Goal: Transaction & Acquisition: Purchase product/service

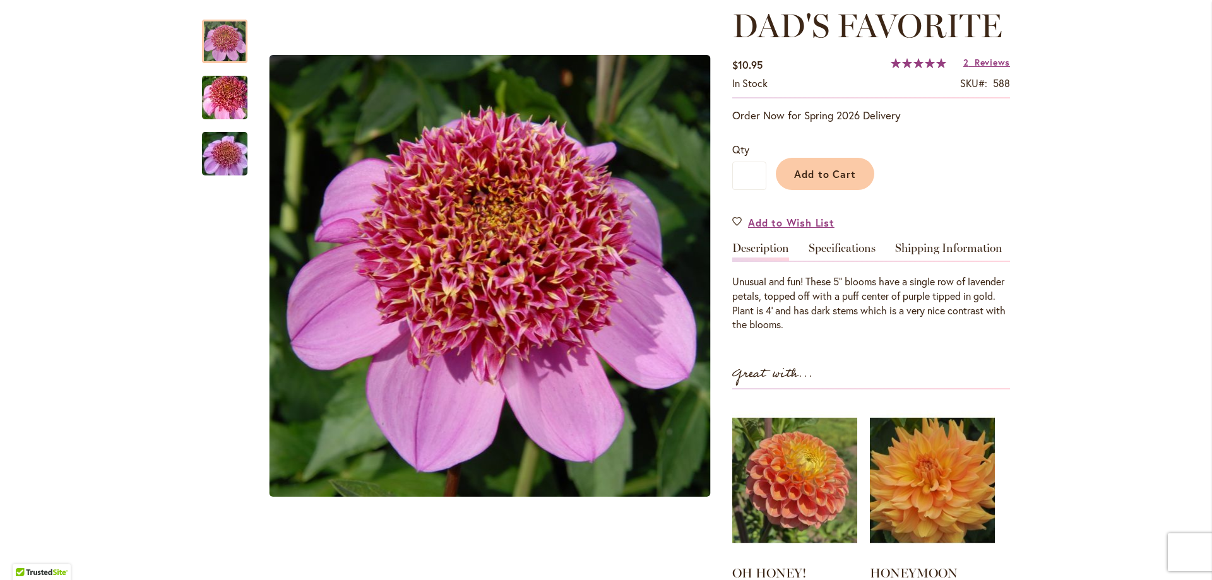
scroll to position [63, 0]
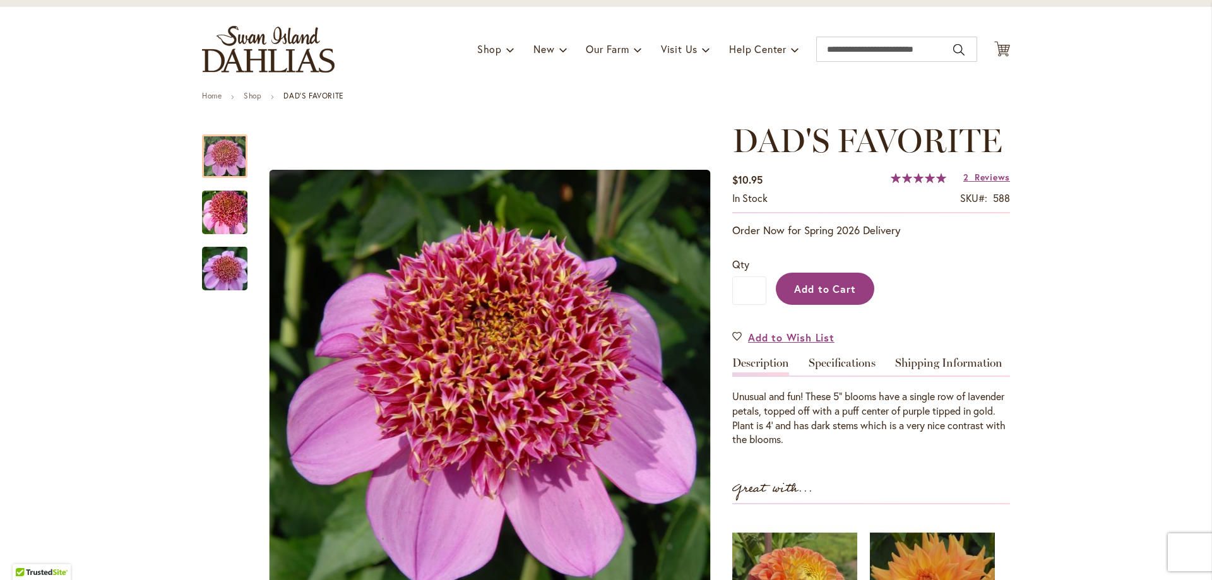
click at [835, 295] on button "Add to Cart" at bounding box center [825, 289] width 98 height 32
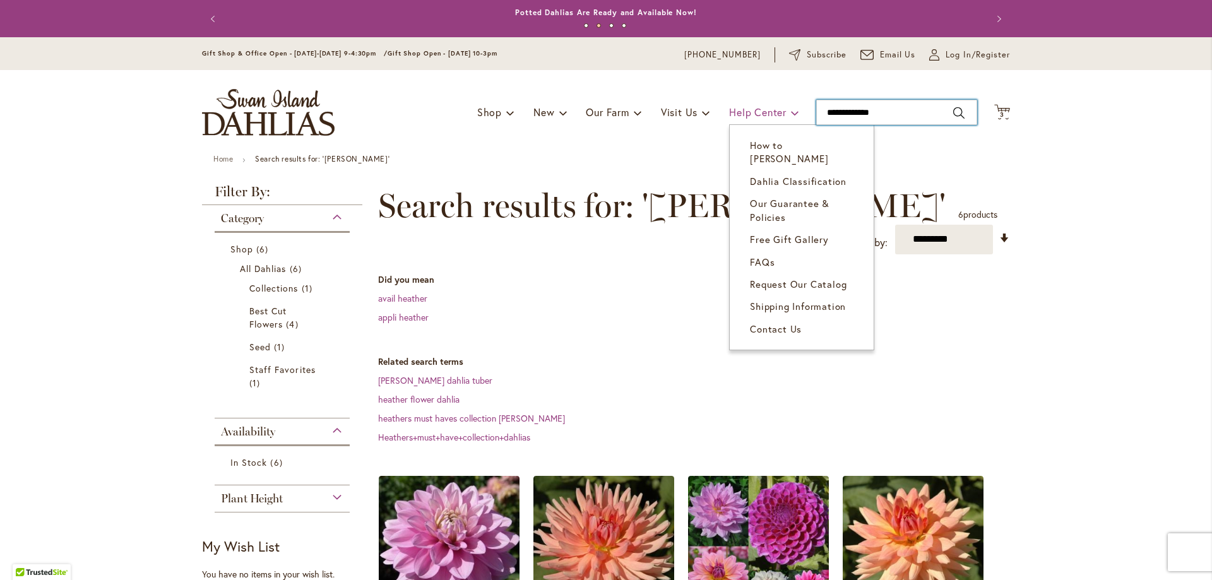
drag, startPoint x: 873, startPoint y: 112, endPoint x: 751, endPoint y: 120, distance: 122.1
click at [751, 120] on div "Toggle Nav Shop Dahlia Tubers Collections Fresh Cut Dahlias Gardening Supplies …" at bounding box center [605, 112] width 833 height 85
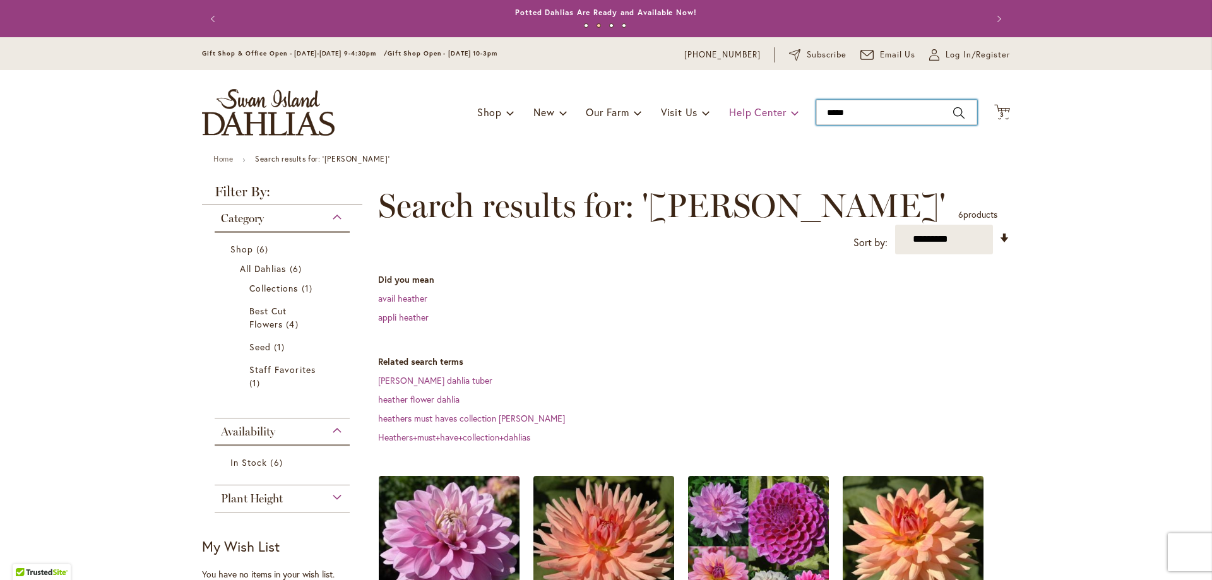
type input "******"
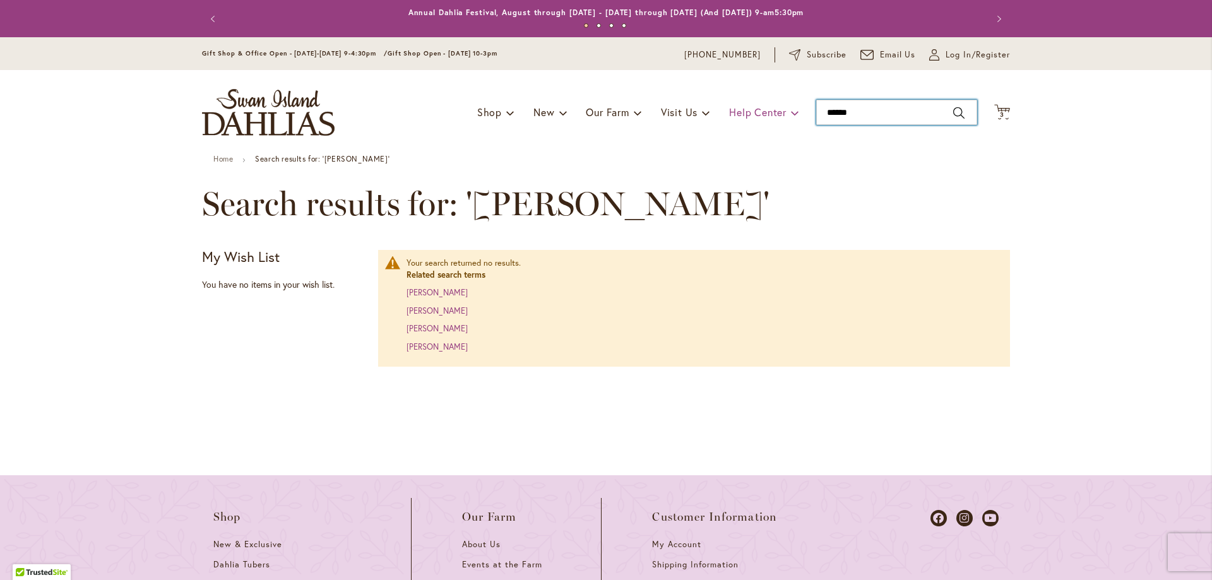
drag, startPoint x: 870, startPoint y: 120, endPoint x: 768, endPoint y: 106, distance: 103.2
click at [768, 106] on div "Toggle Nav Shop Dahlia Tubers Collections Fresh Cut Dahlias Gardening Supplies …" at bounding box center [605, 112] width 833 height 85
type input "********"
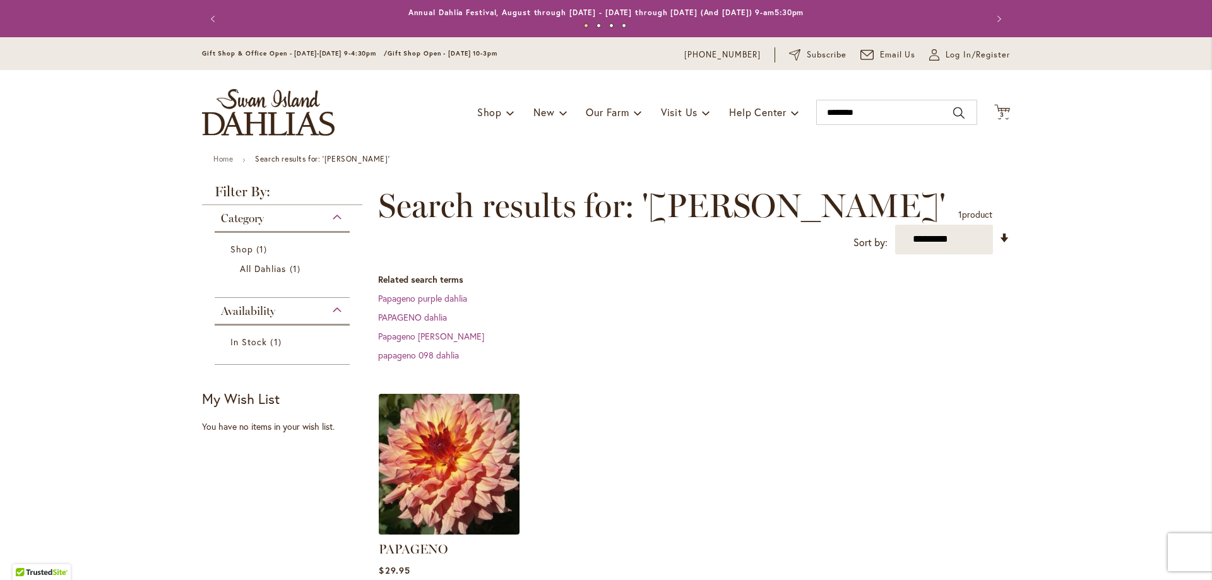
click at [454, 412] on img at bounding box center [450, 464] width 148 height 148
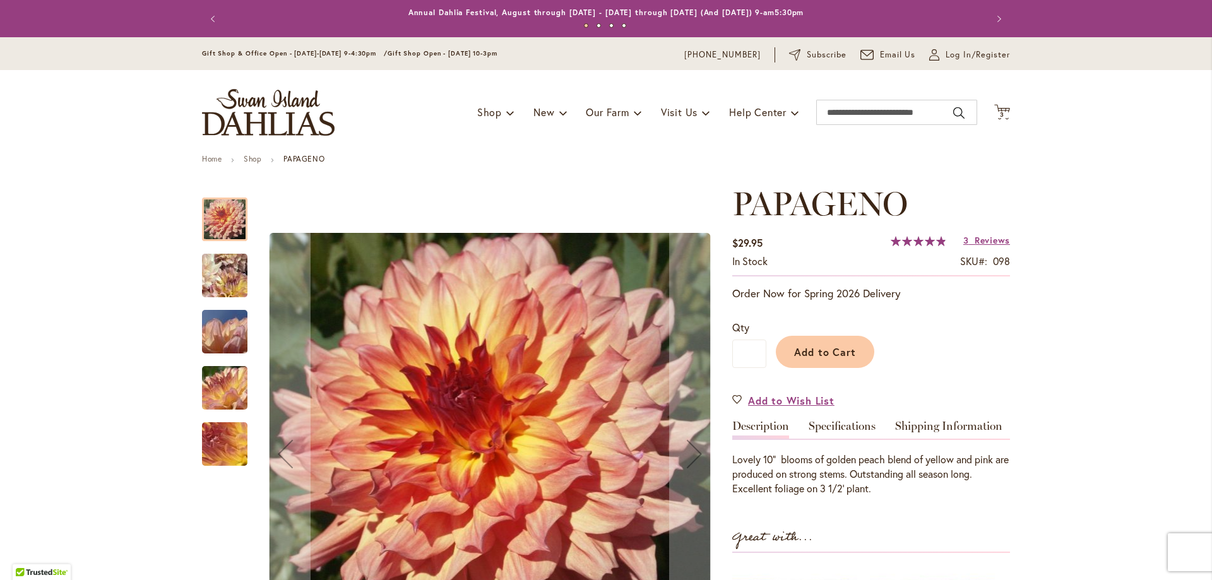
click at [220, 274] on img "Papageno" at bounding box center [225, 275] width 90 height 87
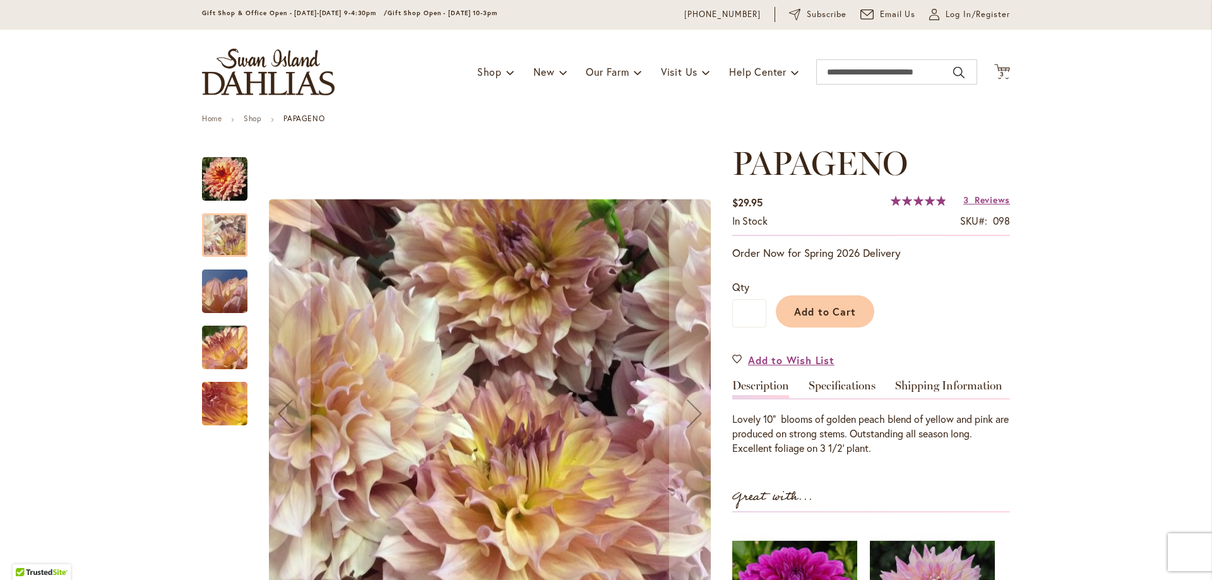
scroll to position [63, 0]
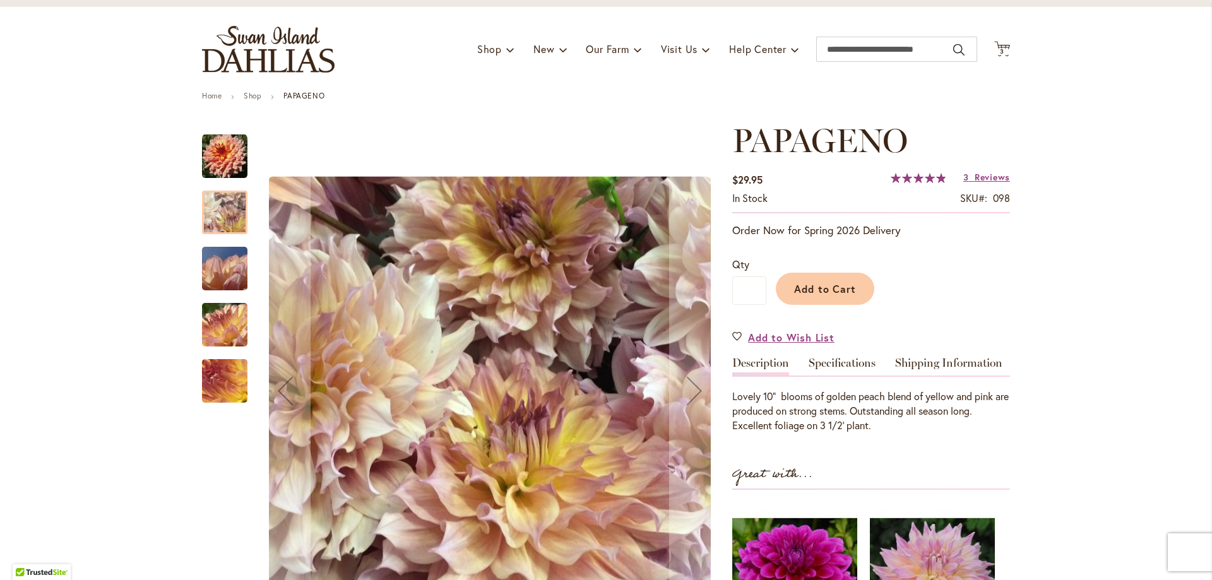
click at [222, 270] on img "Papageno" at bounding box center [224, 269] width 91 height 68
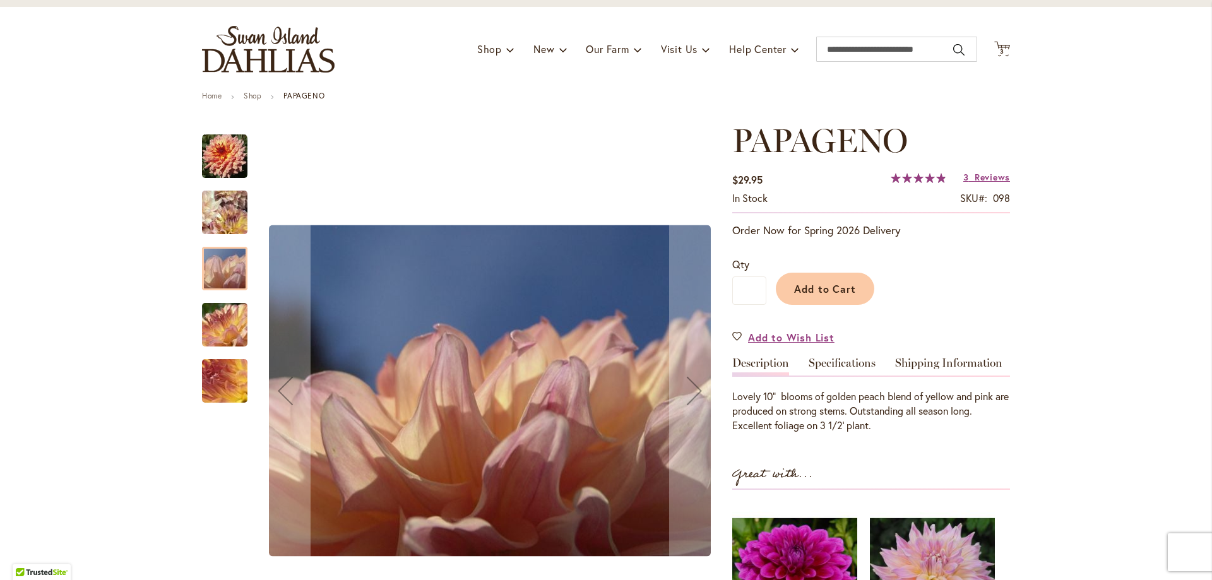
click at [215, 313] on img "Papageno" at bounding box center [224, 325] width 91 height 68
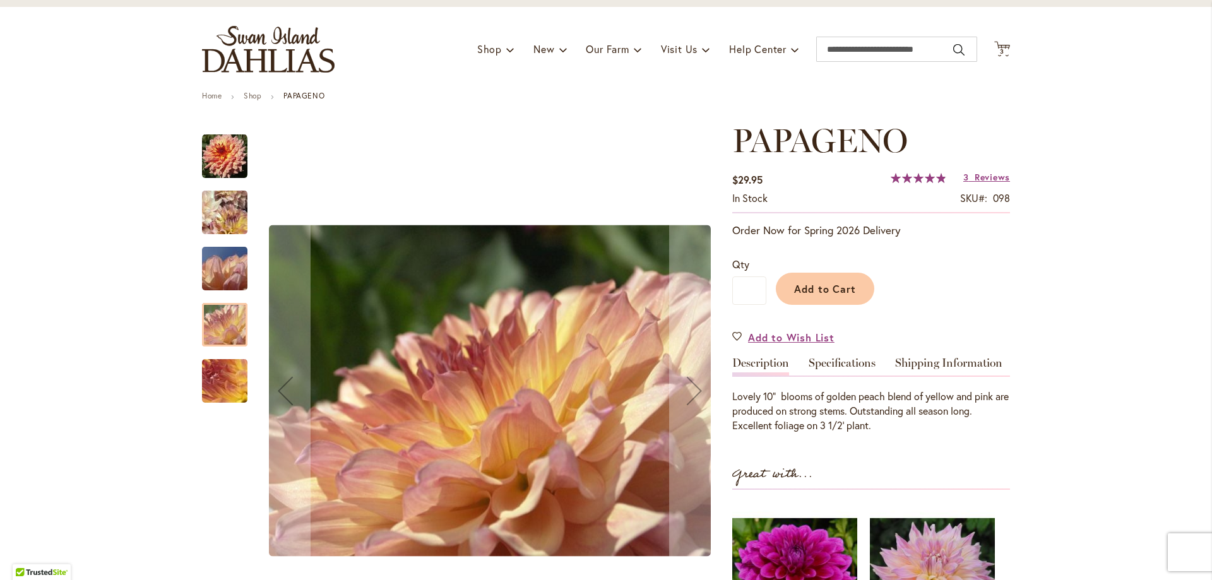
click at [213, 374] on img "Papageno" at bounding box center [224, 381] width 91 height 68
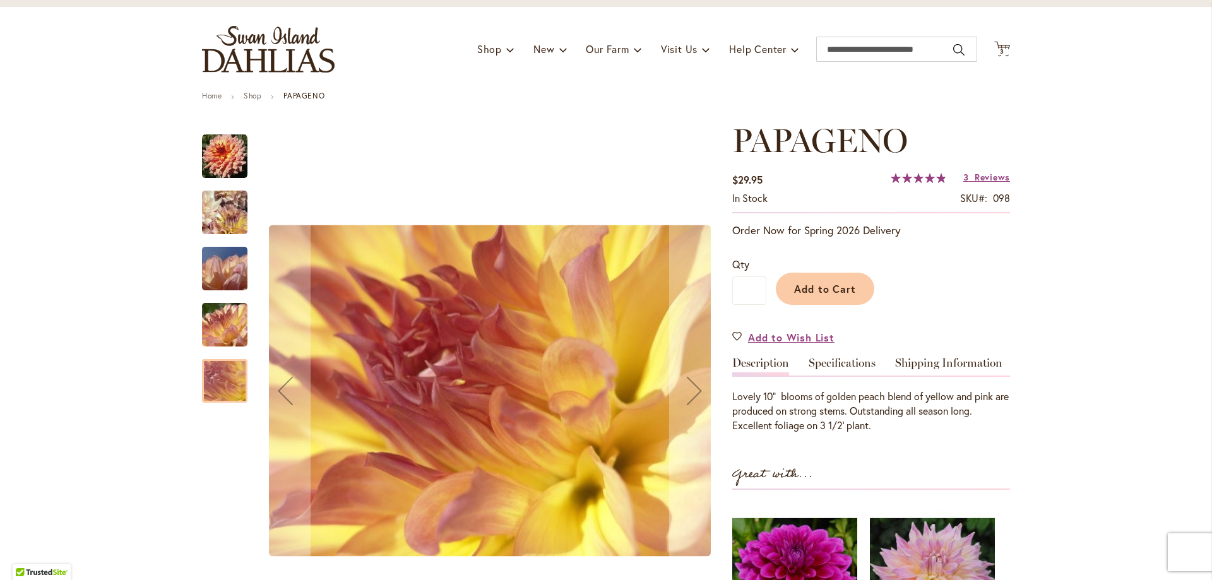
click at [224, 203] on img "Papageno" at bounding box center [225, 212] width 90 height 87
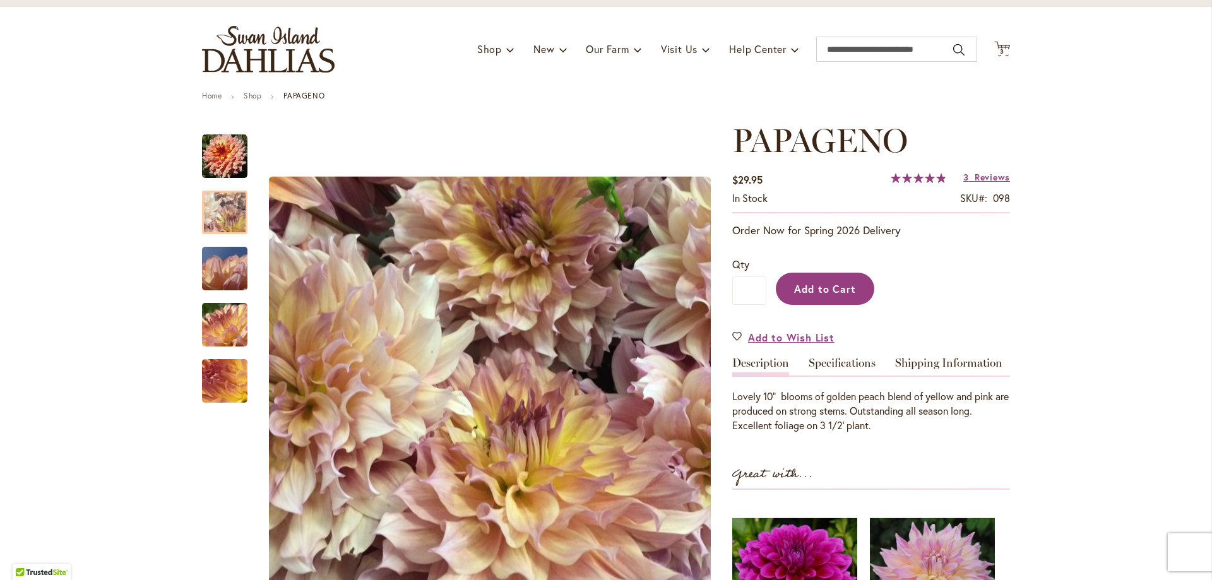
click at [799, 292] on span "Add to Cart" at bounding box center [825, 288] width 62 height 13
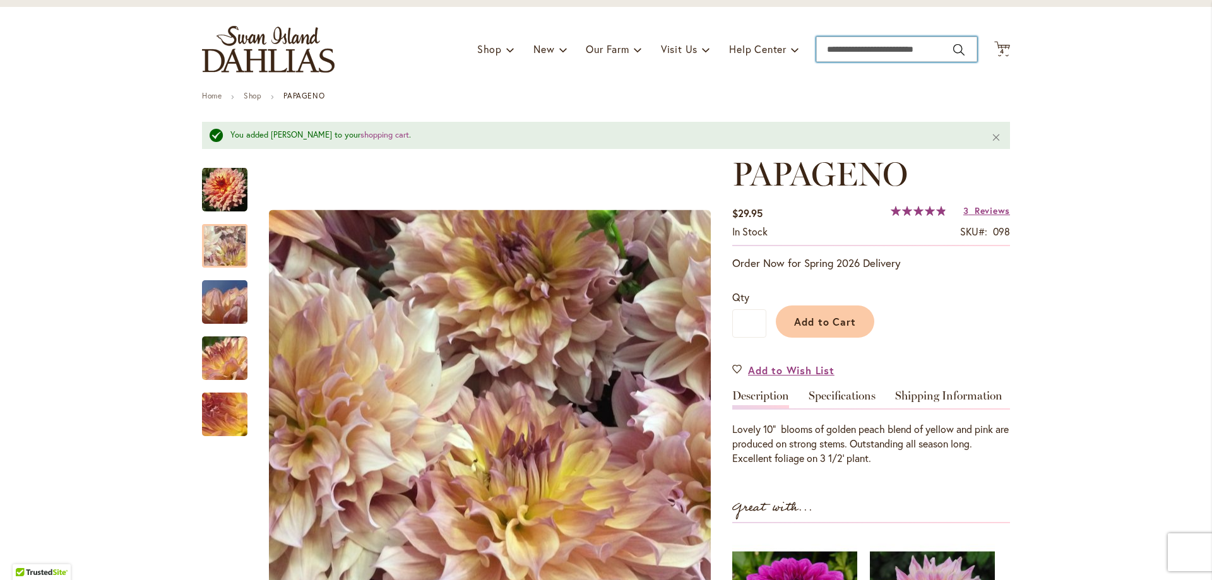
click at [890, 49] on input "Search" at bounding box center [896, 49] width 161 height 25
type input "*******"
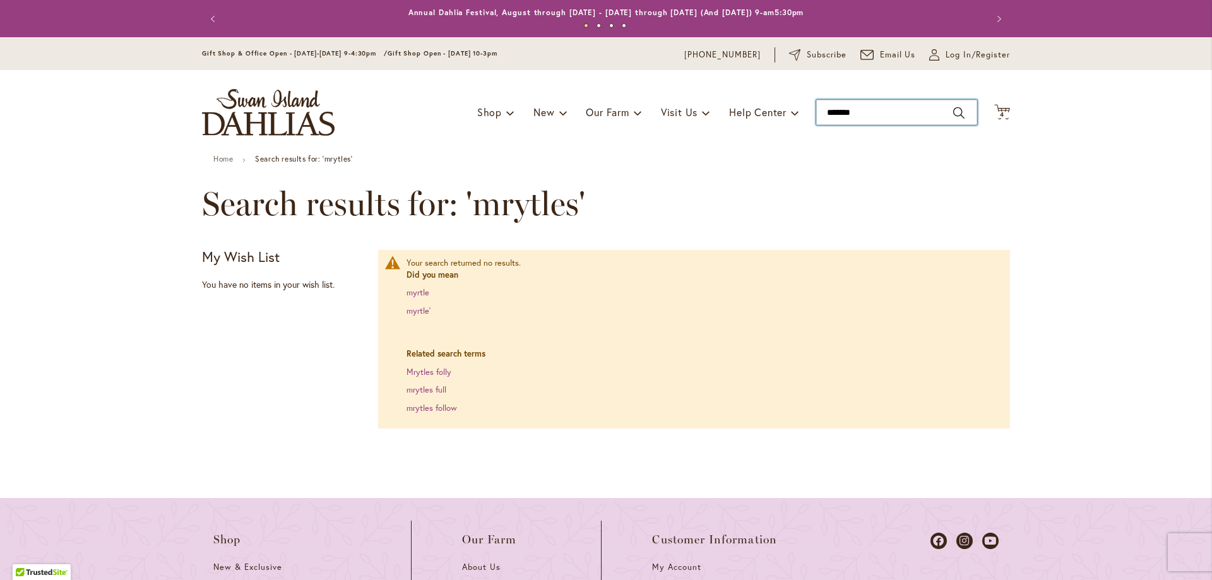
click at [869, 109] on input "*******" at bounding box center [896, 112] width 161 height 25
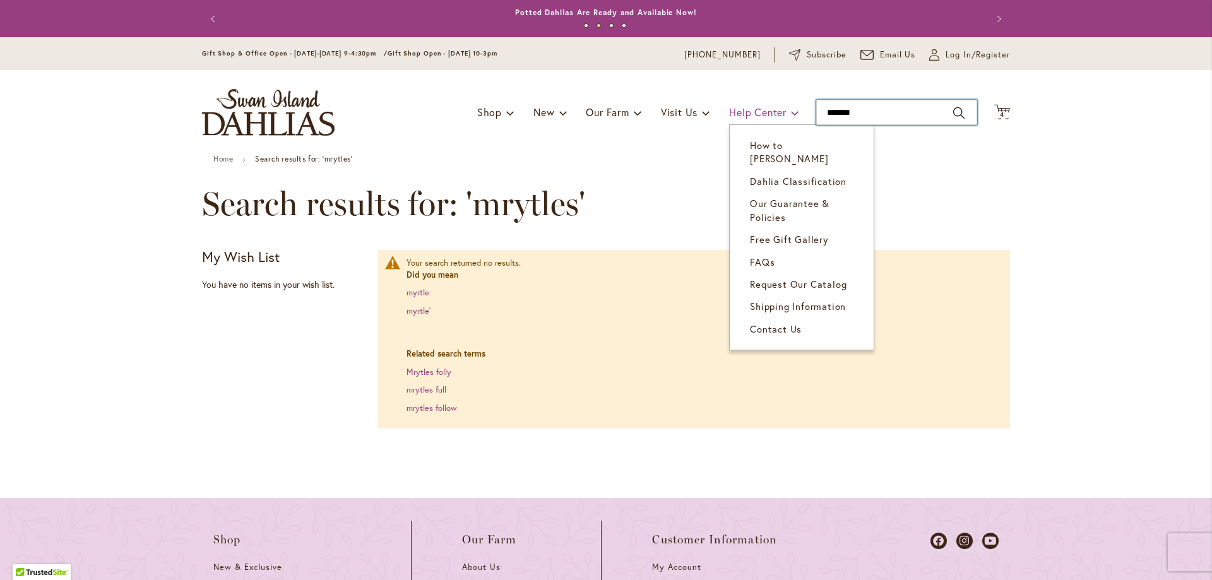
drag, startPoint x: 877, startPoint y: 113, endPoint x: 756, endPoint y: 105, distance: 122.1
click at [756, 105] on div "Toggle Nav Shop Dahlia Tubers Collections Fresh Cut Dahlias Gardening Supplies …" at bounding box center [605, 112] width 833 height 85
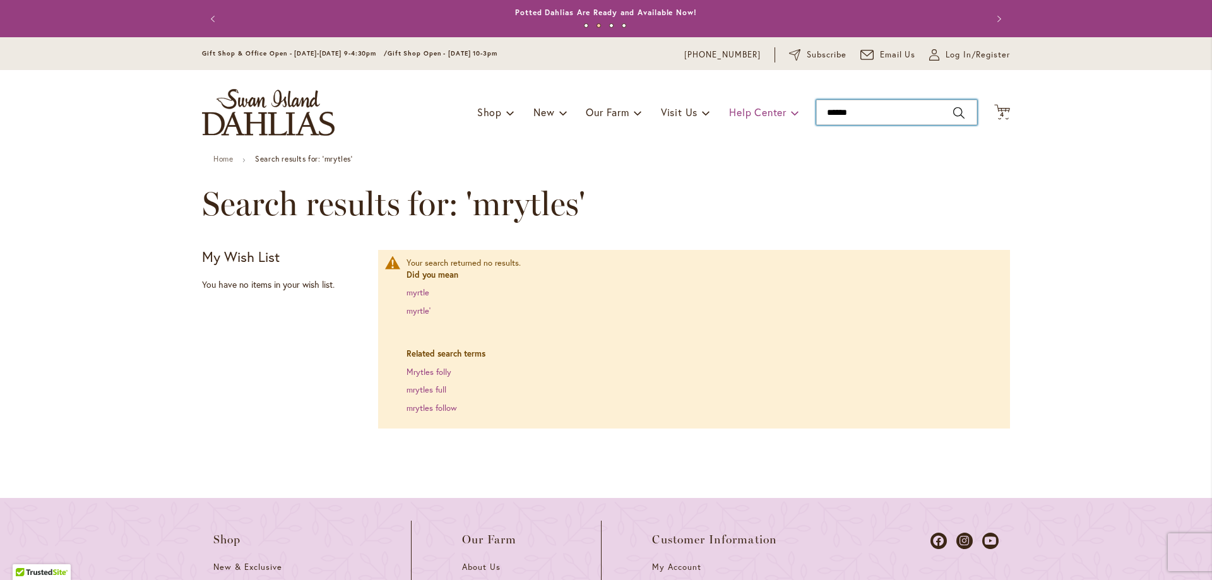
type input "*******"
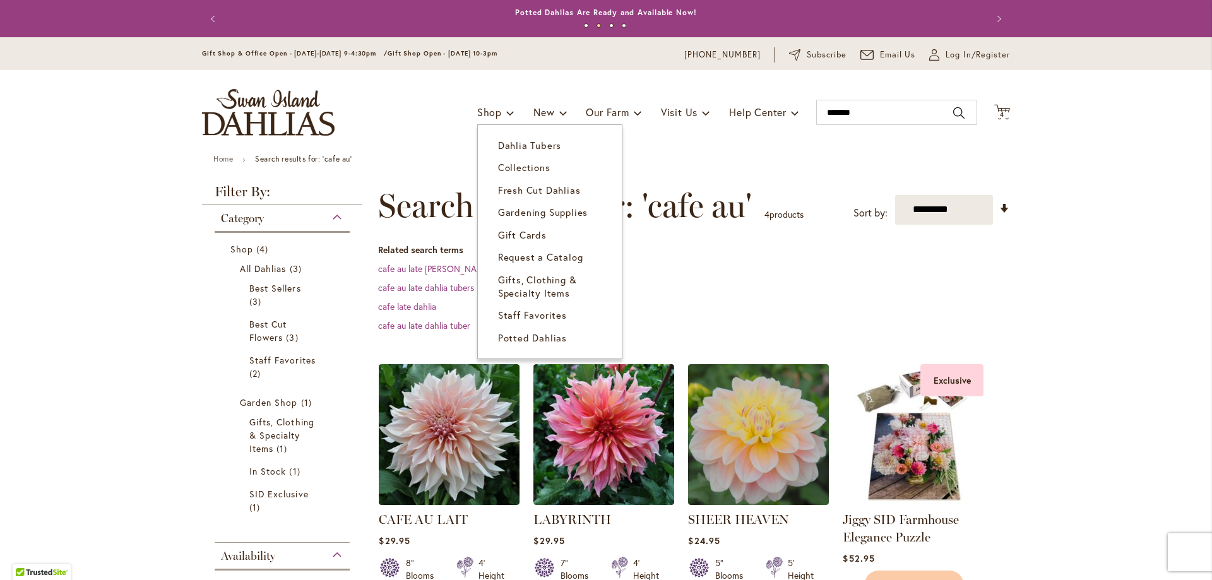
click at [506, 143] on span "Dahlia Tubers" at bounding box center [529, 145] width 63 height 13
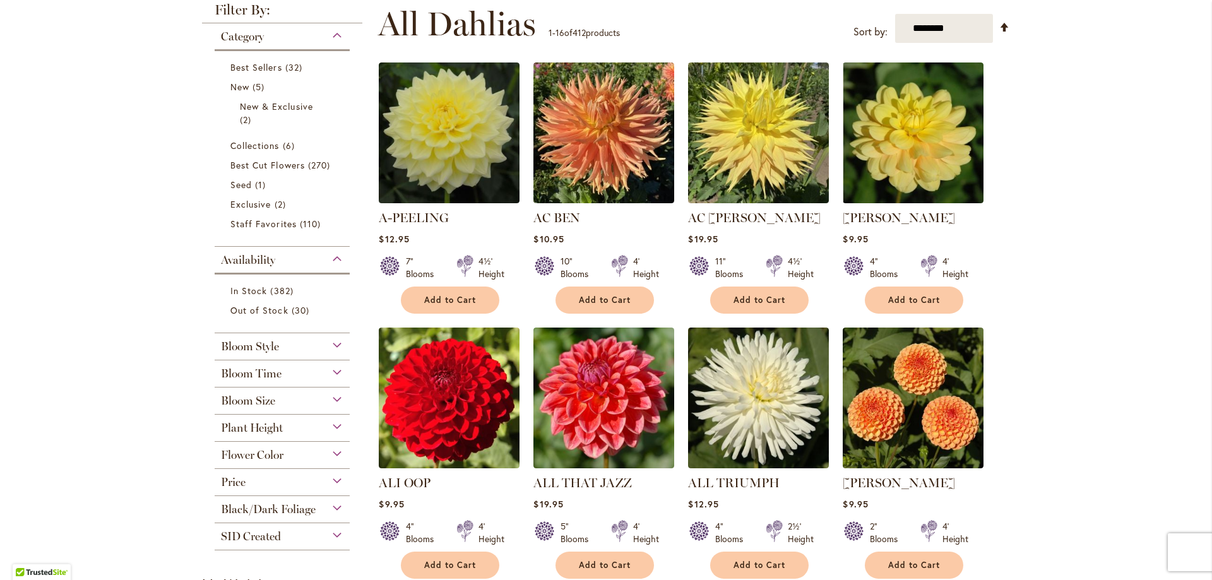
scroll to position [316, 0]
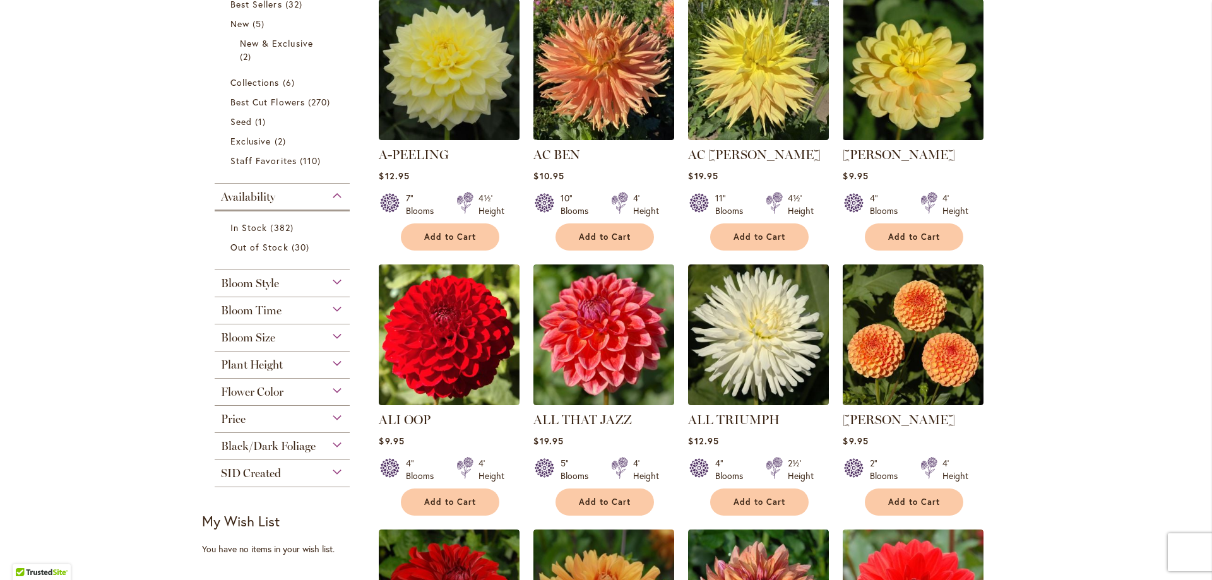
click at [328, 413] on div "Price" at bounding box center [282, 416] width 135 height 20
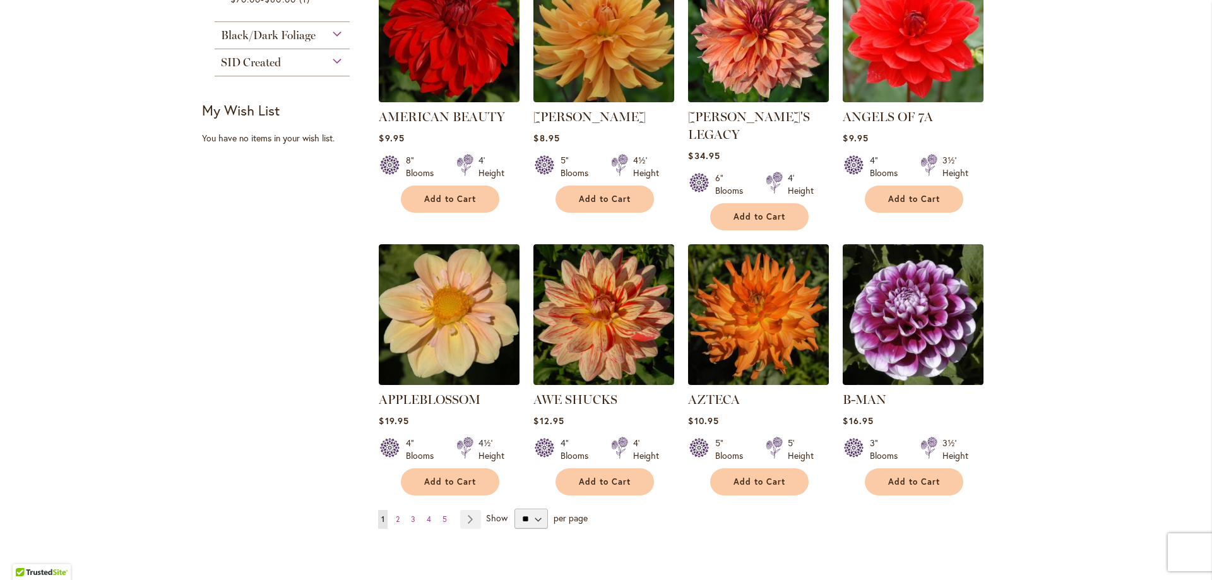
scroll to position [821, 0]
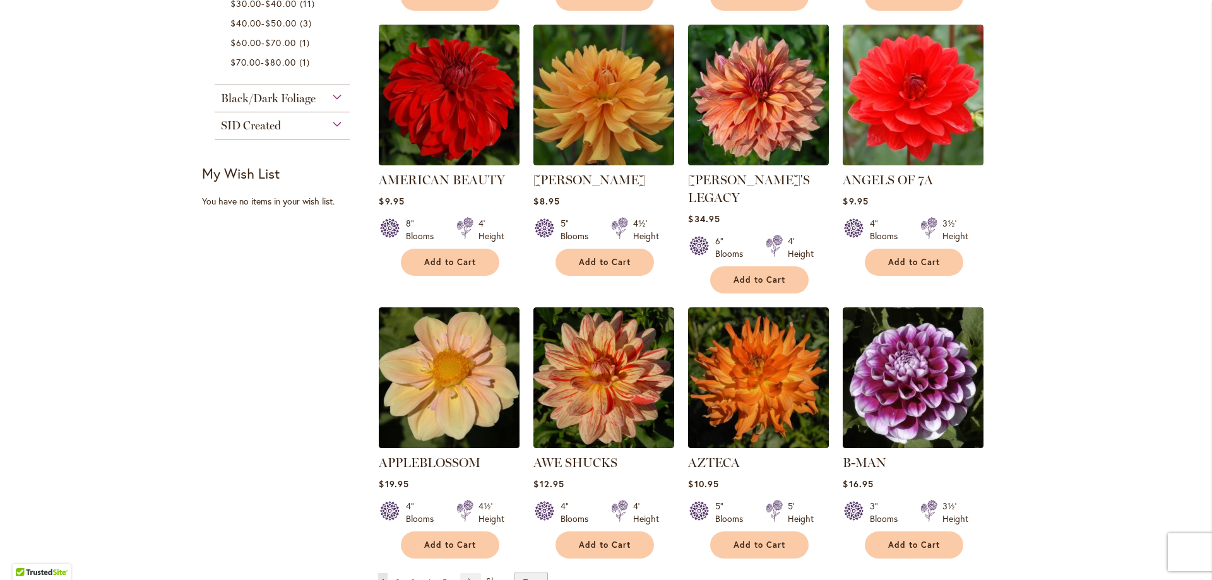
click at [396, 578] on span "2" at bounding box center [398, 582] width 4 height 9
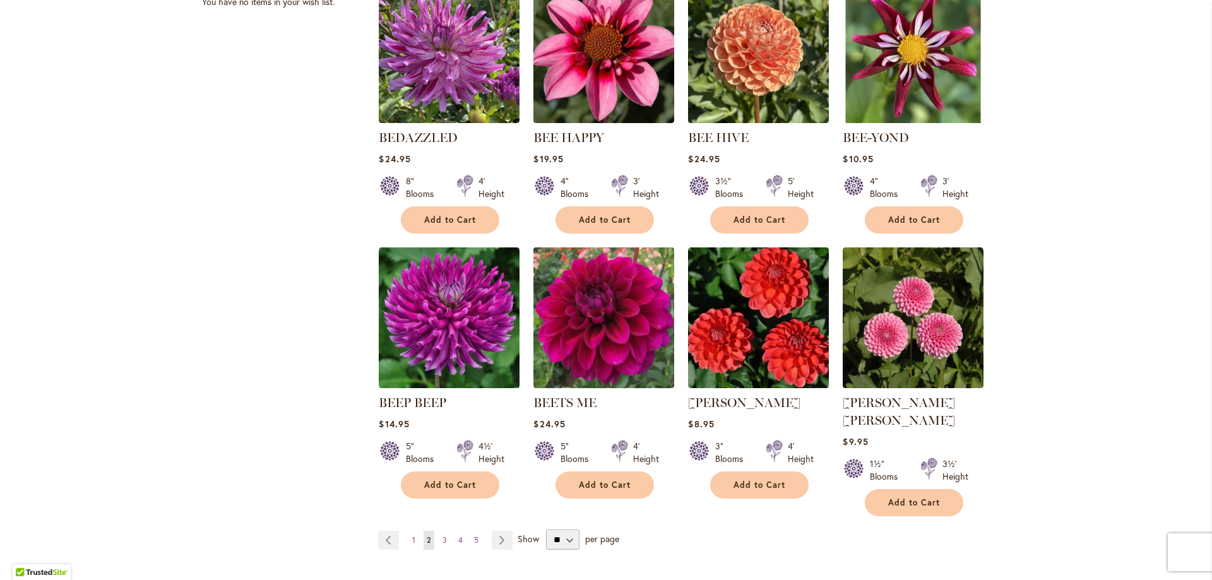
scroll to position [884, 0]
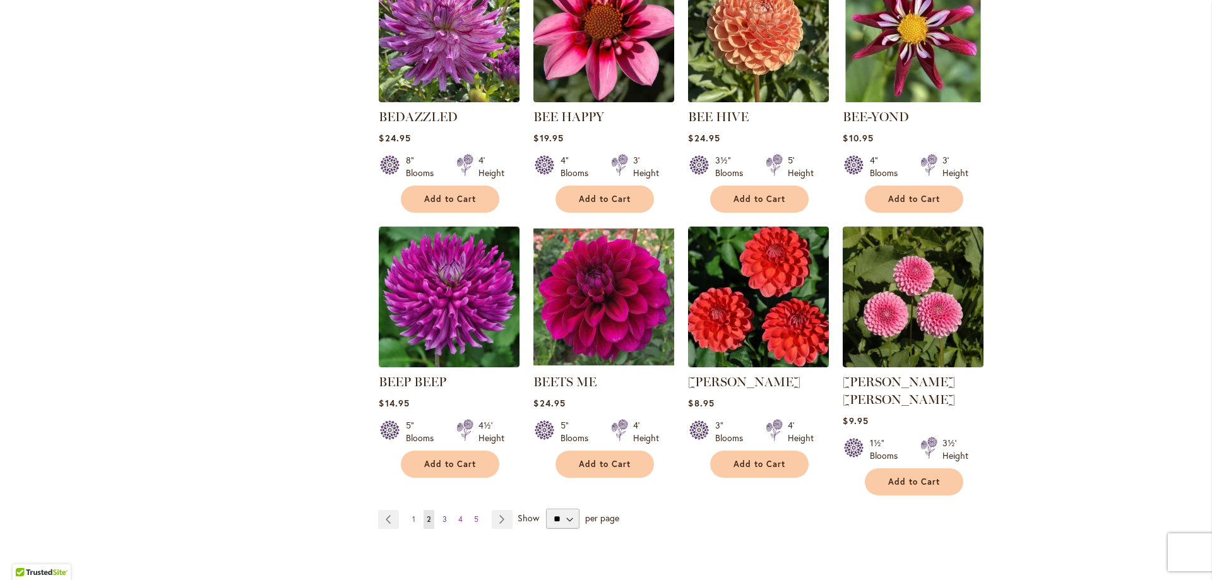
click at [443, 514] on span "3" at bounding box center [445, 518] width 4 height 9
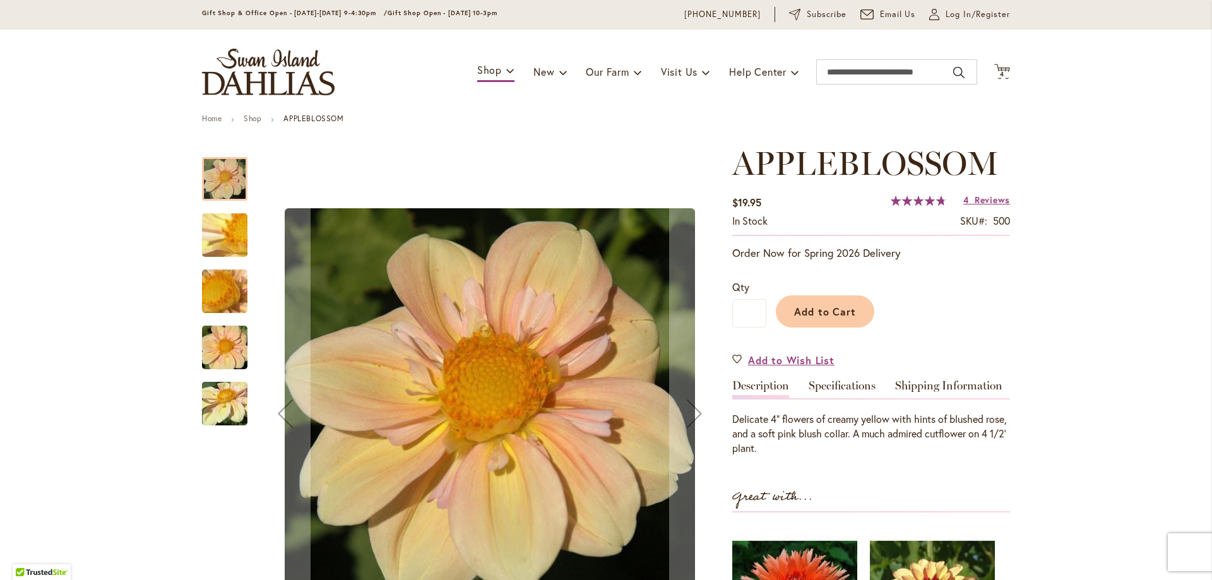
scroll to position [63, 0]
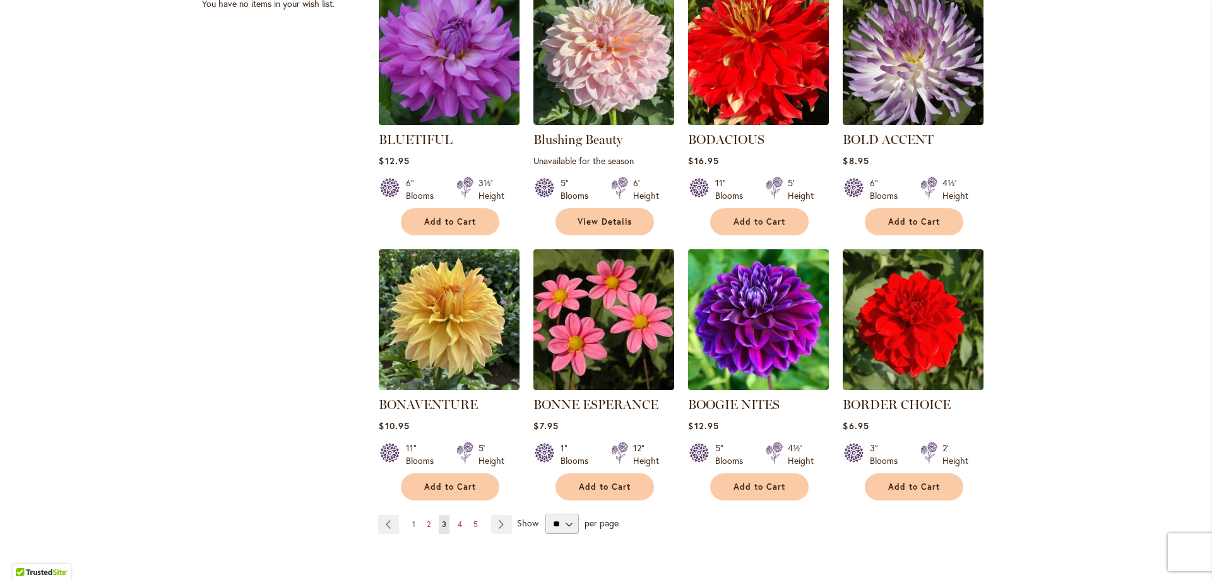
scroll to position [884, 0]
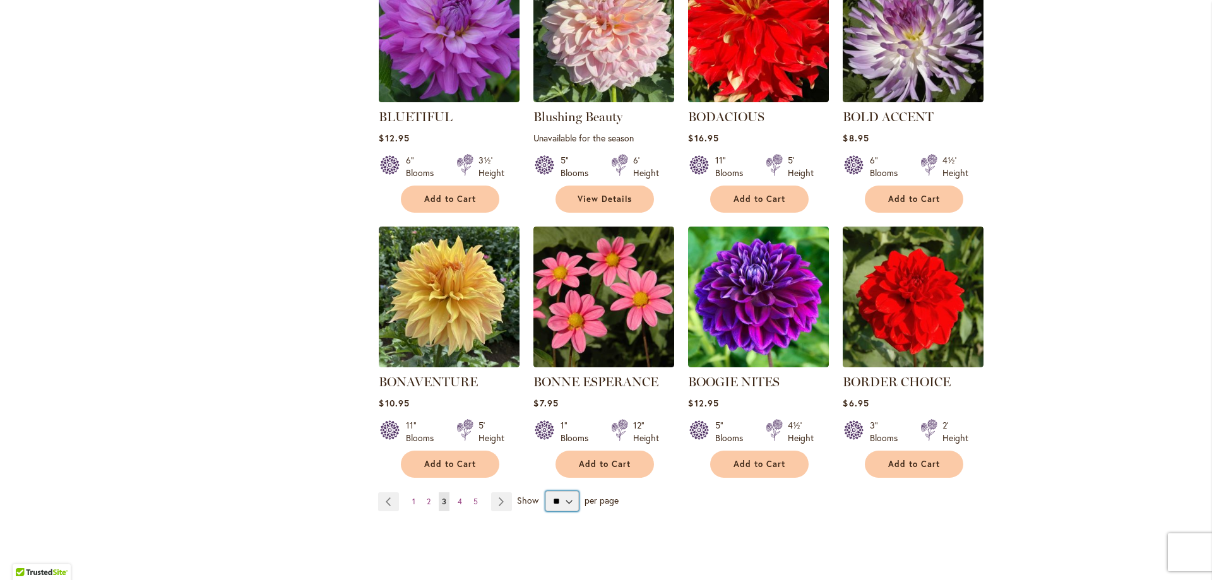
click at [568, 502] on select "** ** ** **" at bounding box center [561, 501] width 33 height 20
select select "**"
click at [545, 491] on select "** ** ** **" at bounding box center [561, 501] width 33 height 20
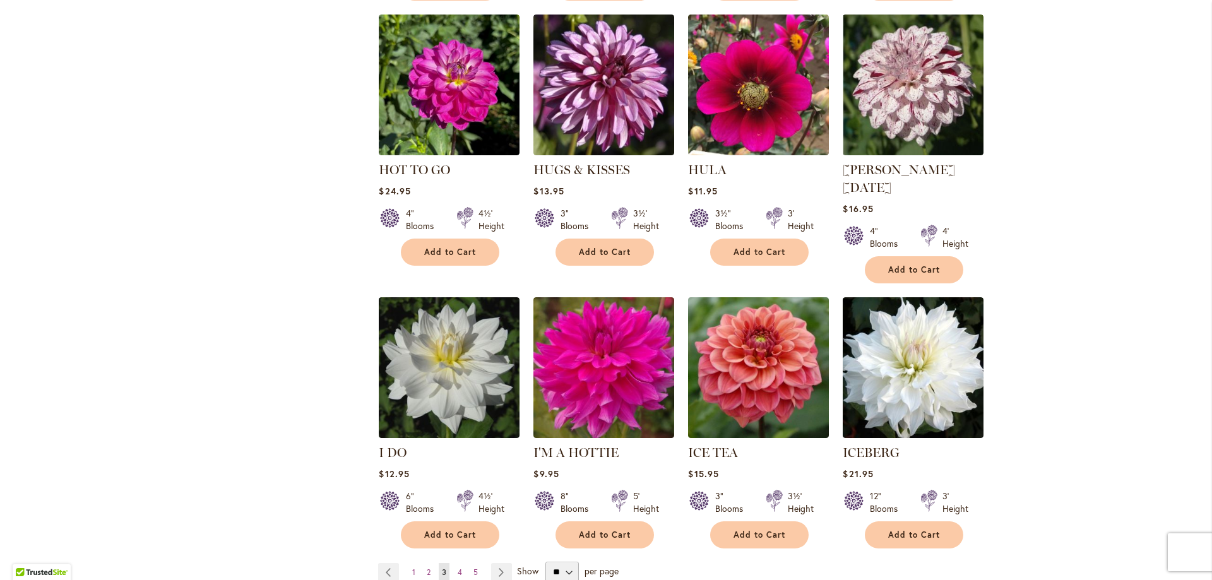
scroll to position [4545, 0]
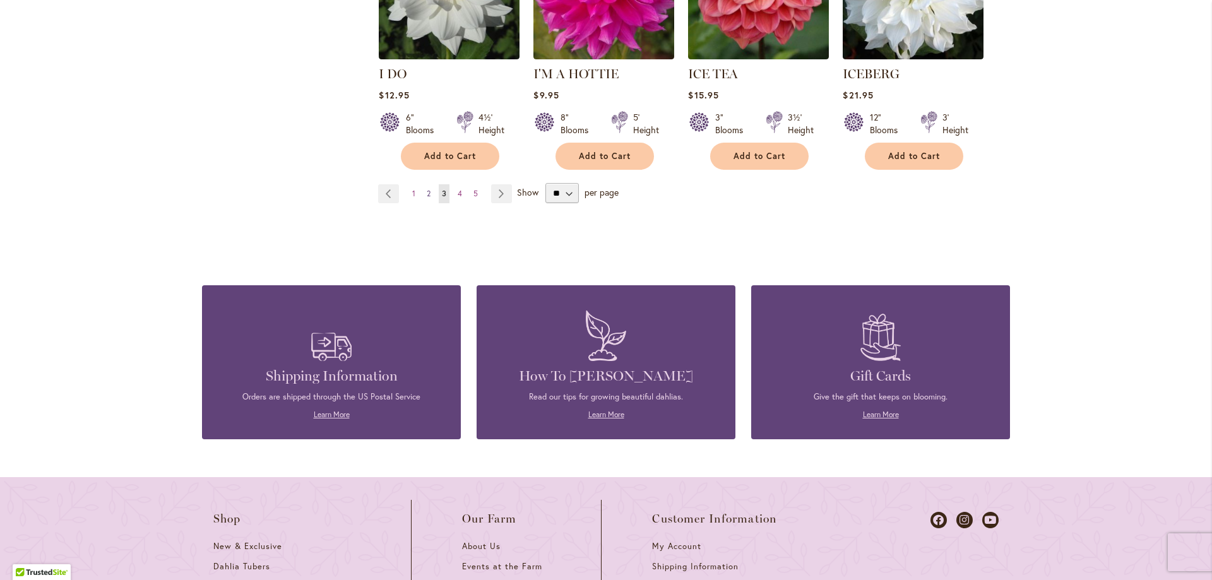
click at [428, 184] on link "Page 2" at bounding box center [429, 193] width 10 height 19
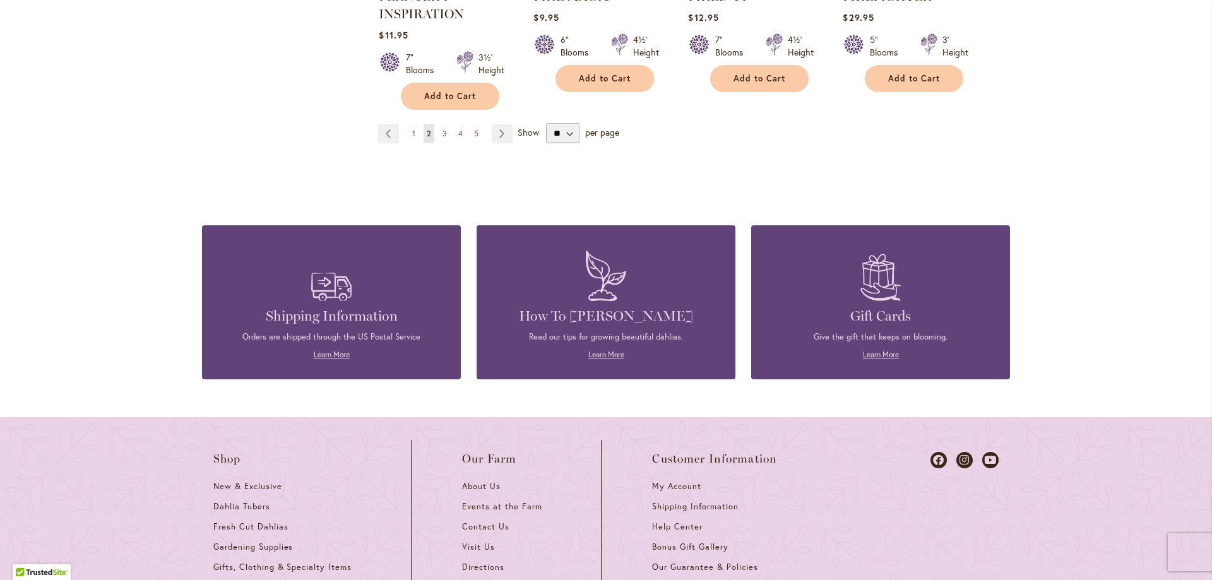
scroll to position [4389, 0]
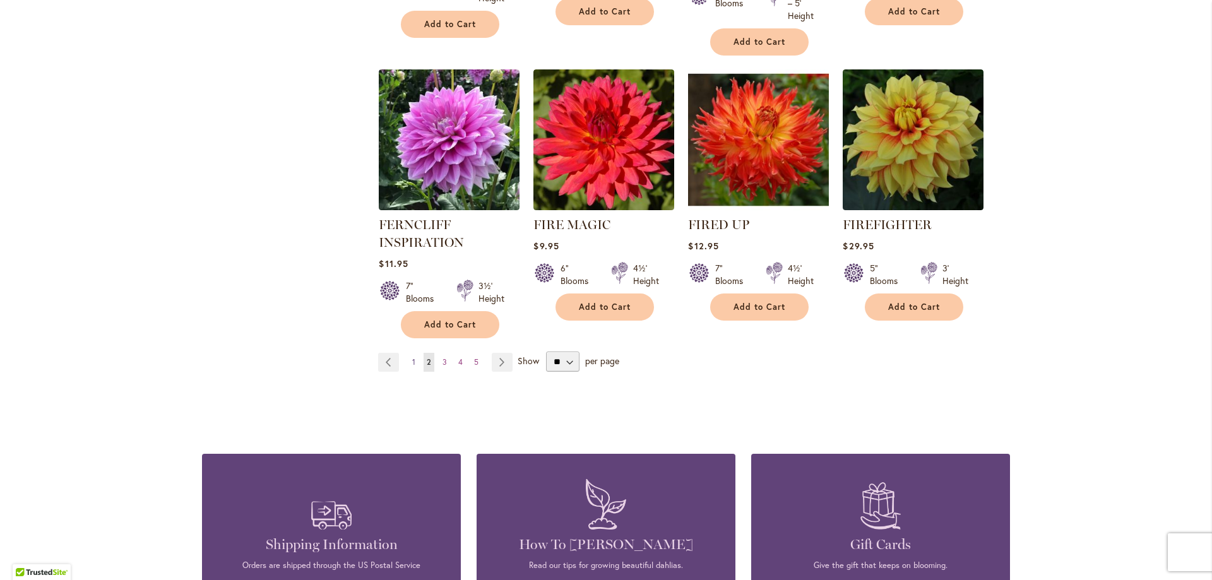
click at [409, 353] on link "Page 1" at bounding box center [413, 362] width 9 height 19
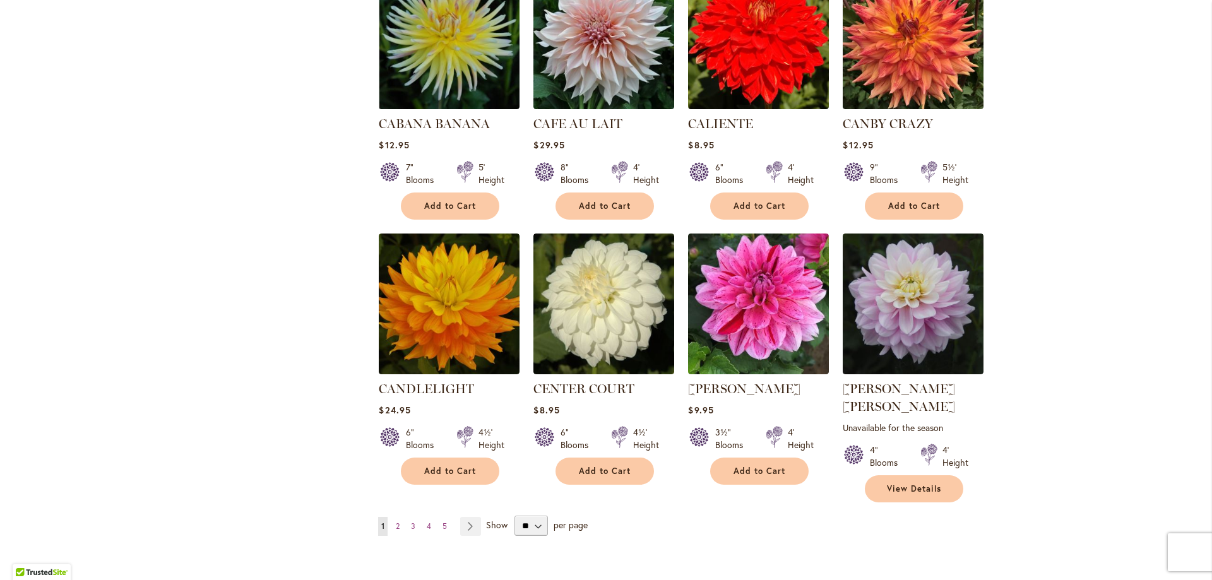
scroll to position [4117, 0]
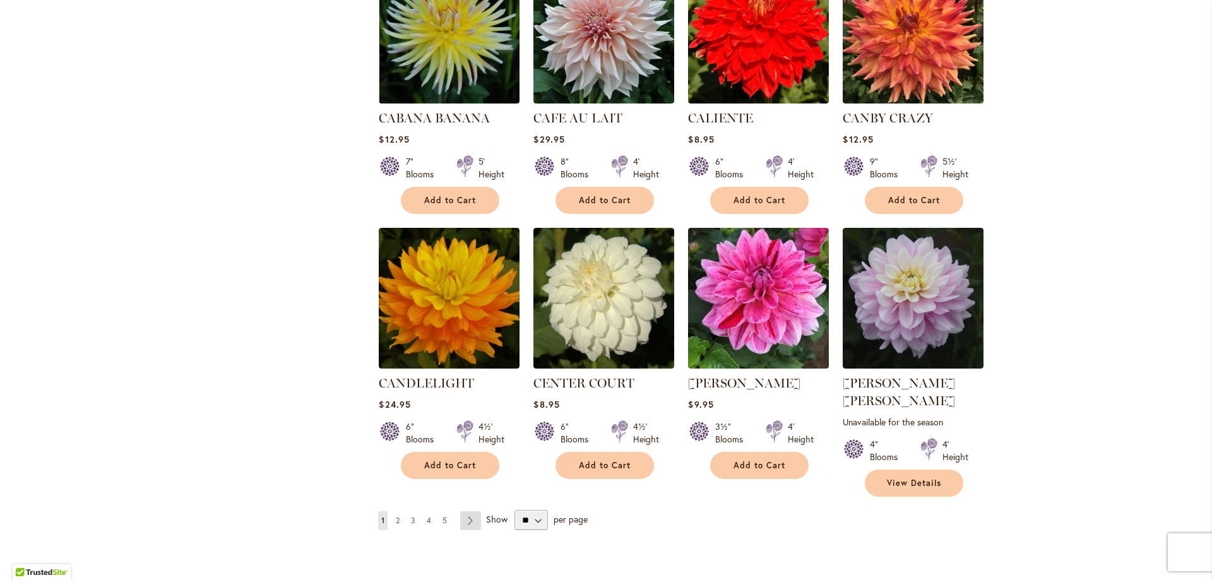
click at [468, 511] on link "Page Next" at bounding box center [470, 520] width 21 height 19
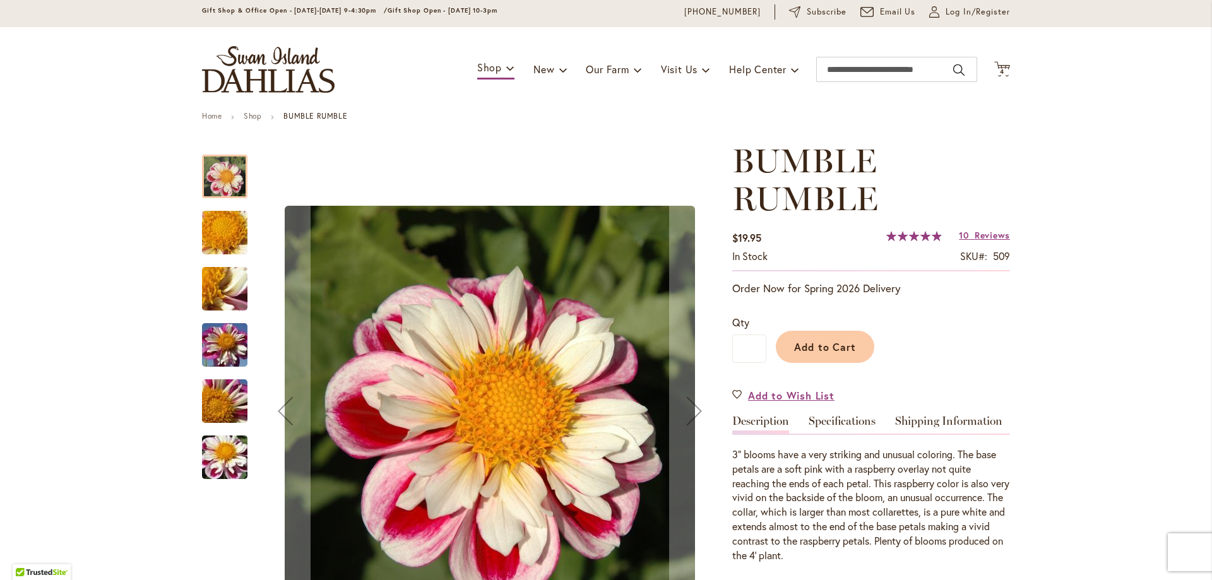
scroll to position [63, 0]
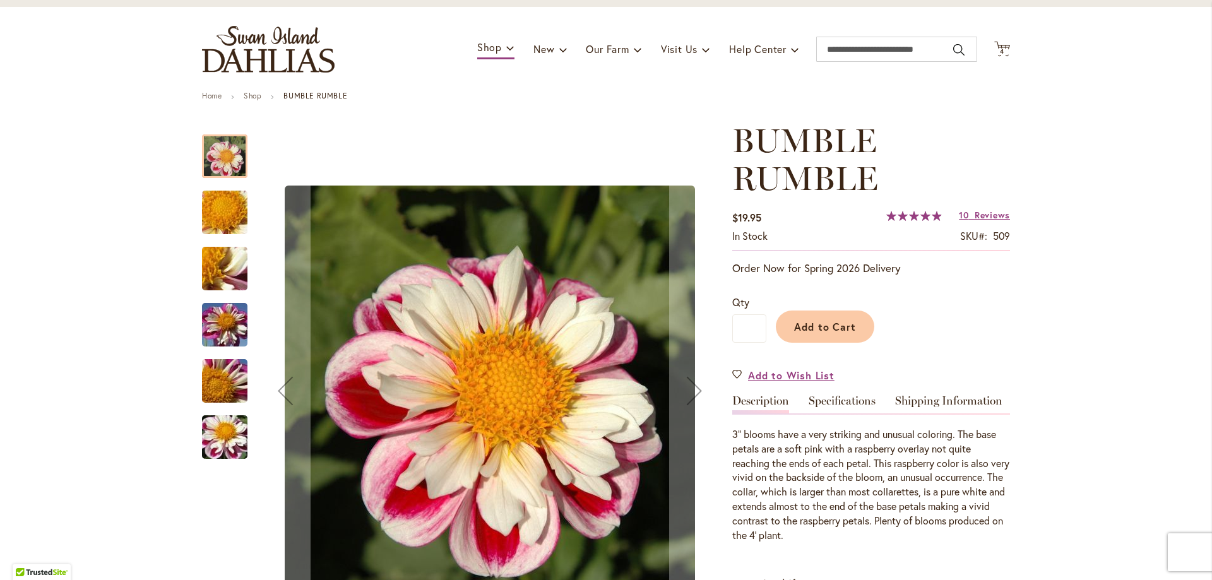
click at [223, 321] on img "BUMBLE RUMBLE" at bounding box center [224, 325] width 91 height 68
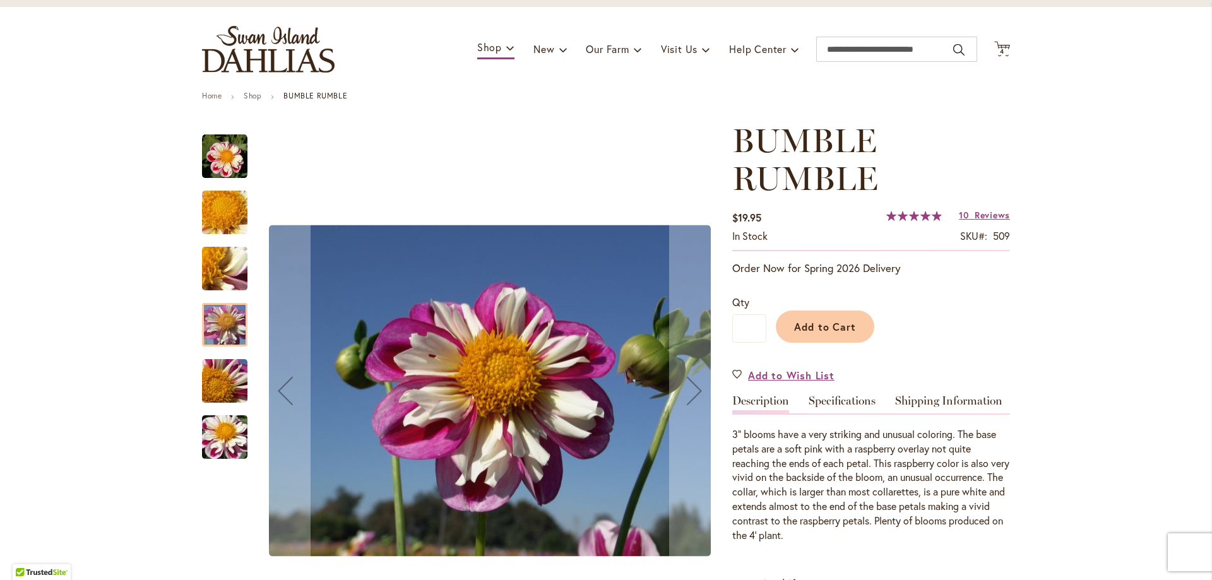
click at [223, 375] on img "BUMBLE RUMBLE" at bounding box center [224, 381] width 91 height 68
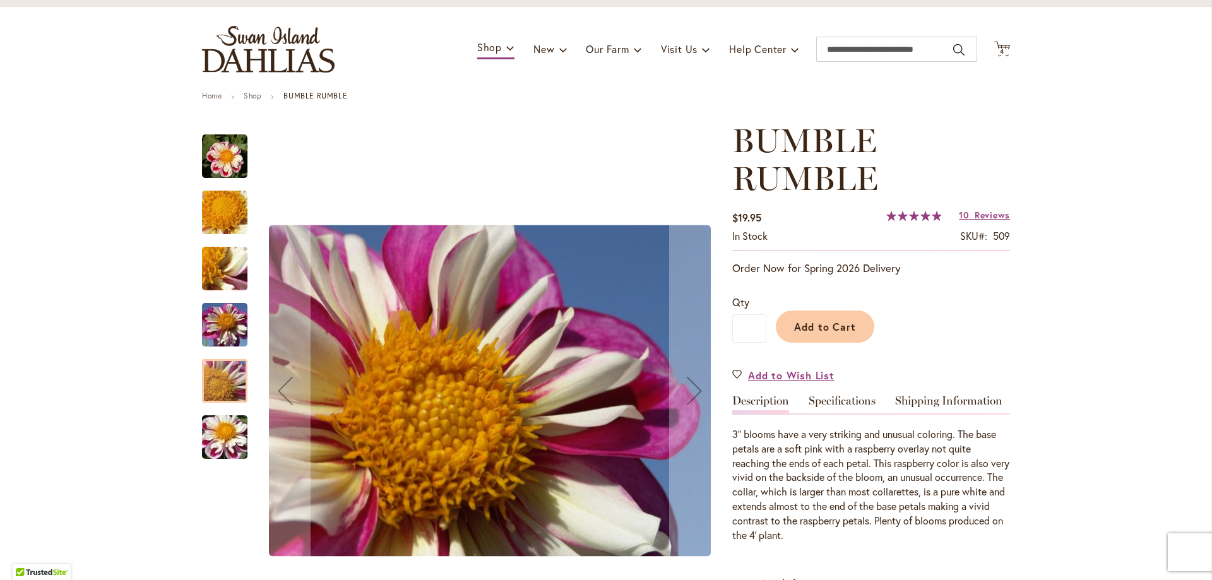
click at [231, 433] on img "BUMBLE RUMBLE" at bounding box center [224, 437] width 91 height 68
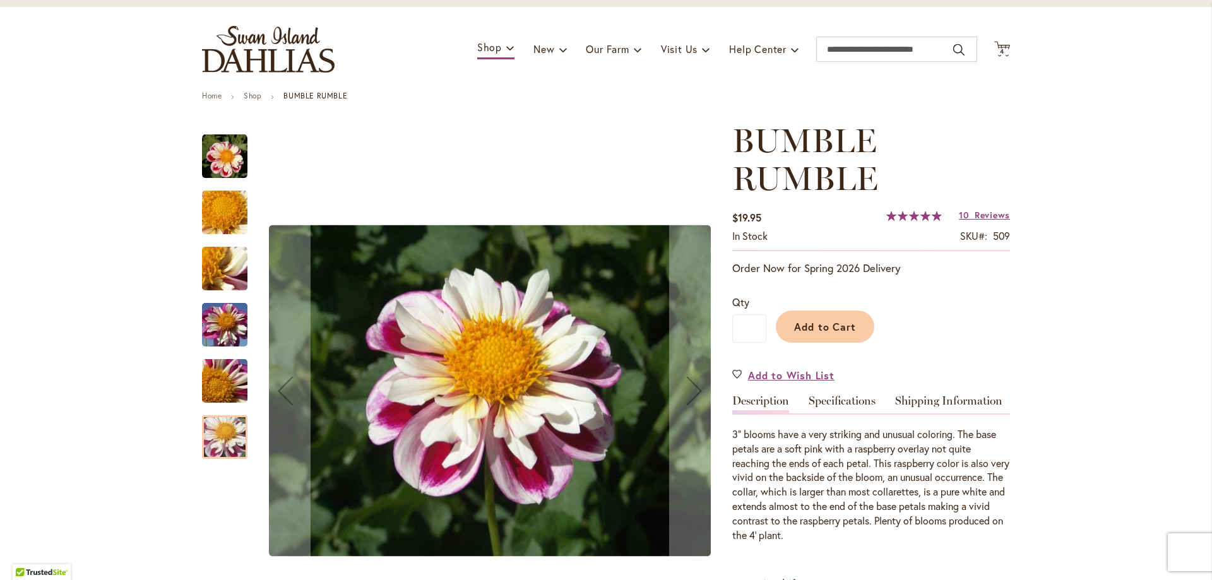
click at [223, 157] on img "BUMBLE RUMBLE" at bounding box center [224, 156] width 45 height 45
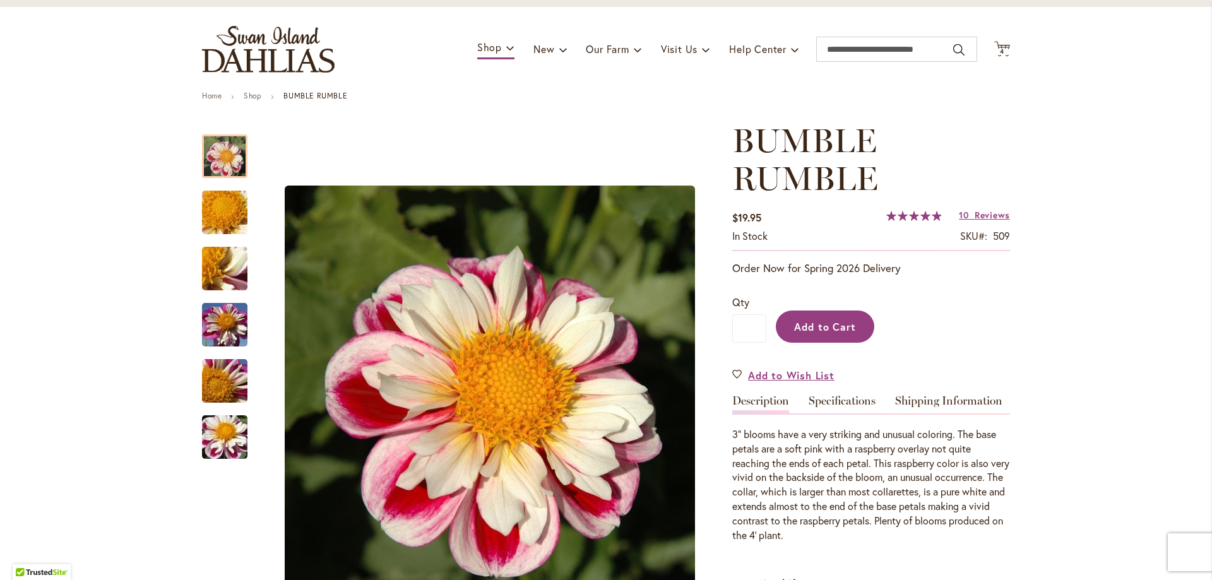
click at [795, 327] on span "Add to Cart" at bounding box center [825, 326] width 62 height 13
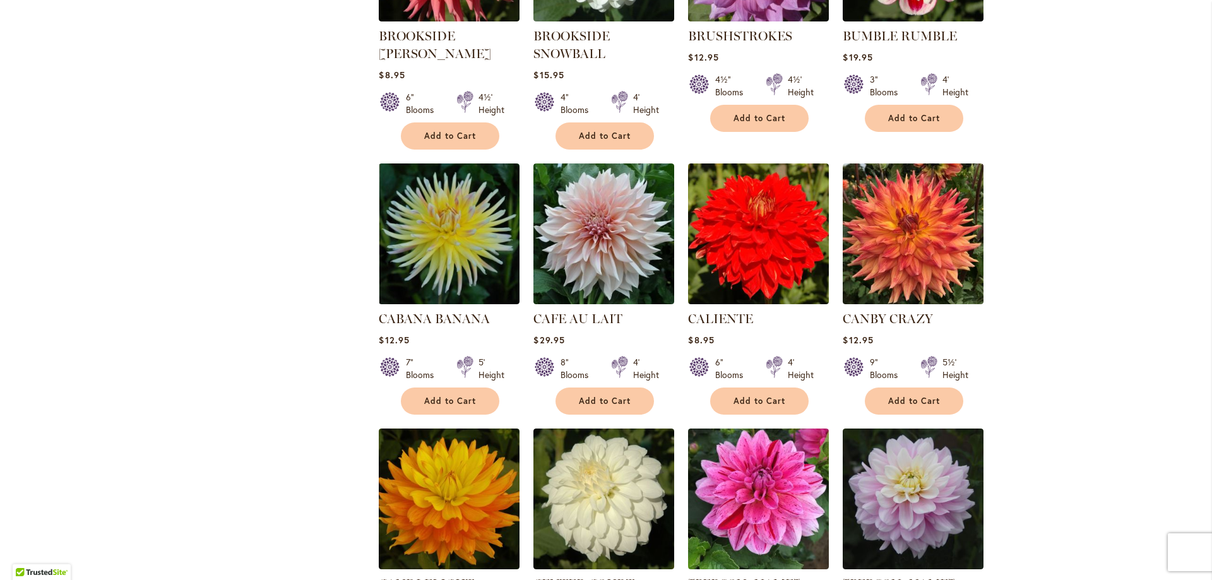
scroll to position [4058, 0]
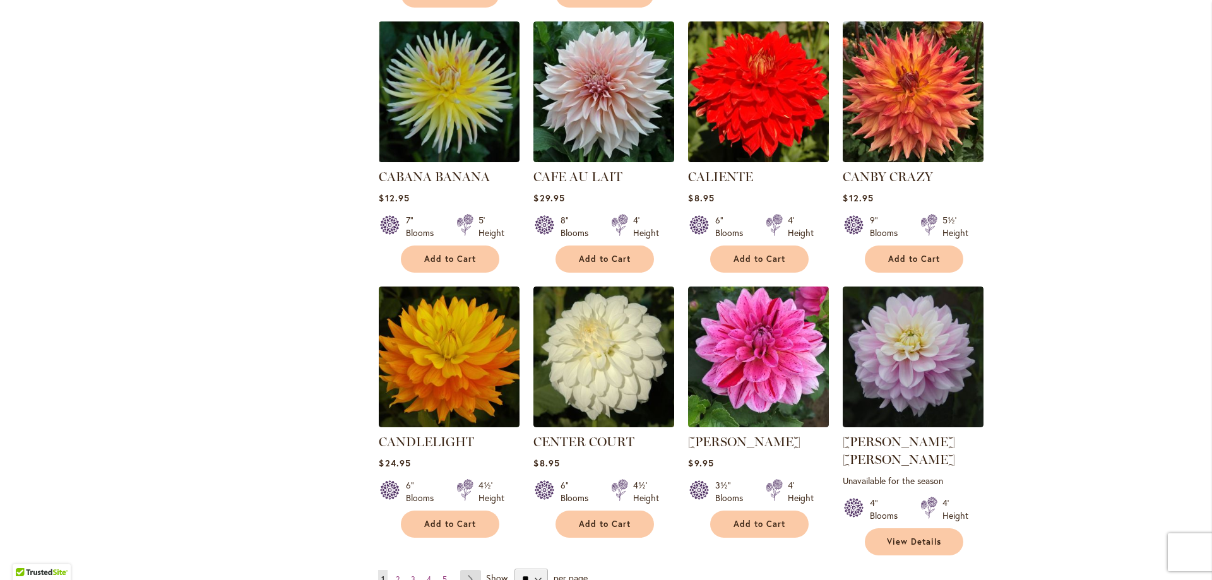
click at [463, 570] on link "Page Next" at bounding box center [470, 579] width 21 height 19
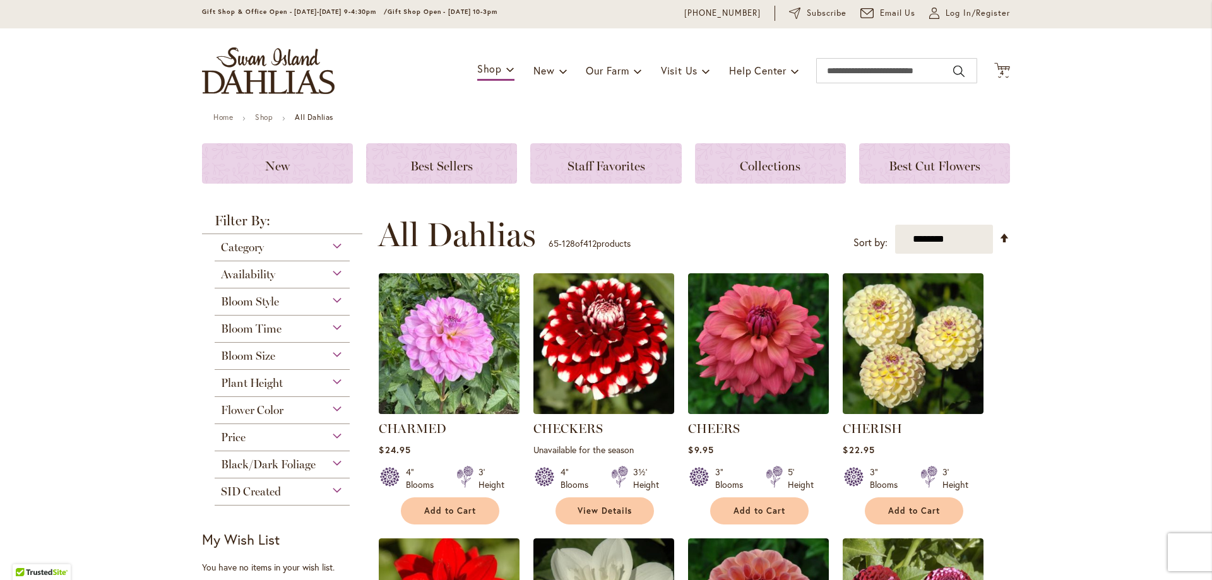
scroll to position [63, 0]
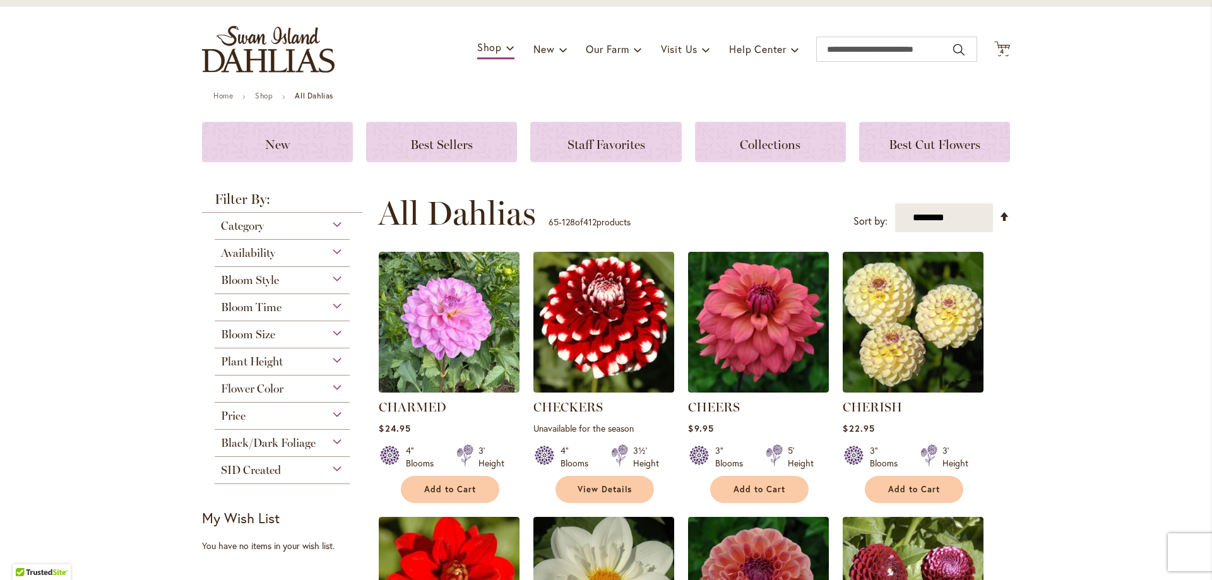
click at [330, 254] on div "Availability" at bounding box center [282, 250] width 135 height 20
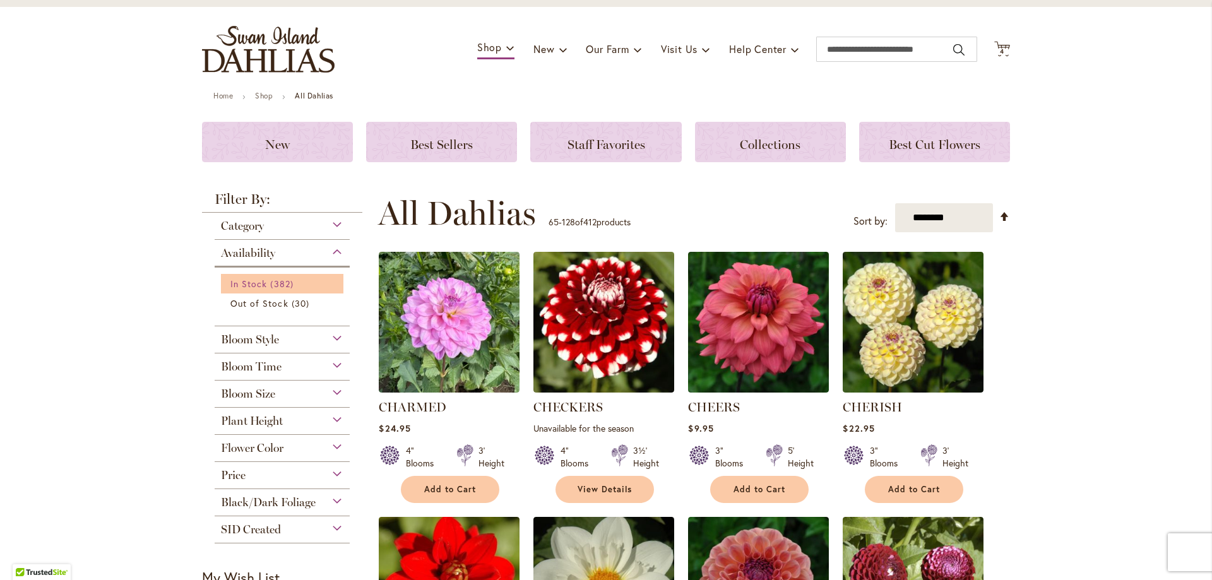
click at [259, 283] on span "In Stock" at bounding box center [248, 284] width 37 height 12
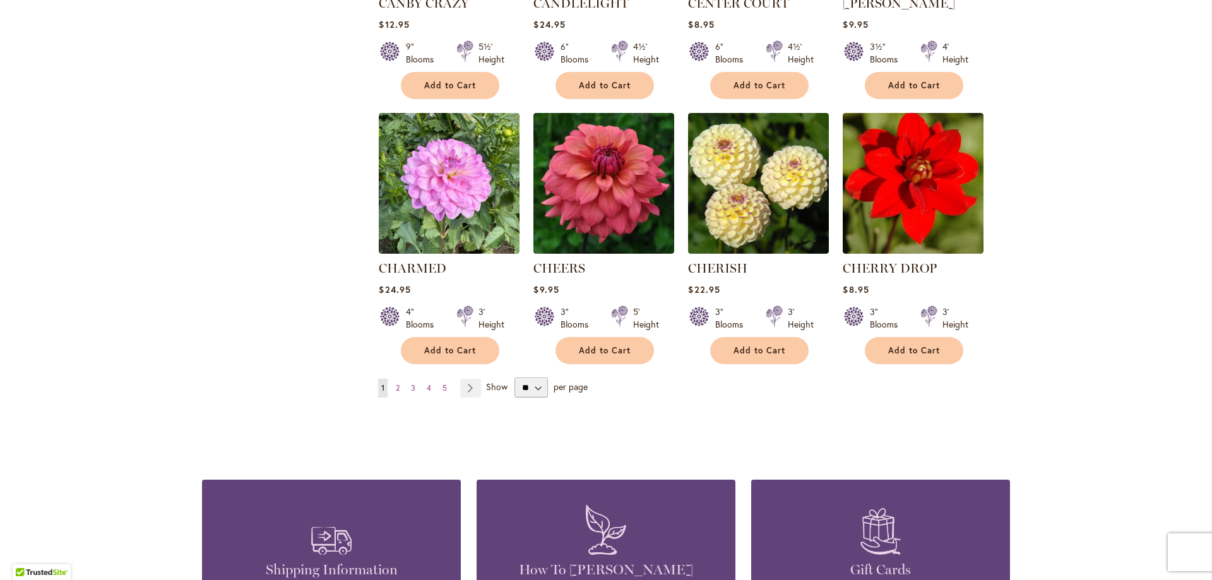
scroll to position [4229, 0]
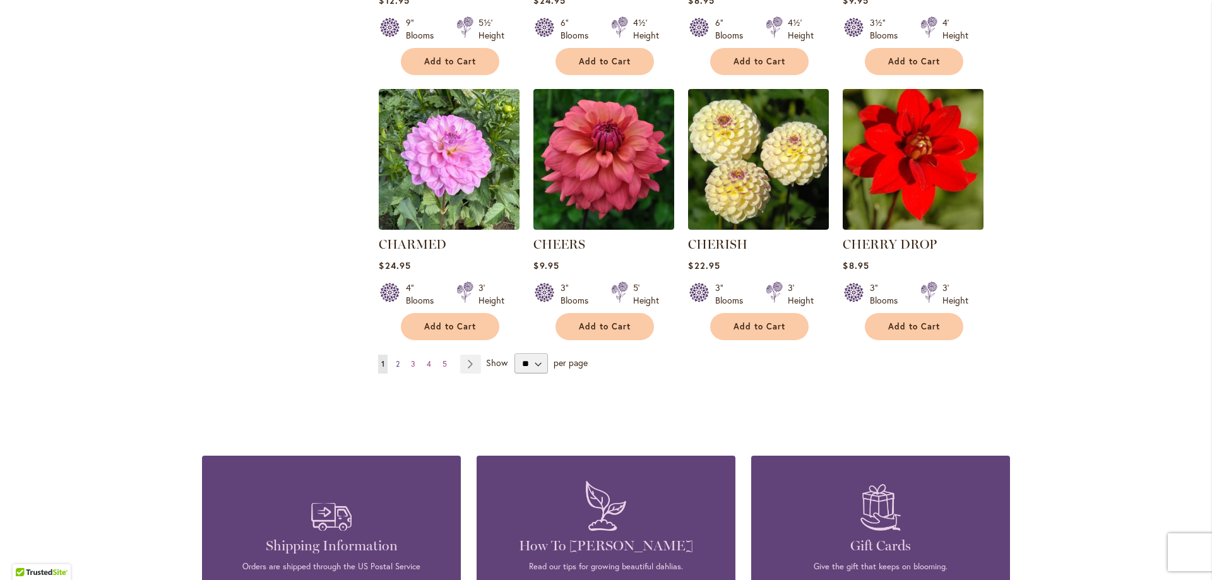
click at [396, 355] on link "Page 2" at bounding box center [398, 364] width 10 height 19
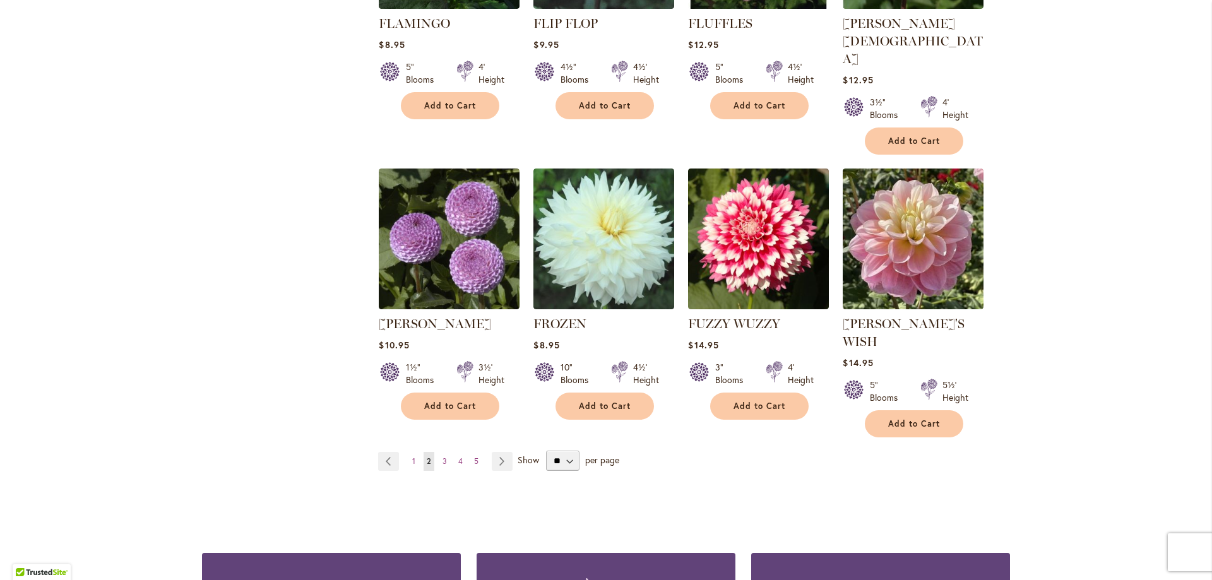
scroll to position [4293, 0]
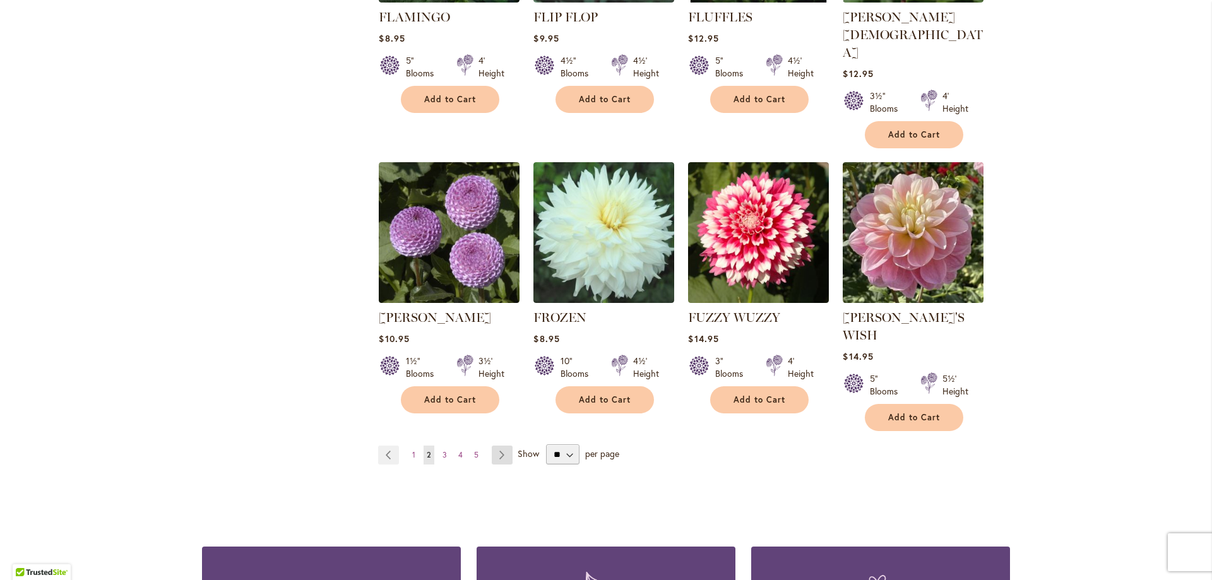
click at [496, 446] on link "Page Next" at bounding box center [502, 455] width 21 height 19
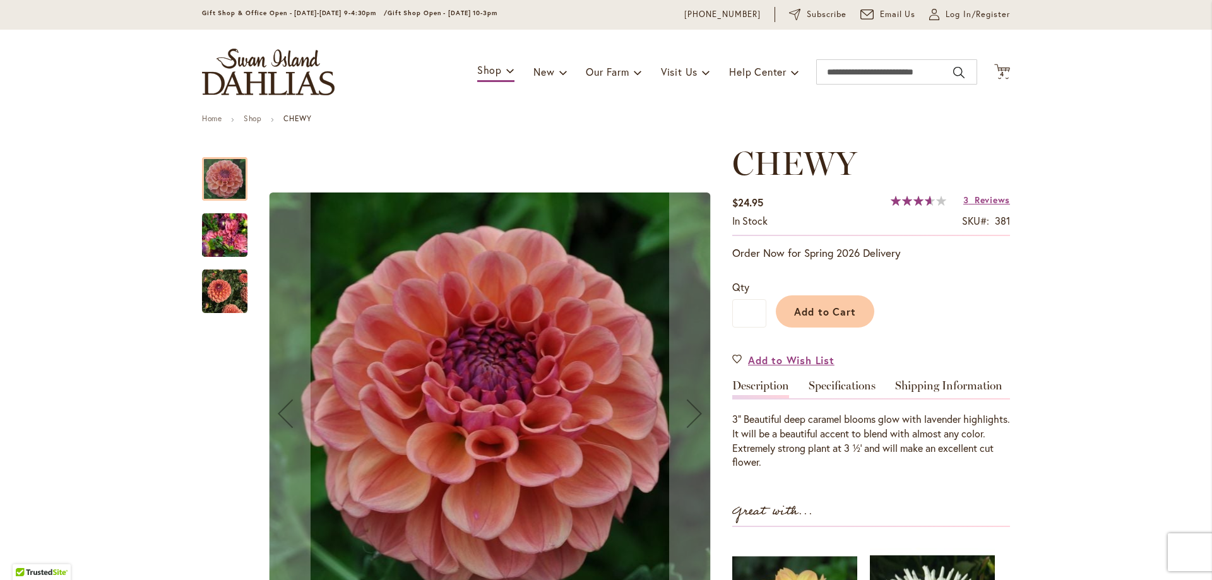
scroll to position [63, 0]
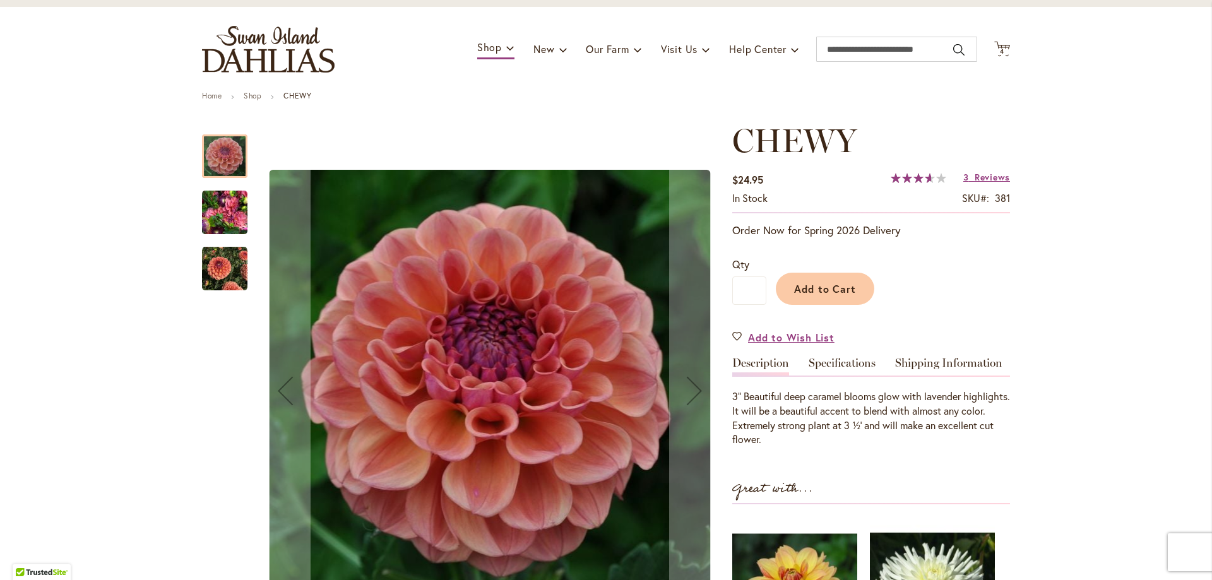
click at [206, 222] on img "CHEWY" at bounding box center [224, 212] width 45 height 61
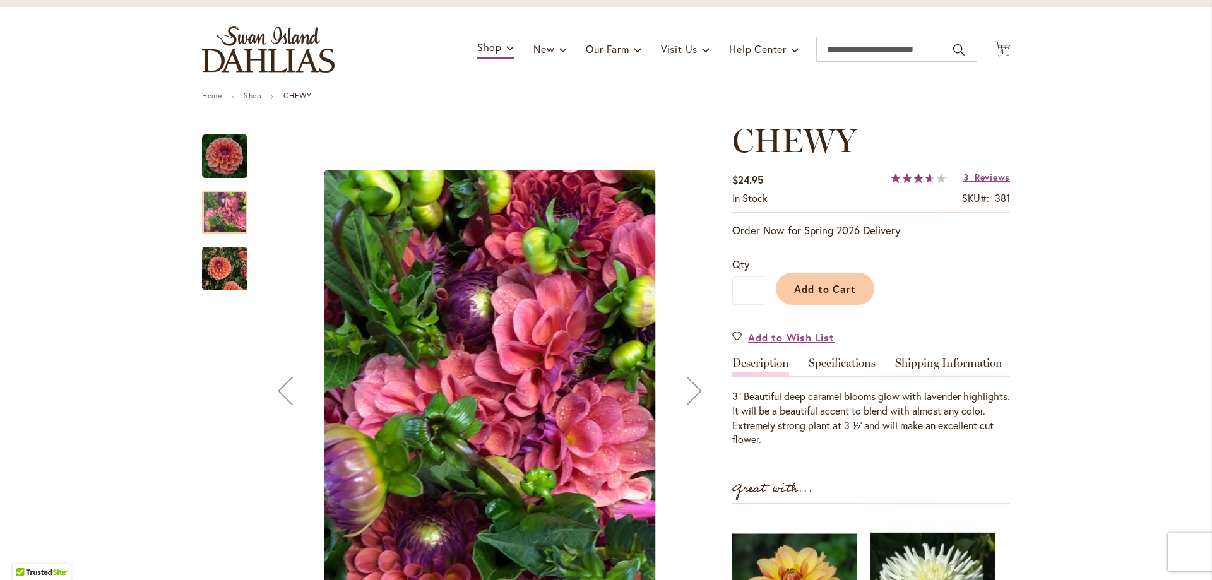
click at [218, 268] on img "CHEWY" at bounding box center [224, 268] width 45 height 45
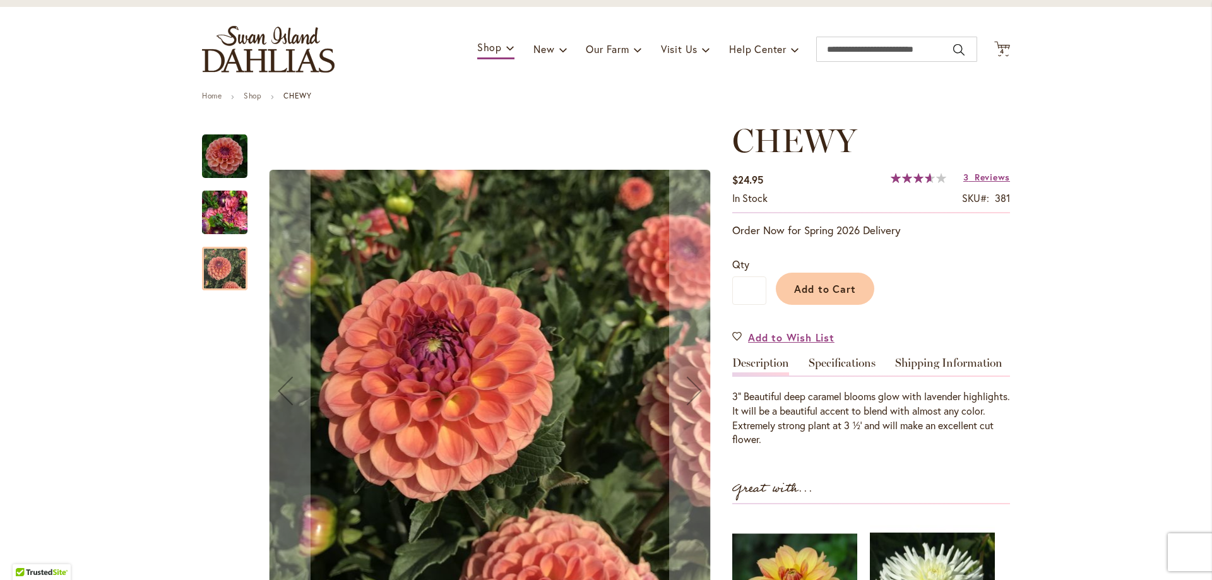
click at [215, 141] on img "CHEWY" at bounding box center [224, 156] width 45 height 45
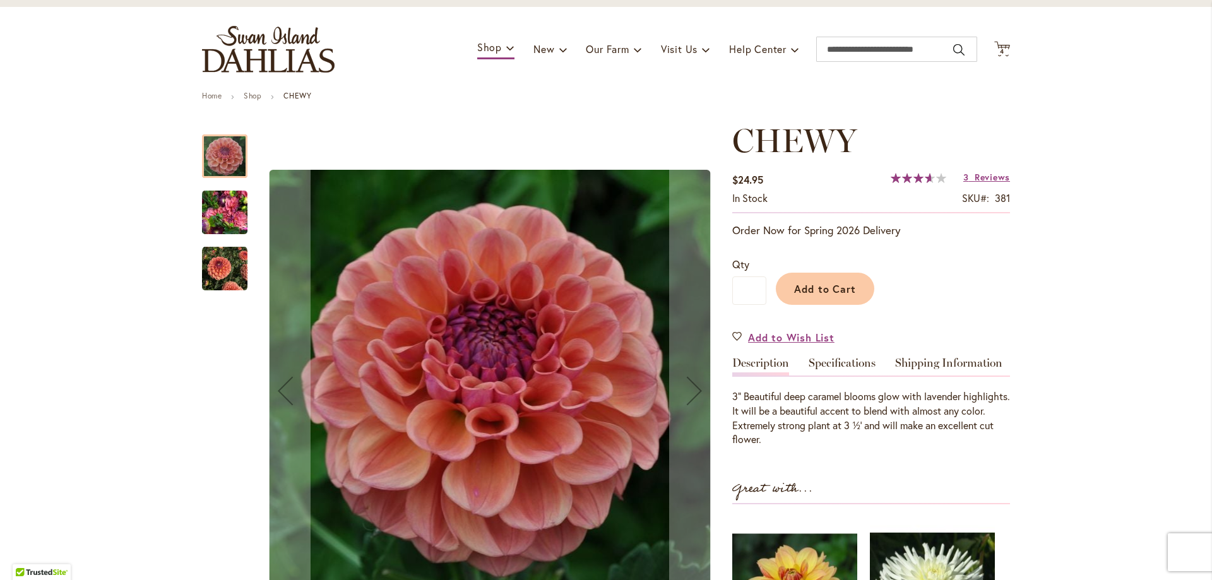
drag, startPoint x: 226, startPoint y: 201, endPoint x: 223, endPoint y: 208, distance: 8.0
click at [226, 205] on img "CHEWY" at bounding box center [224, 212] width 45 height 61
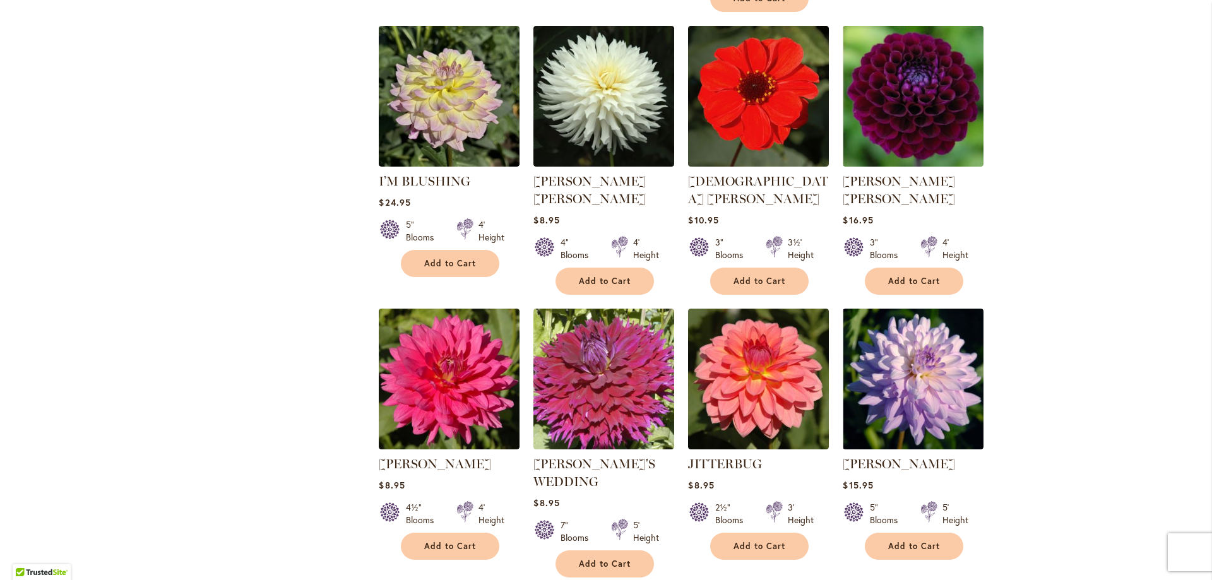
scroll to position [4110, 0]
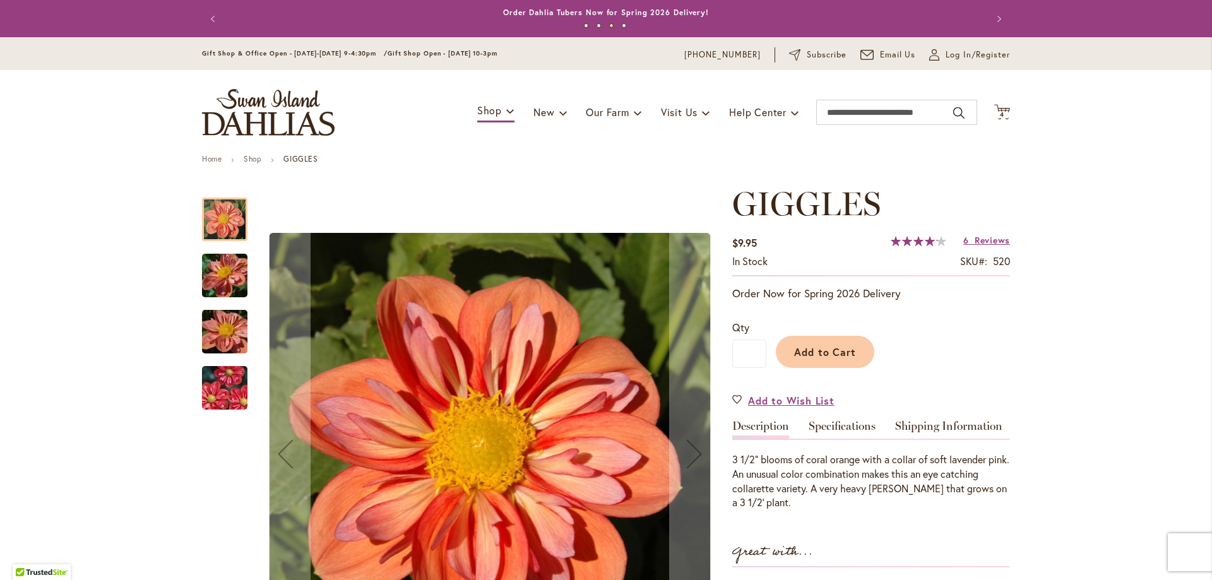
scroll to position [63, 0]
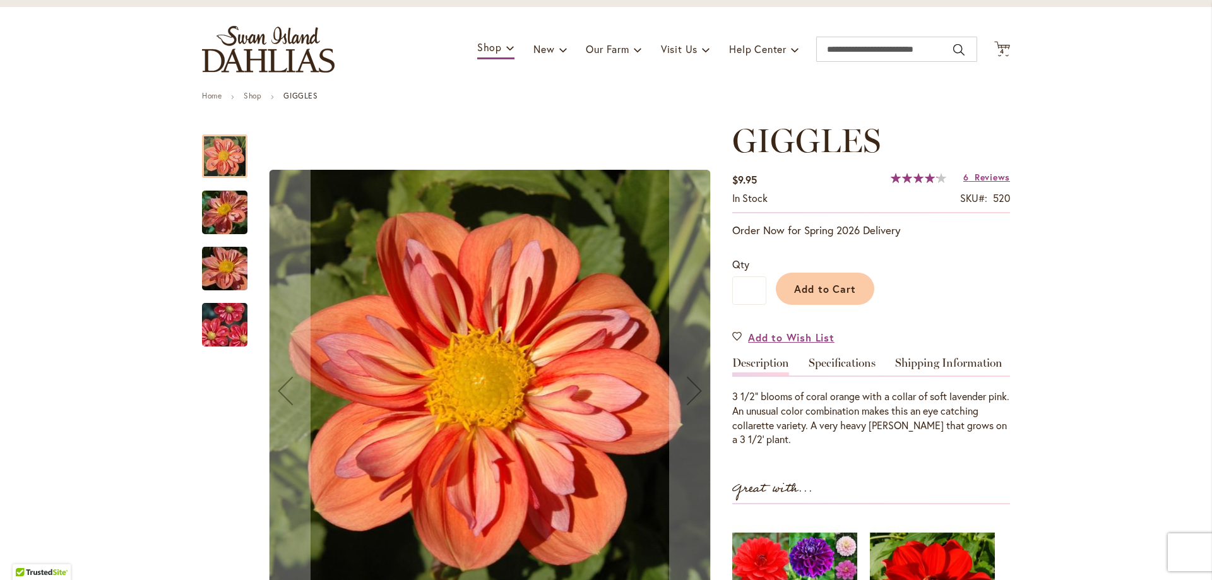
click at [212, 211] on img "GIGGLES" at bounding box center [224, 213] width 91 height 68
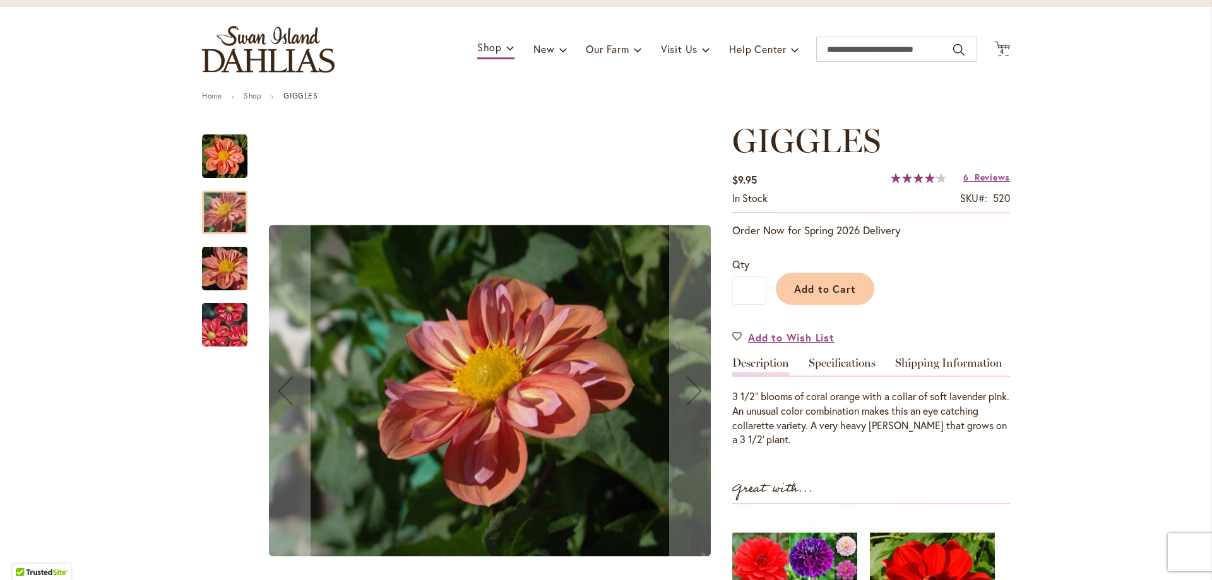
click at [225, 266] on img "GIGGLES" at bounding box center [224, 269] width 91 height 68
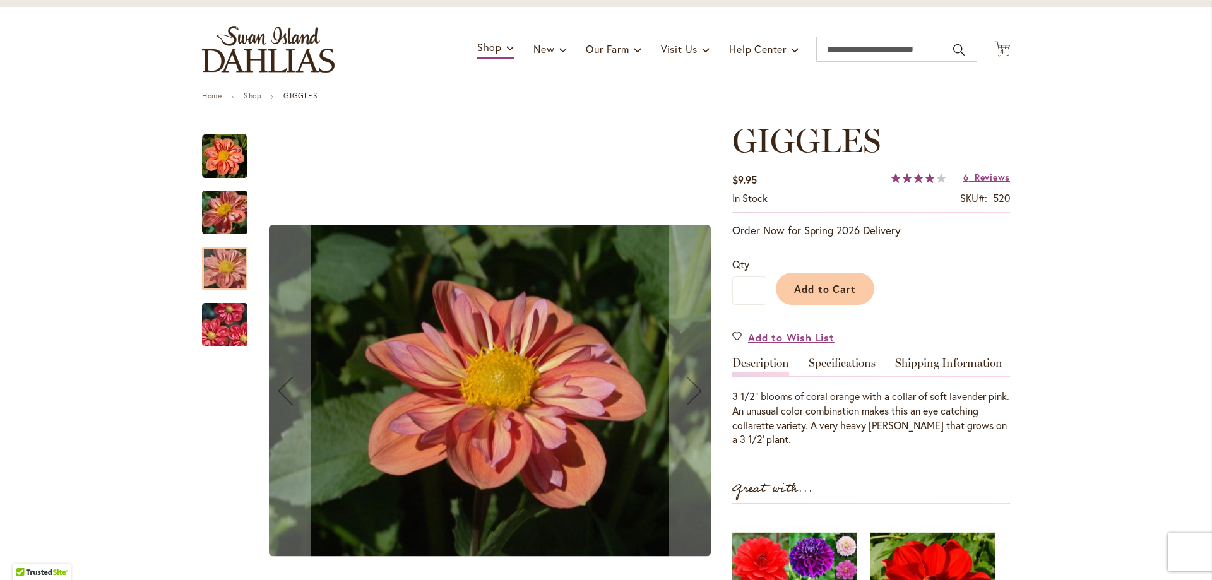
click at [220, 318] on img "GIGGLES" at bounding box center [224, 325] width 91 height 61
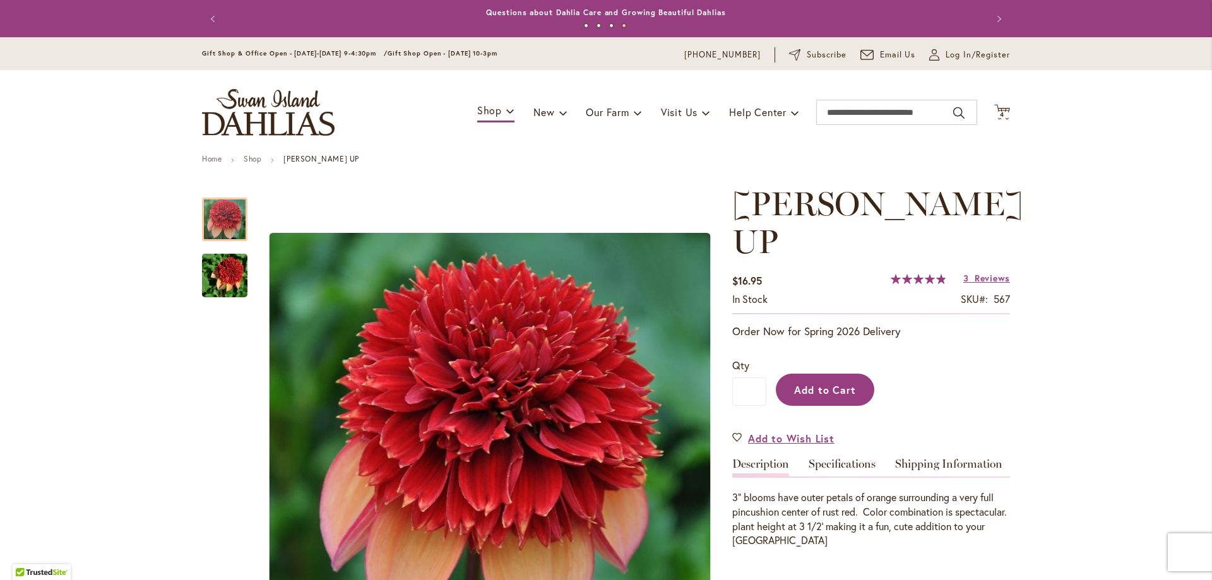
click at [795, 374] on button "Add to Cart" at bounding box center [825, 390] width 98 height 32
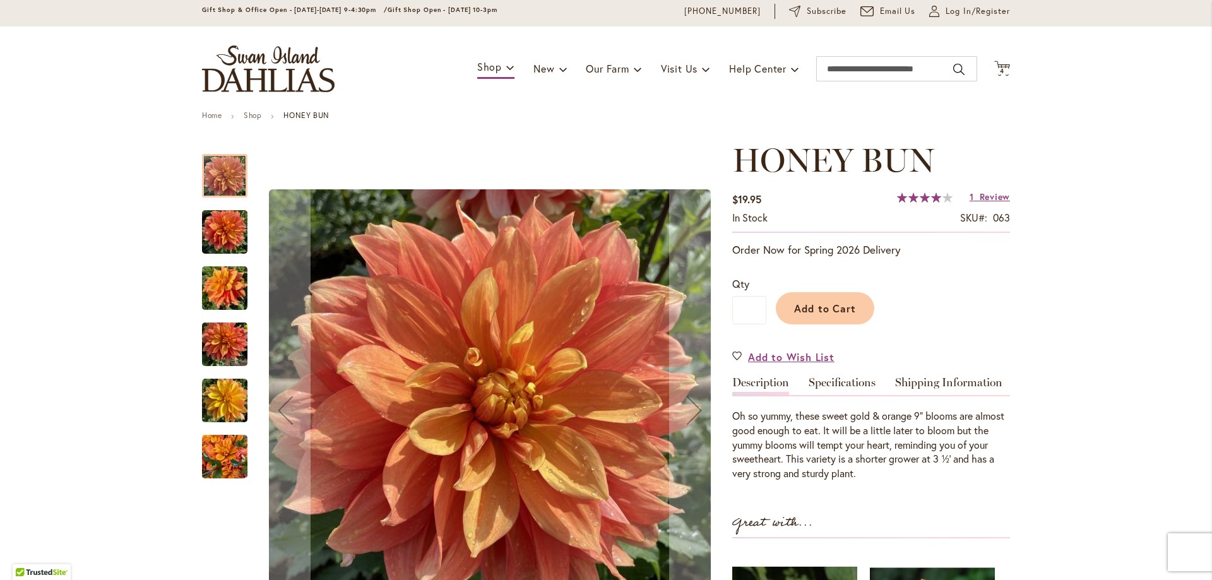
scroll to position [63, 0]
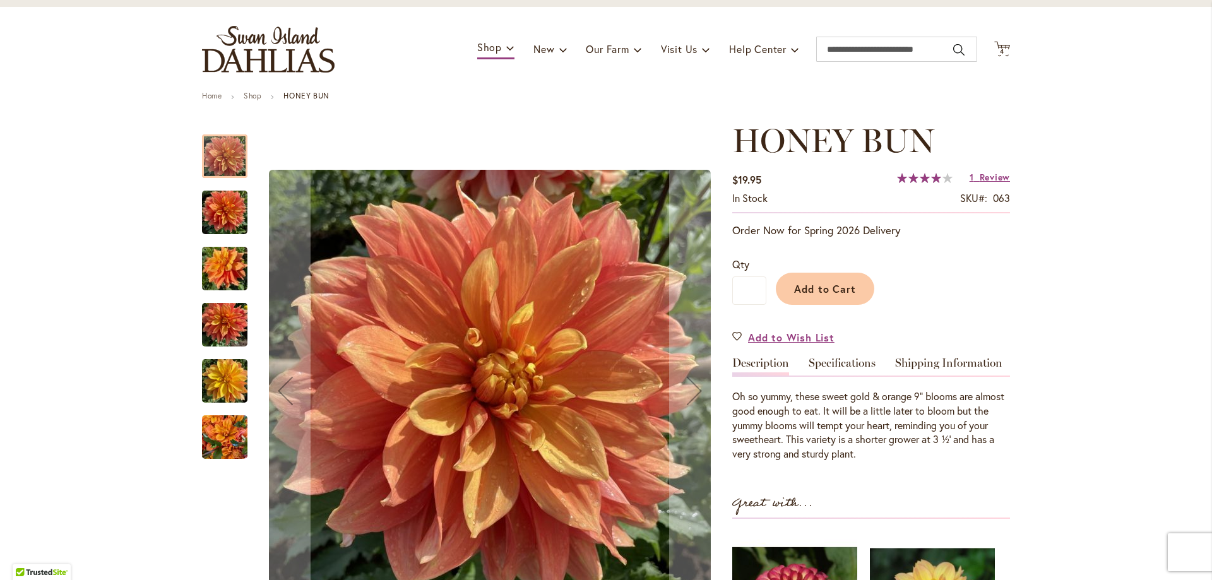
click at [206, 217] on img "Honey Bun" at bounding box center [224, 212] width 45 height 61
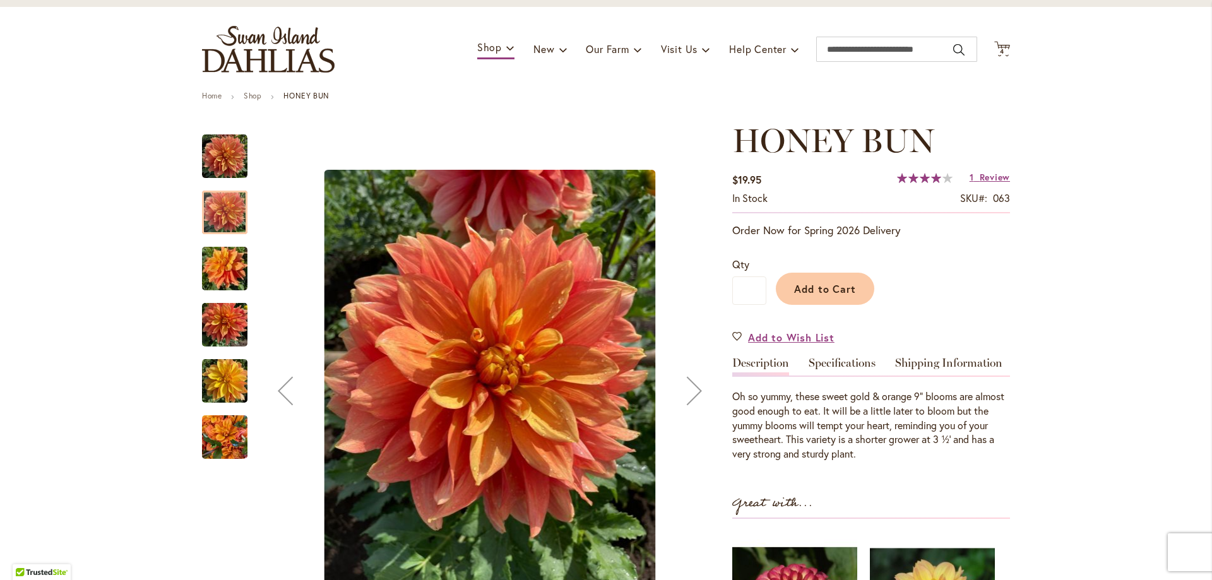
click at [212, 263] on img "Honey Bun" at bounding box center [224, 269] width 45 height 61
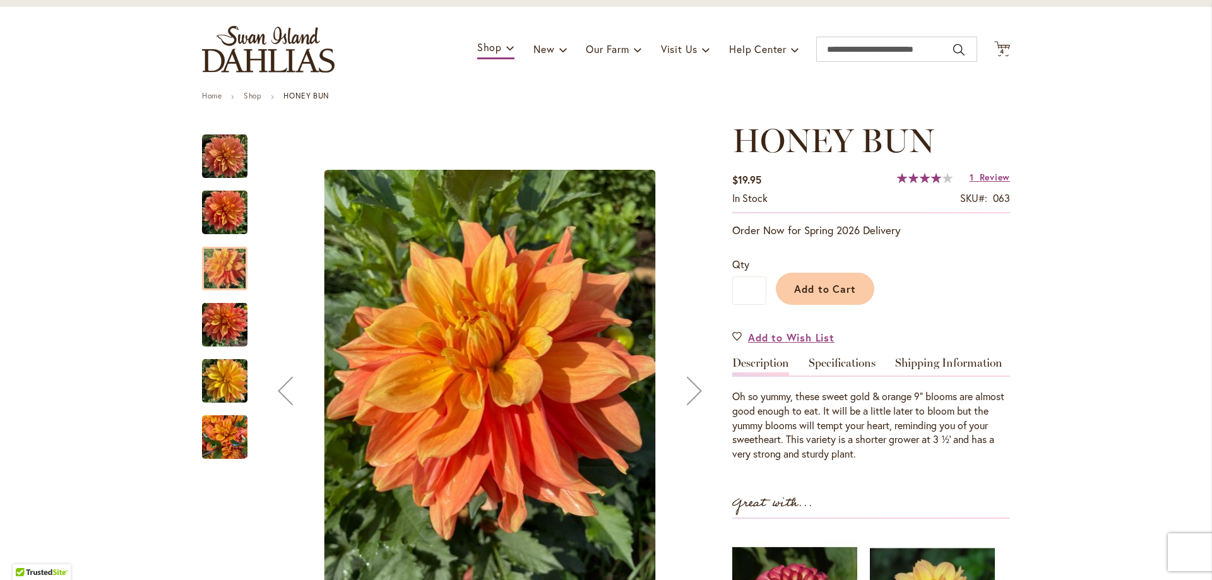
click at [217, 311] on img "Honey Bun" at bounding box center [224, 325] width 45 height 61
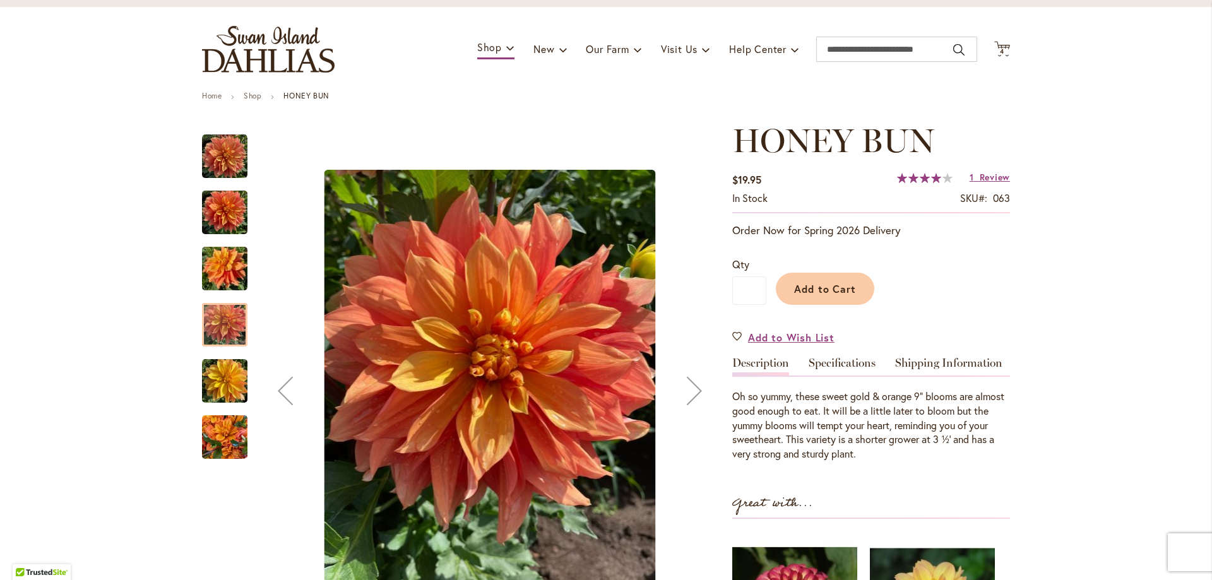
drag, startPoint x: 224, startPoint y: 374, endPoint x: 223, endPoint y: 412, distance: 37.9
click at [224, 375] on img "Honey Bun" at bounding box center [224, 381] width 45 height 61
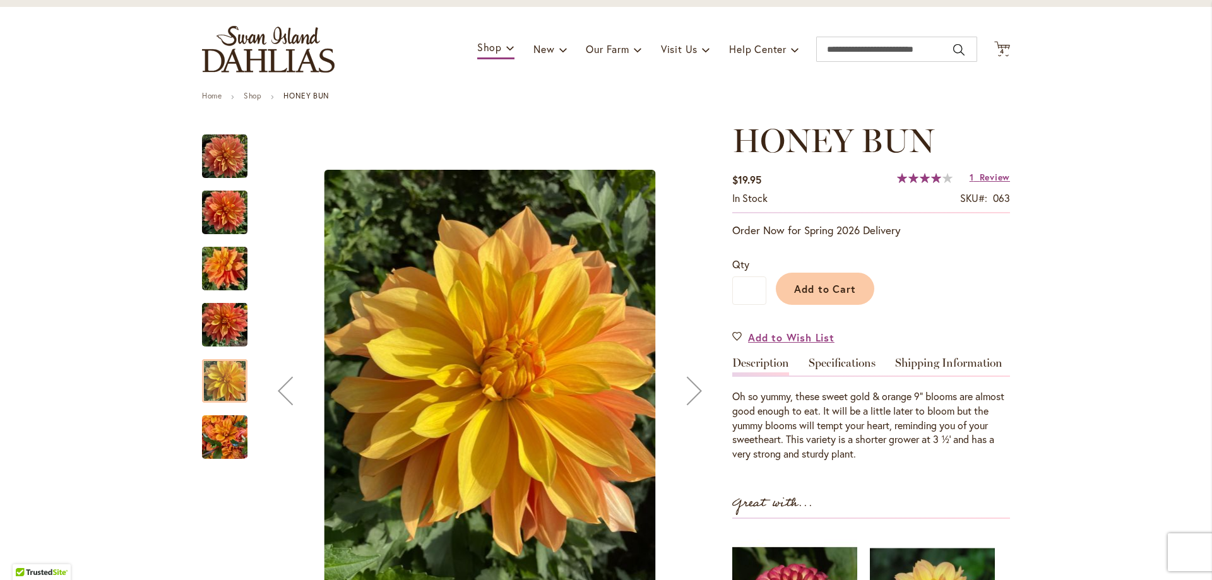
click at [217, 443] on img "Honey Bun" at bounding box center [224, 437] width 45 height 61
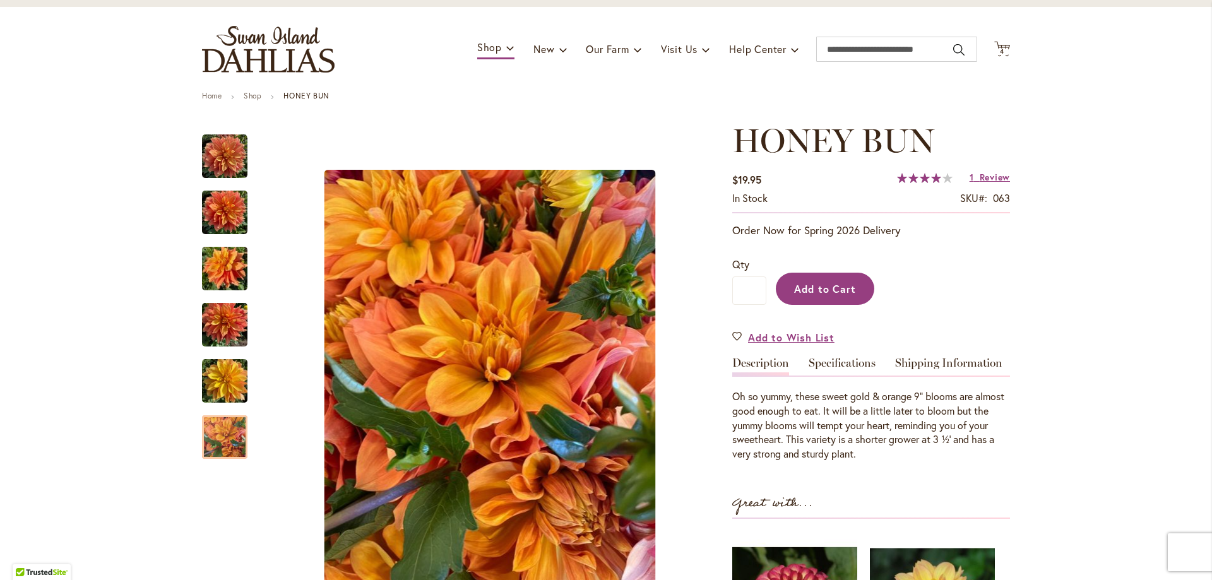
click at [819, 291] on span "Add to Cart" at bounding box center [825, 288] width 62 height 13
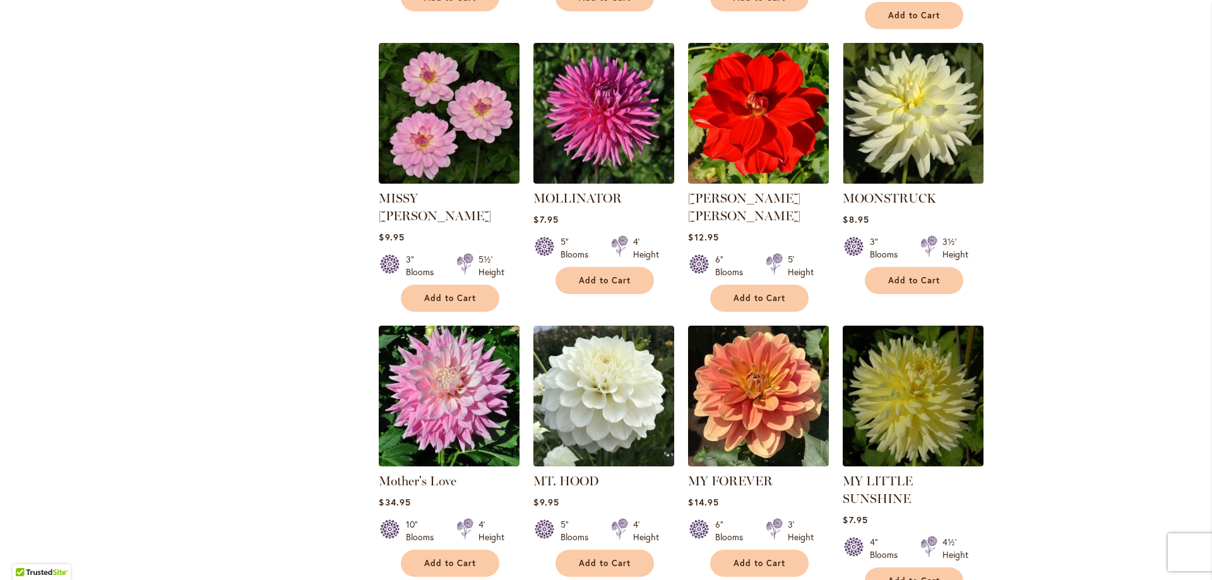
scroll to position [4046, 0]
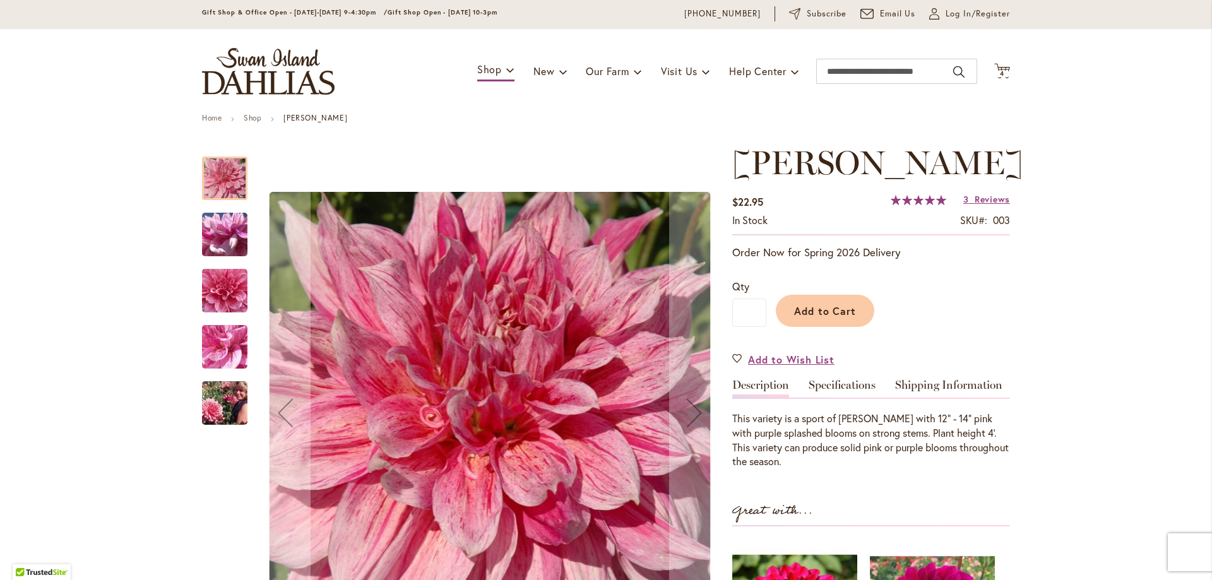
scroll to position [63, 0]
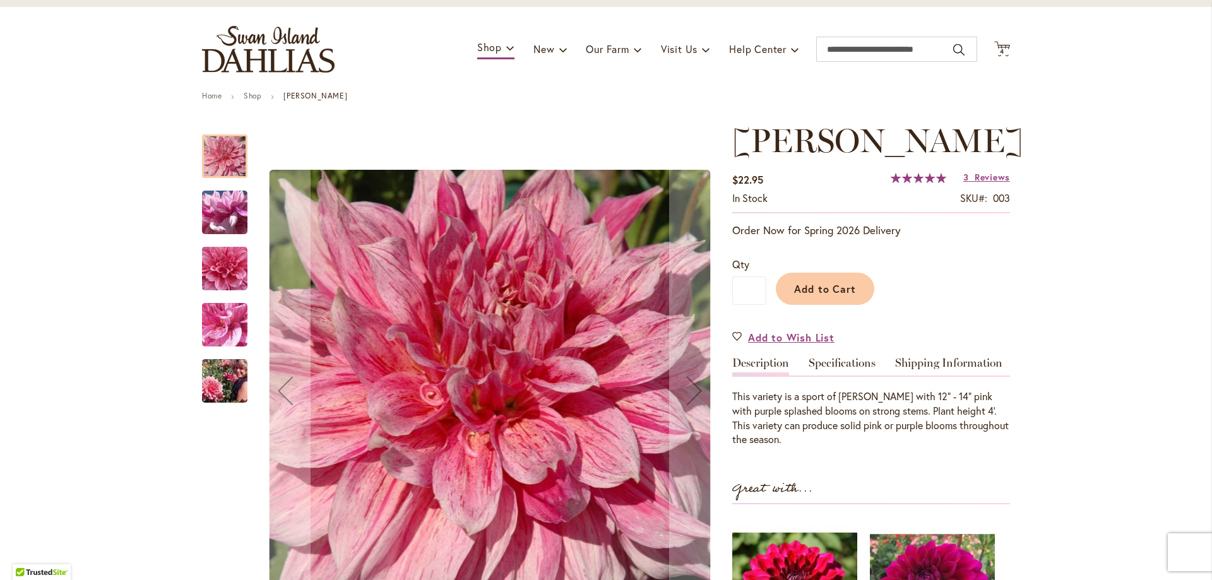
click at [221, 207] on img "MAKI" at bounding box center [224, 213] width 91 height 68
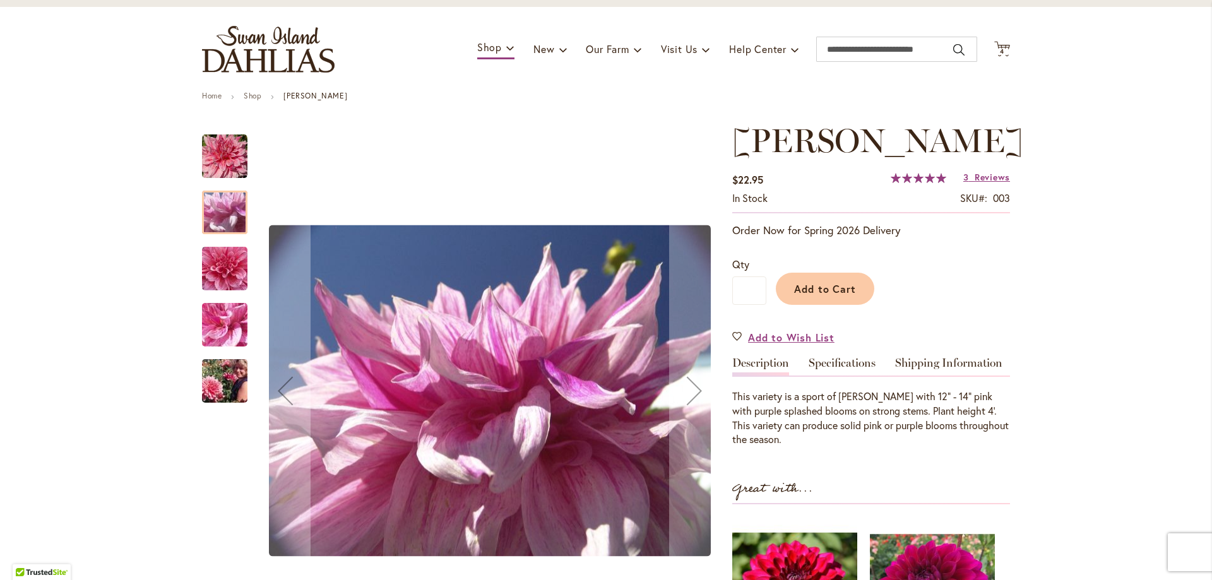
click at [220, 262] on img "MAKI" at bounding box center [224, 269] width 91 height 86
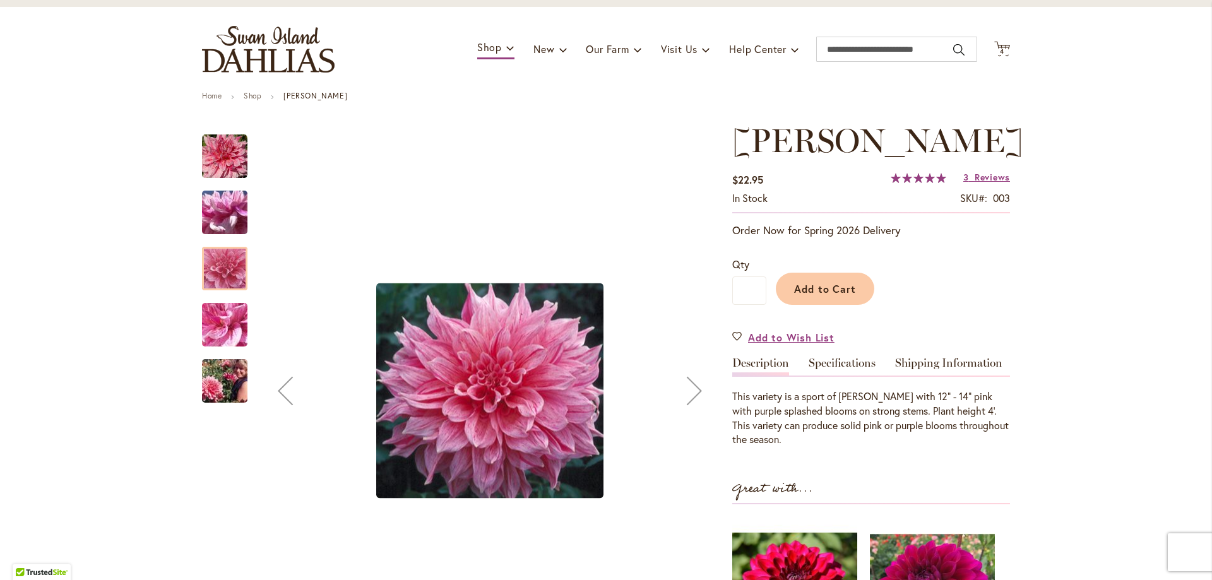
click at [223, 324] on img "MAKI" at bounding box center [224, 325] width 91 height 68
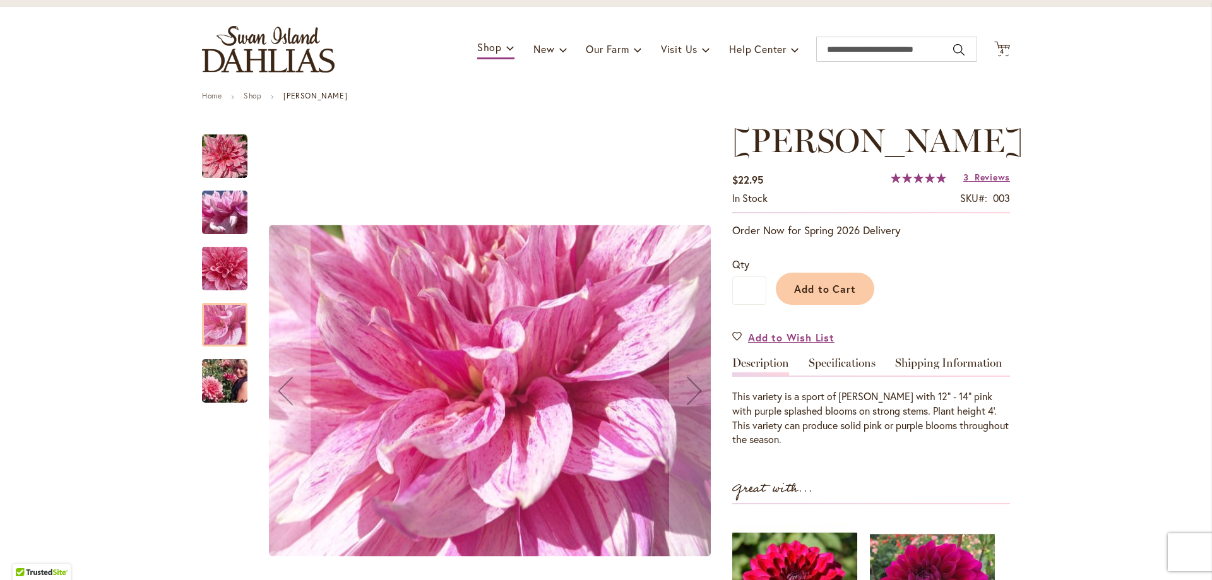
click at [236, 379] on img "MAKI" at bounding box center [224, 381] width 91 height 61
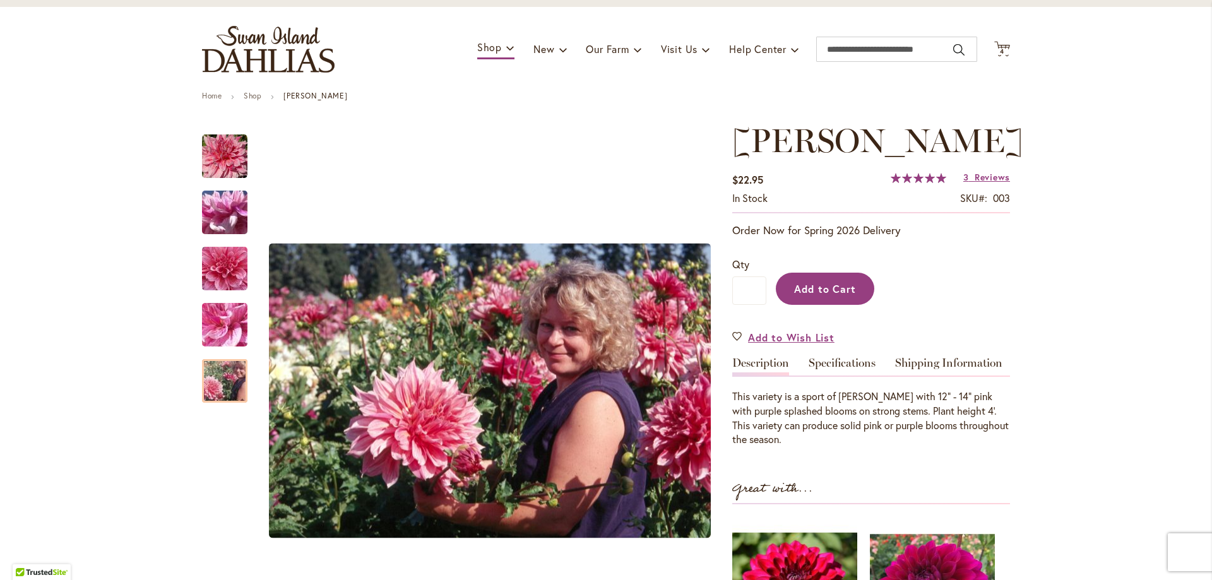
click at [816, 288] on span "Add to Cart" at bounding box center [825, 288] width 62 height 13
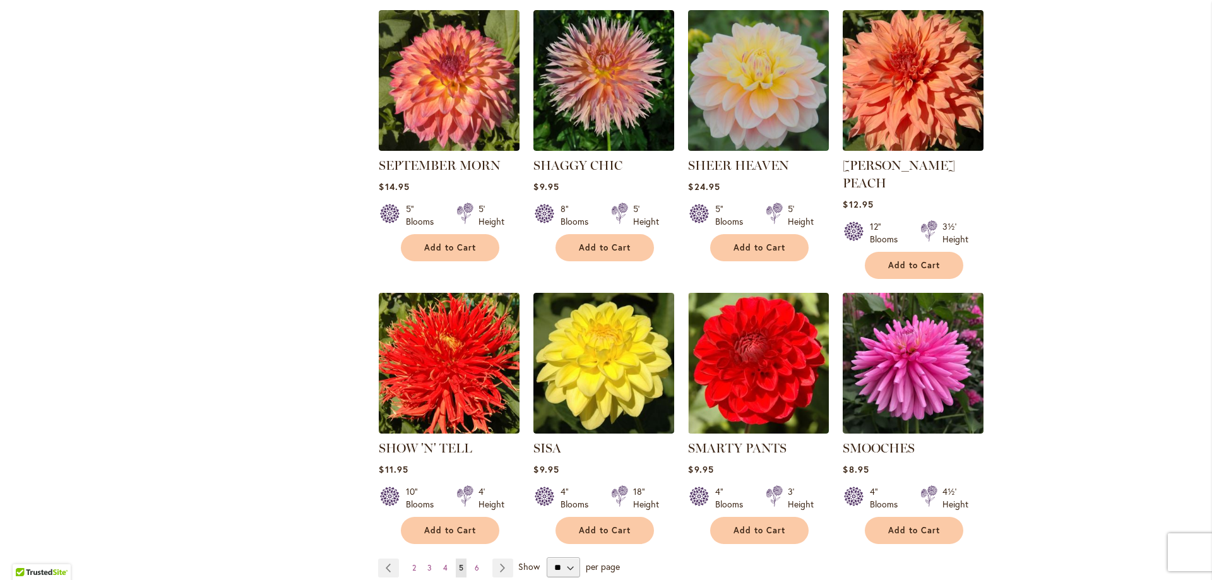
scroll to position [4110, 0]
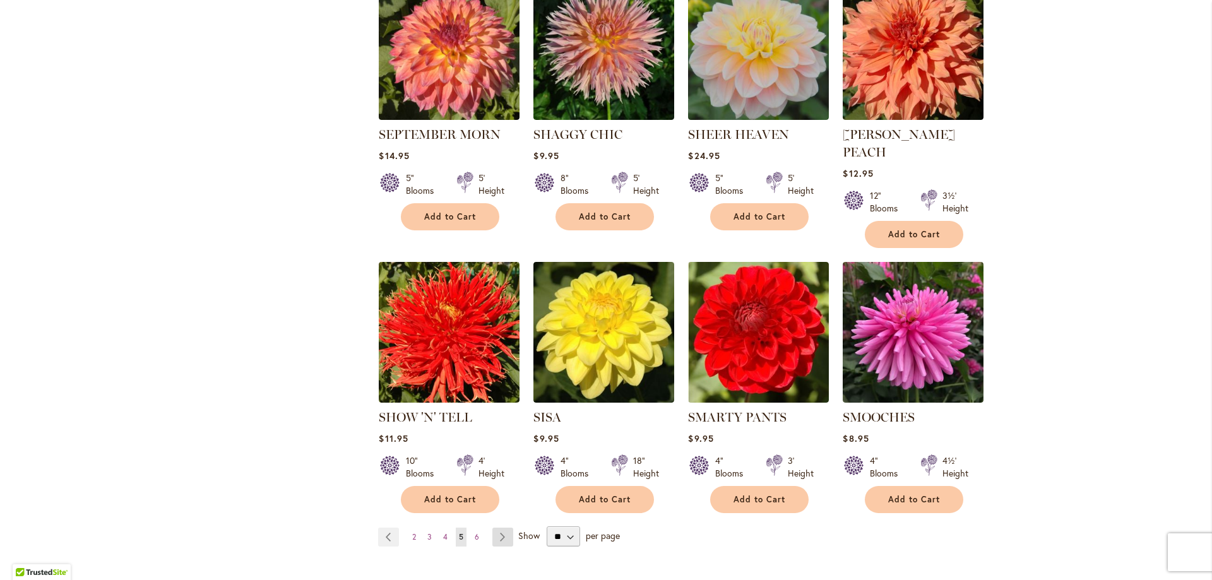
click at [499, 528] on link "Page Next" at bounding box center [502, 537] width 21 height 19
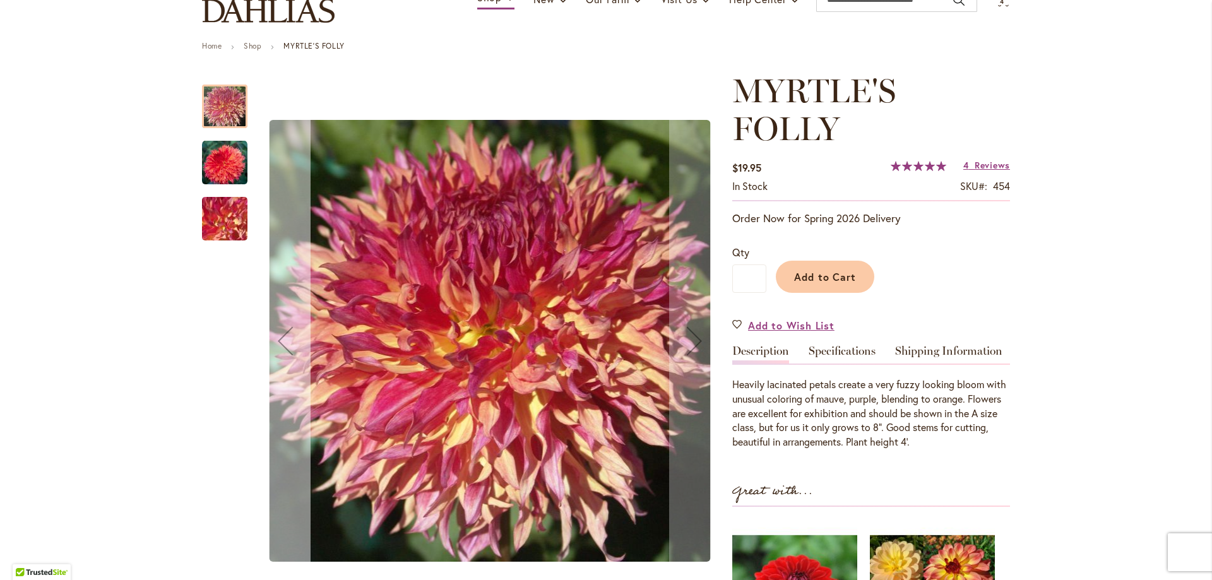
scroll to position [126, 0]
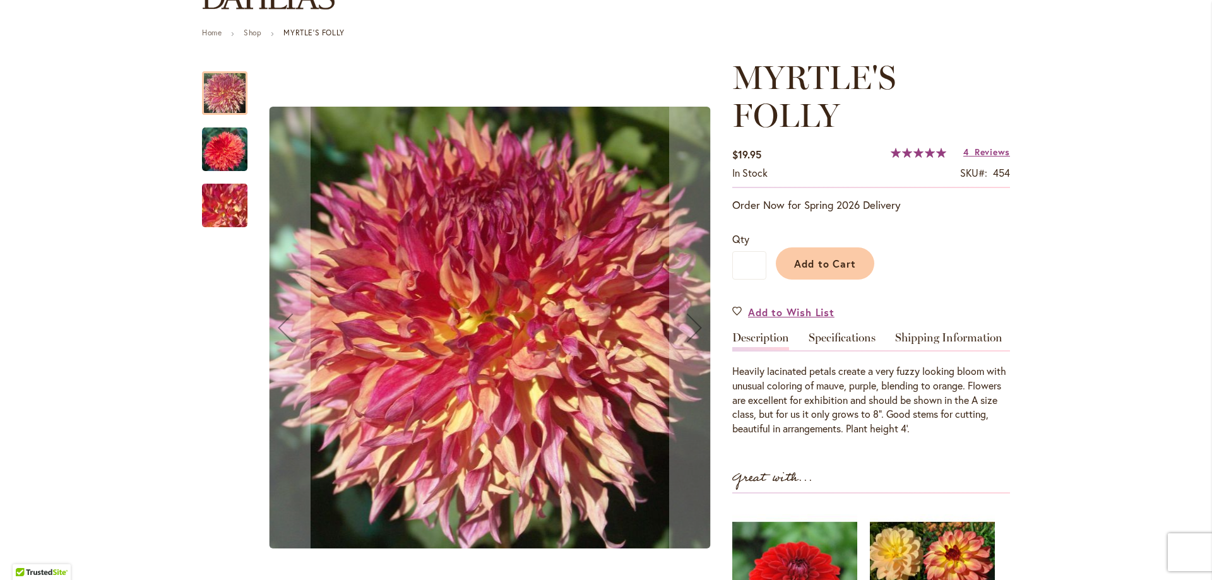
click at [221, 147] on img "MYRTLE'S FOLLY" at bounding box center [224, 149] width 45 height 45
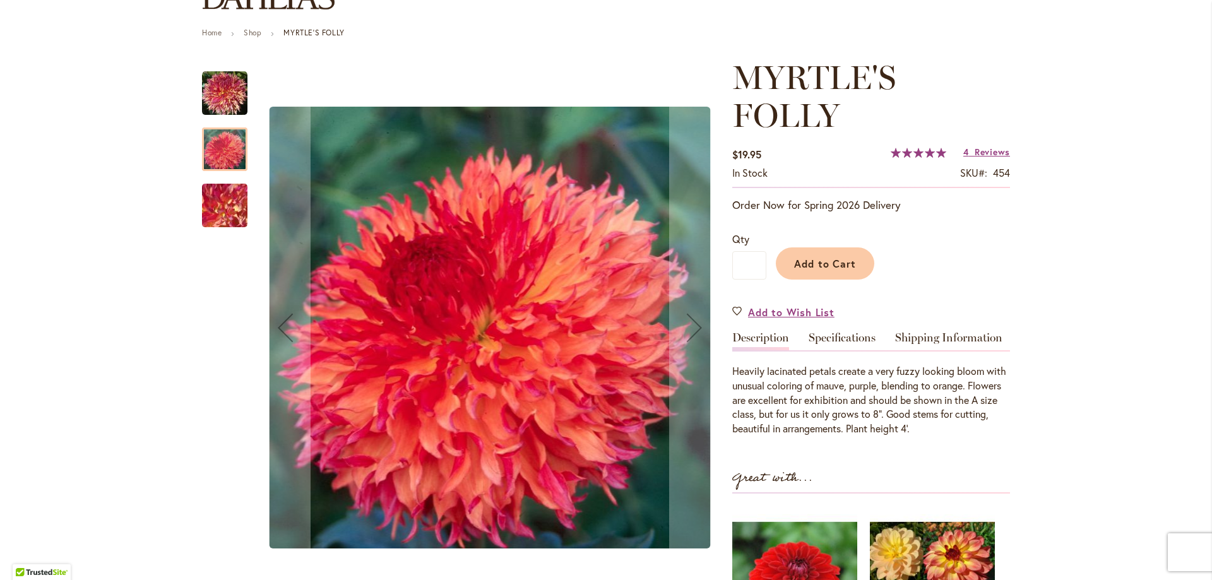
click at [237, 199] on img "MYRTLE'S FOLLY" at bounding box center [224, 206] width 91 height 68
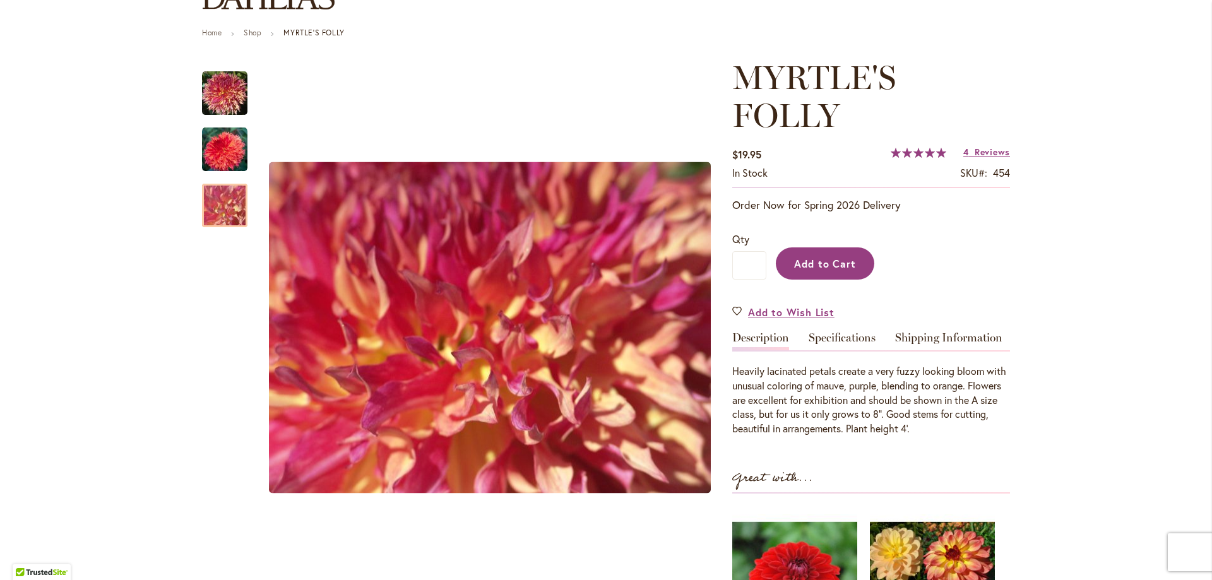
click at [788, 266] on button "Add to Cart" at bounding box center [825, 263] width 98 height 32
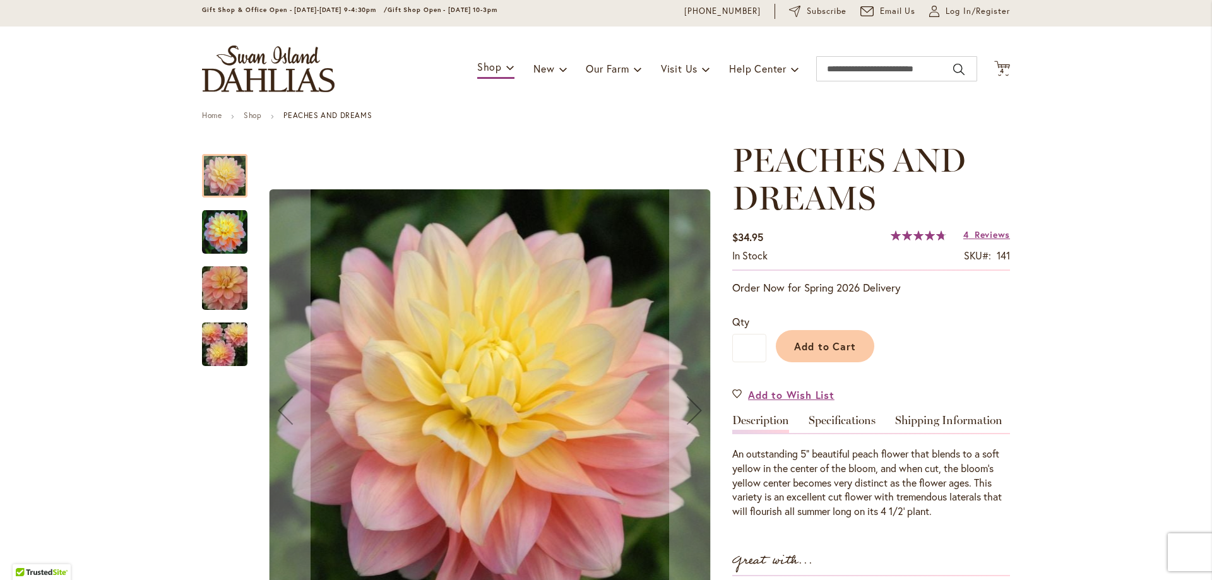
scroll to position [63, 0]
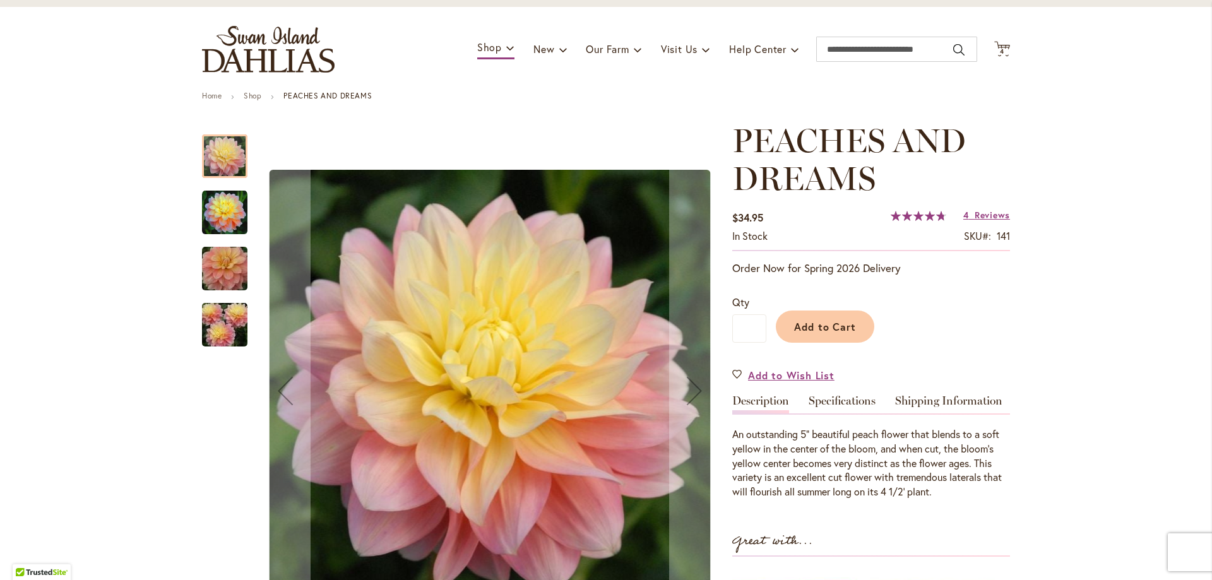
click at [215, 204] on img "PEACHES AND DREAMS" at bounding box center [224, 212] width 45 height 45
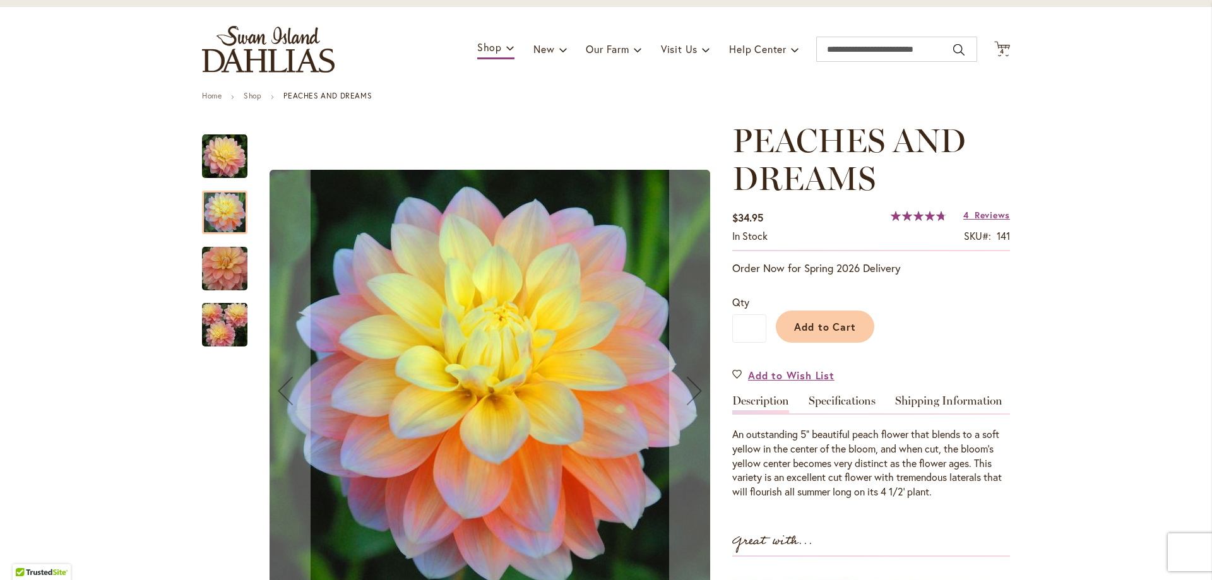
click at [225, 275] on img "PEACHES AND DREAMS" at bounding box center [224, 269] width 91 height 61
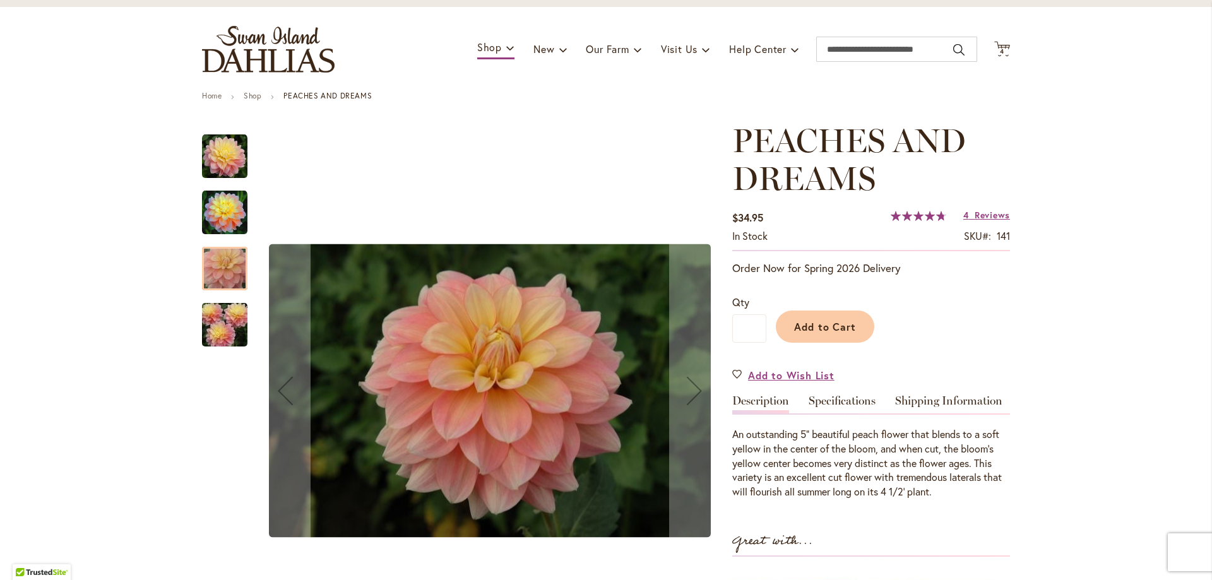
click at [225, 330] on img "PEACHES AND DREAMS" at bounding box center [224, 325] width 91 height 61
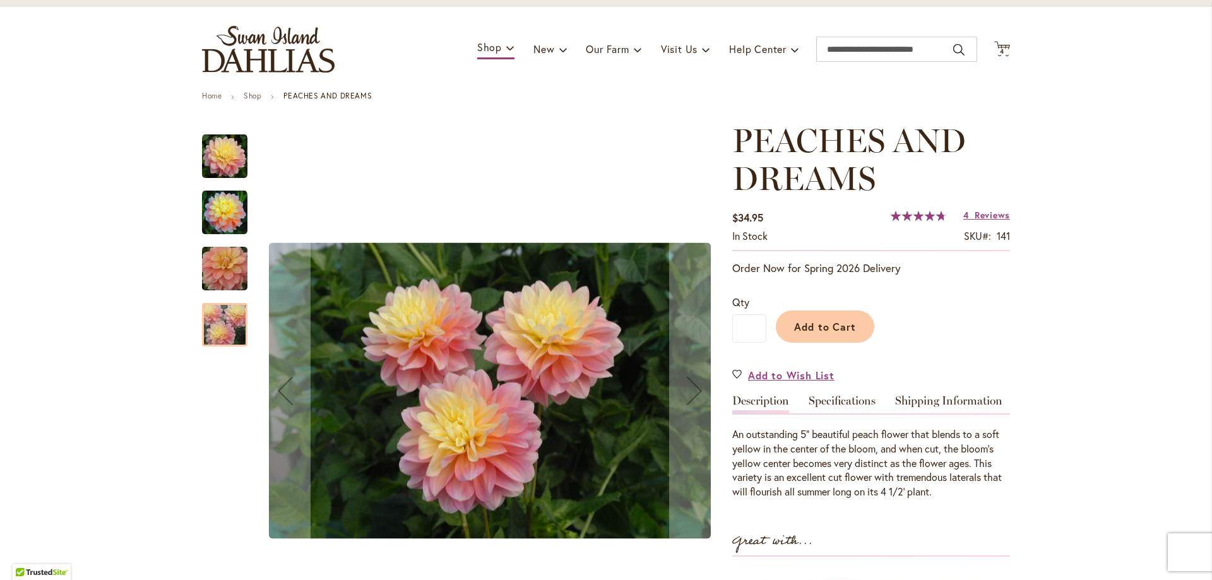
click at [203, 154] on img "PEACHES AND DREAMS" at bounding box center [224, 156] width 45 height 45
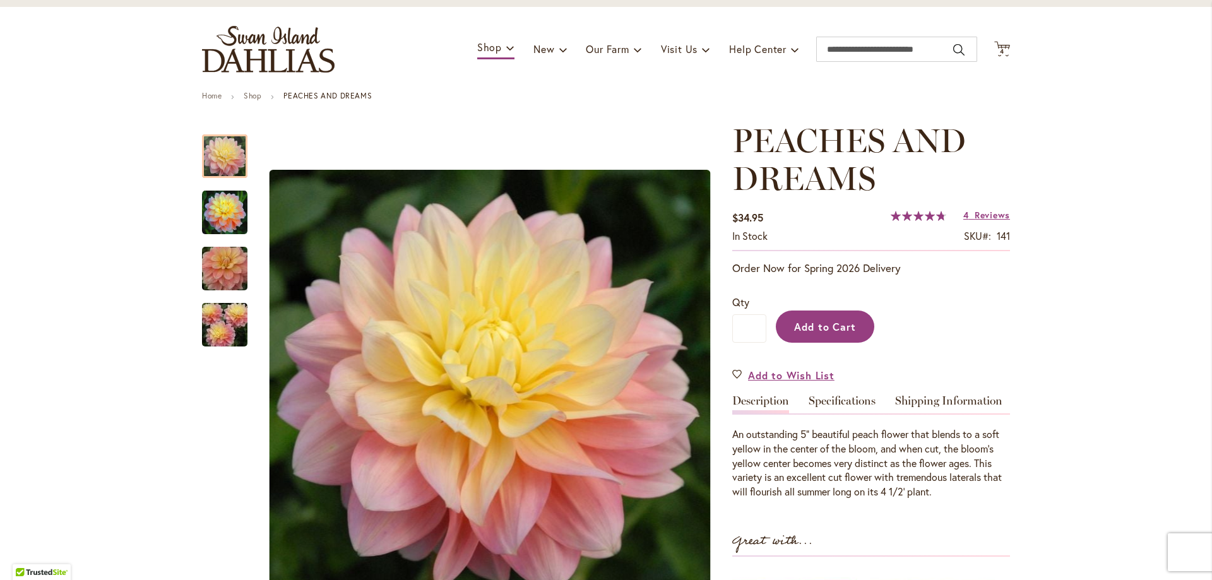
click at [829, 335] on button "Add to Cart" at bounding box center [825, 327] width 98 height 32
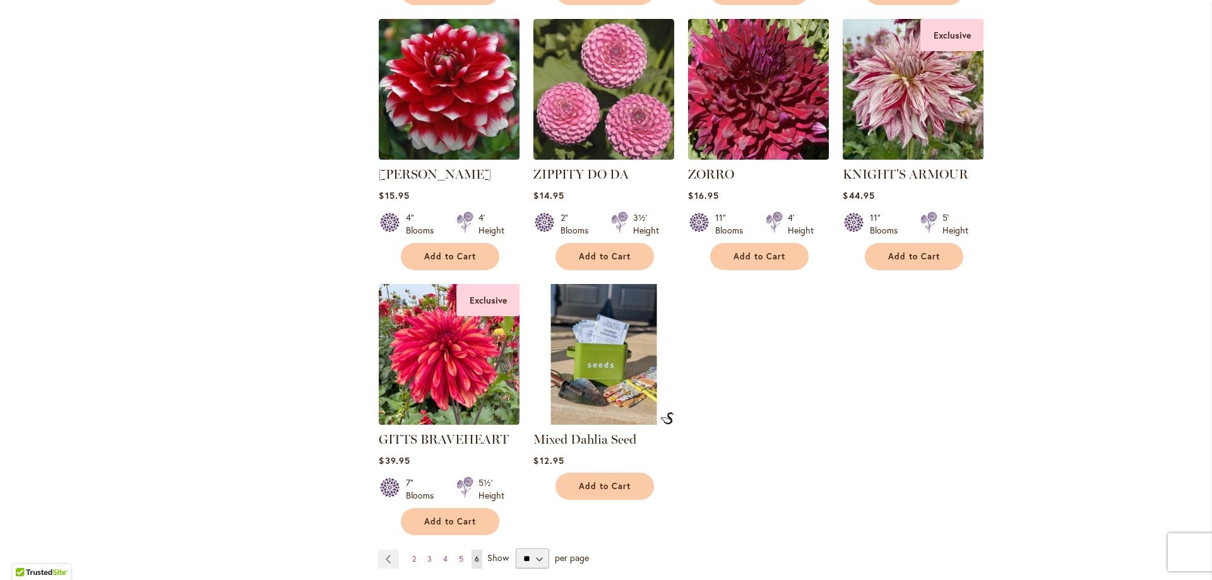
scroll to position [4039, 0]
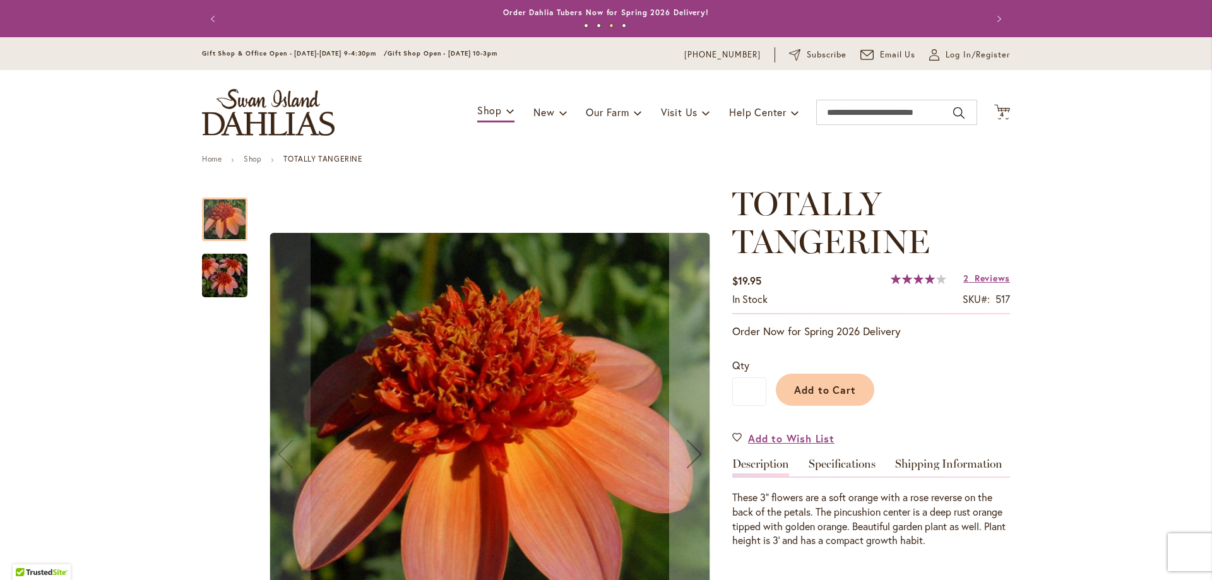
click at [231, 285] on img "TOTALLY TANGERINE" at bounding box center [224, 276] width 91 height 61
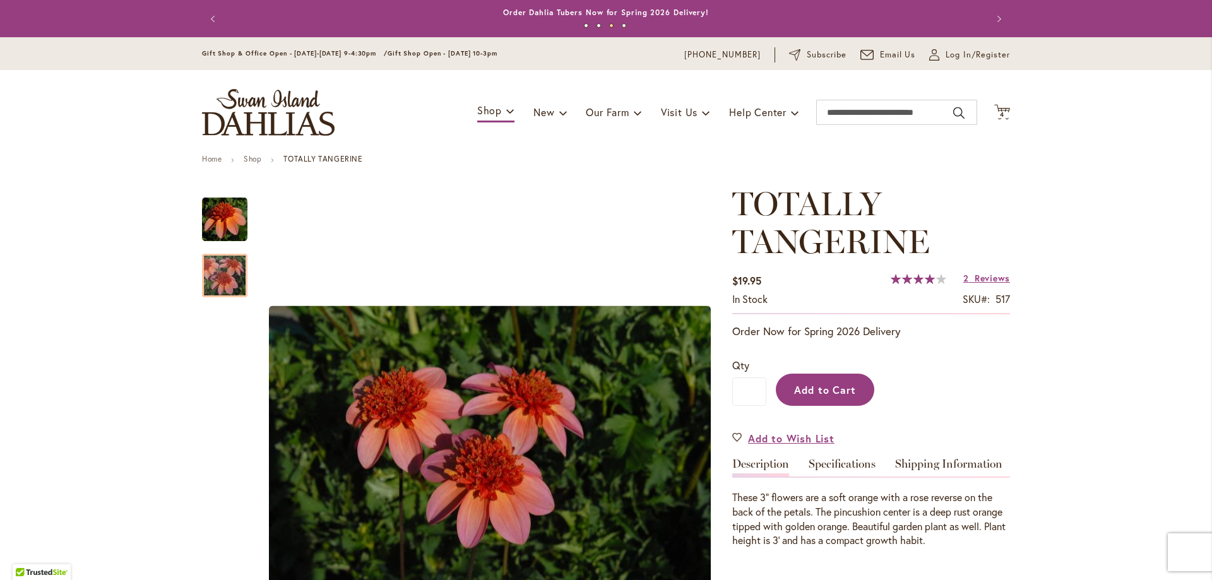
click at [804, 391] on span "Add to Cart" at bounding box center [825, 389] width 62 height 13
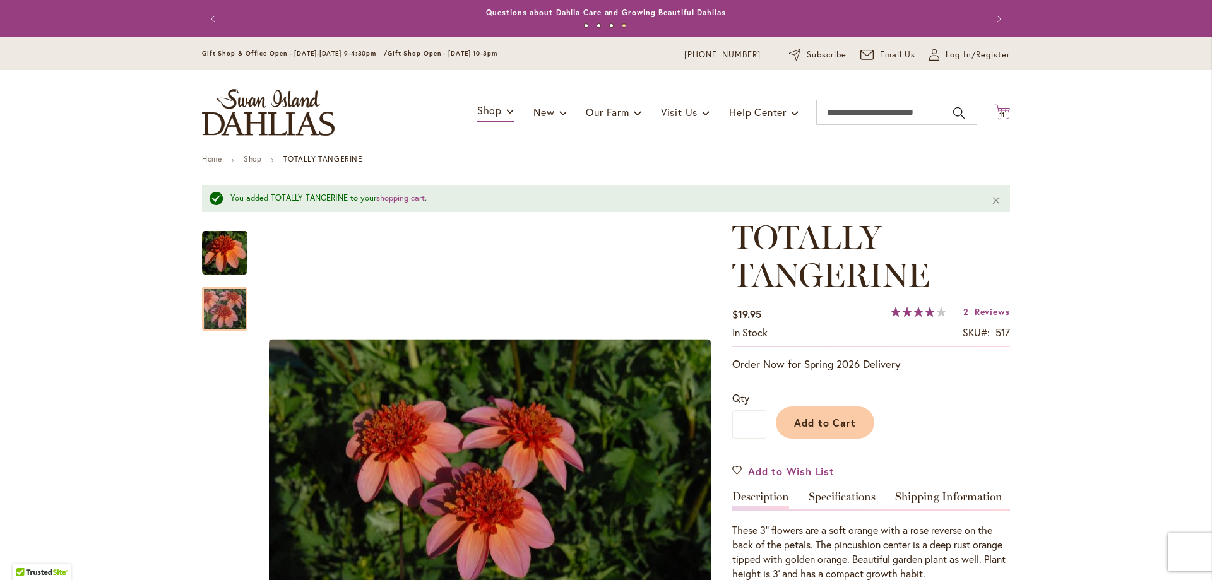
click at [999, 112] on span "11" at bounding box center [1002, 114] width 6 height 8
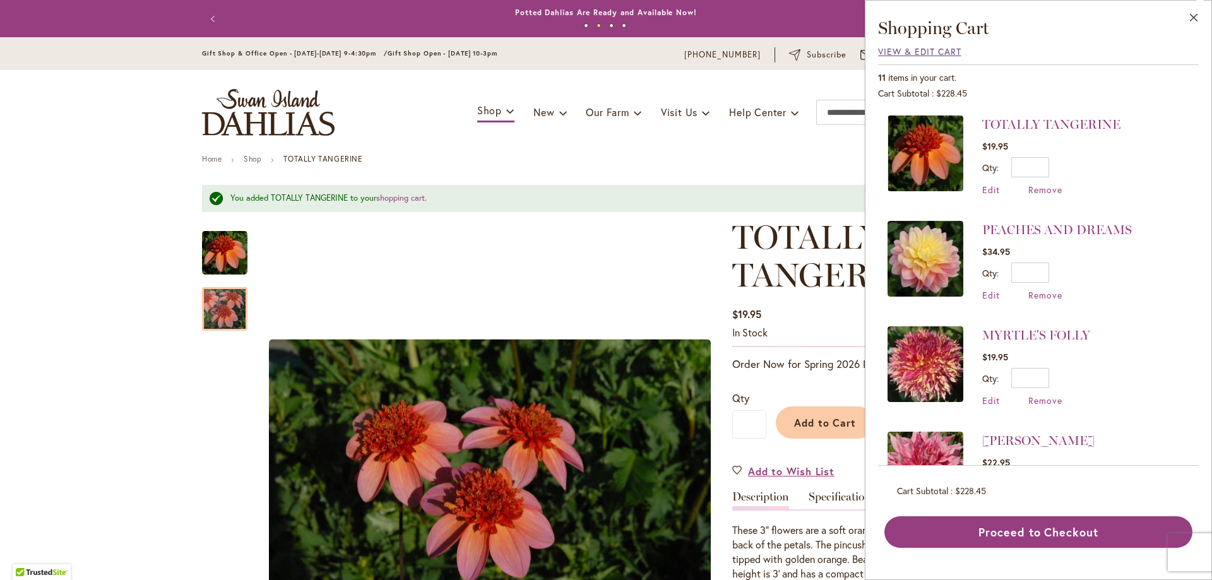
click at [887, 52] on span "View & Edit Cart" at bounding box center [919, 51] width 83 height 12
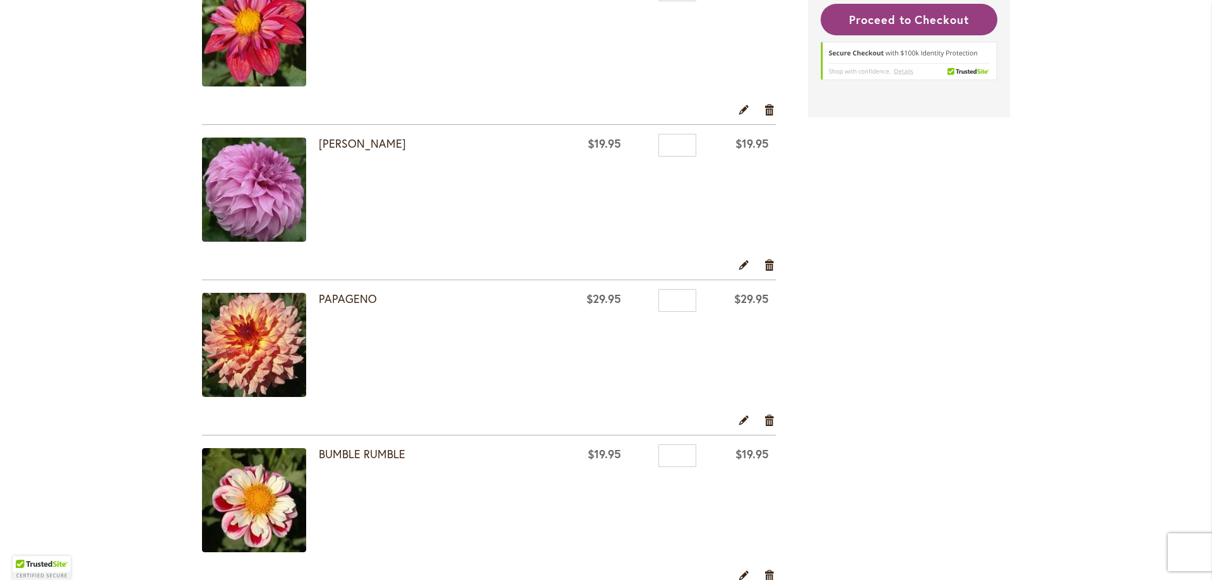
scroll to position [442, 0]
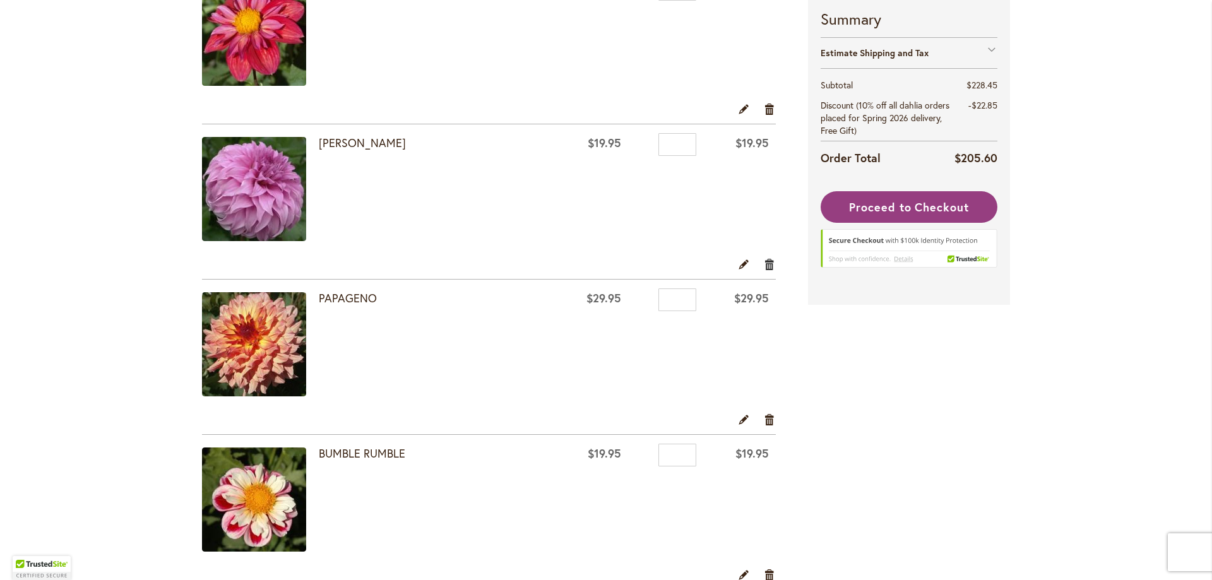
click at [764, 263] on link "Remove item" at bounding box center [770, 264] width 12 height 14
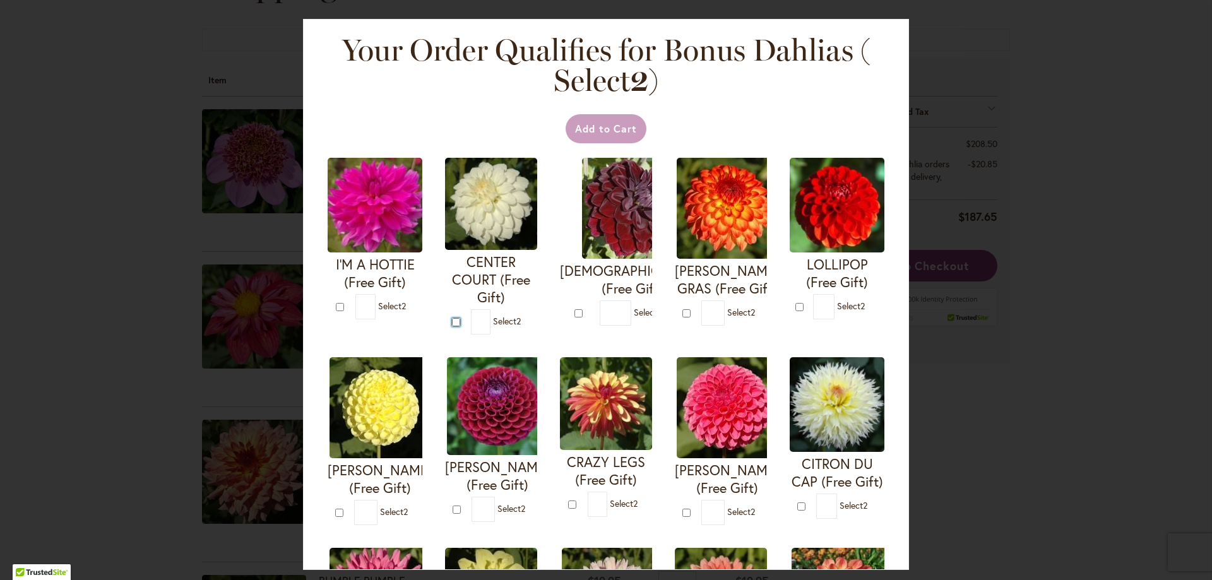
type input "*"
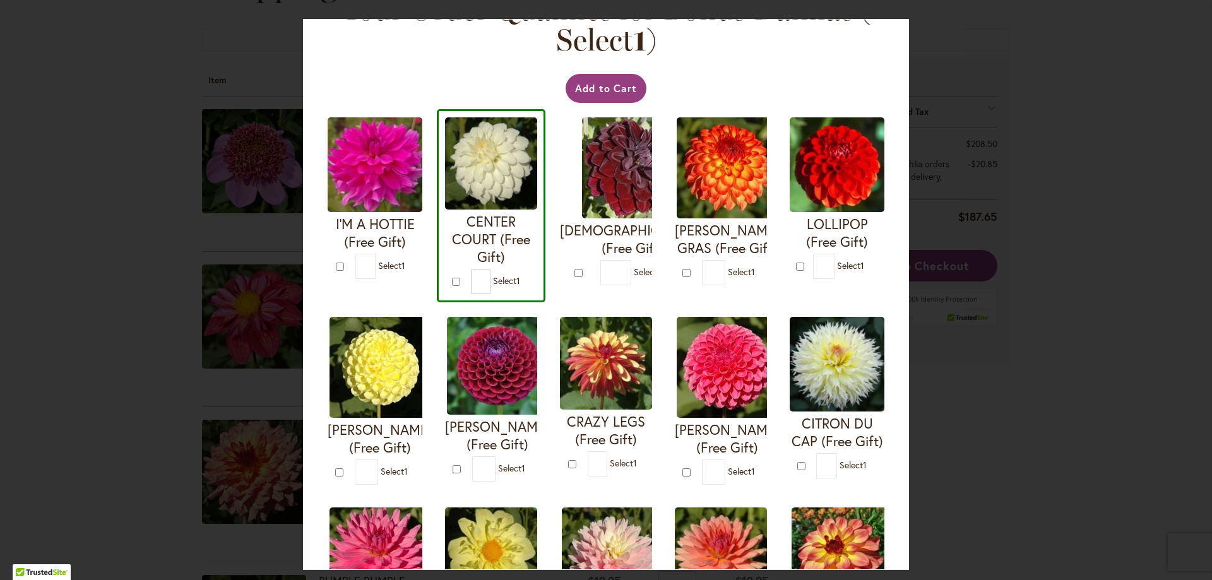
scroll to position [63, 0]
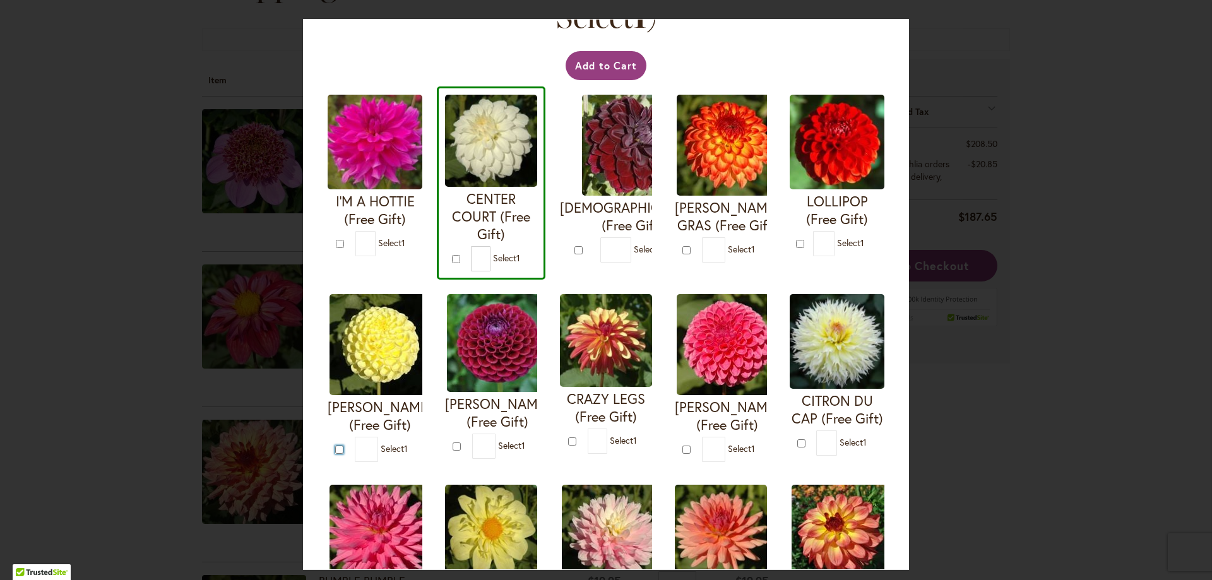
type input "*"
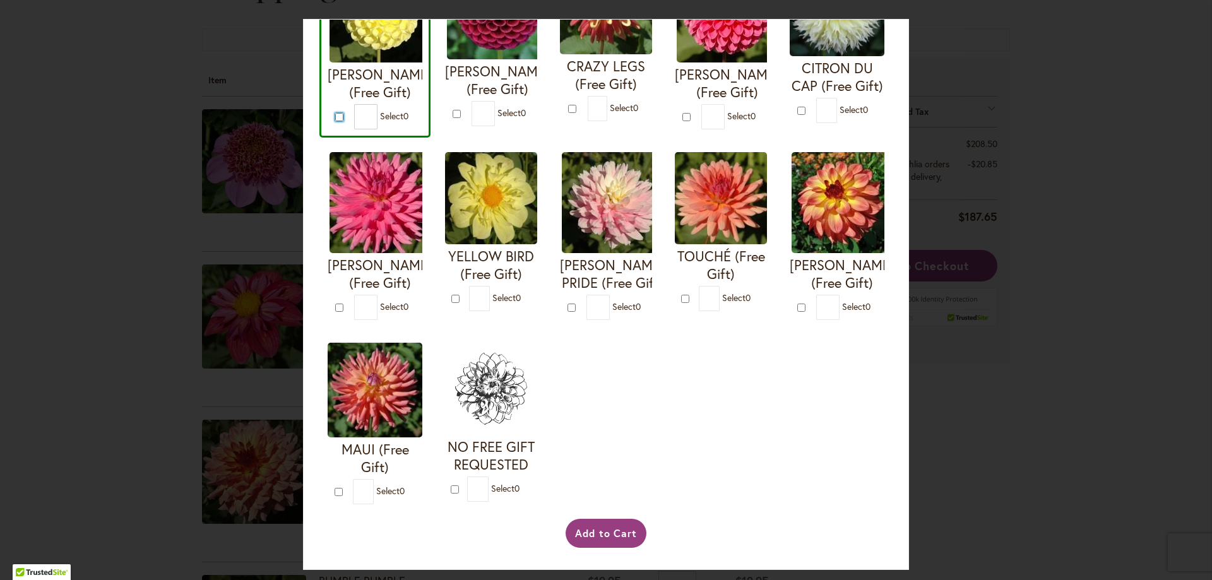
scroll to position [568, 0]
click at [605, 548] on button "Add to Cart" at bounding box center [606, 533] width 81 height 29
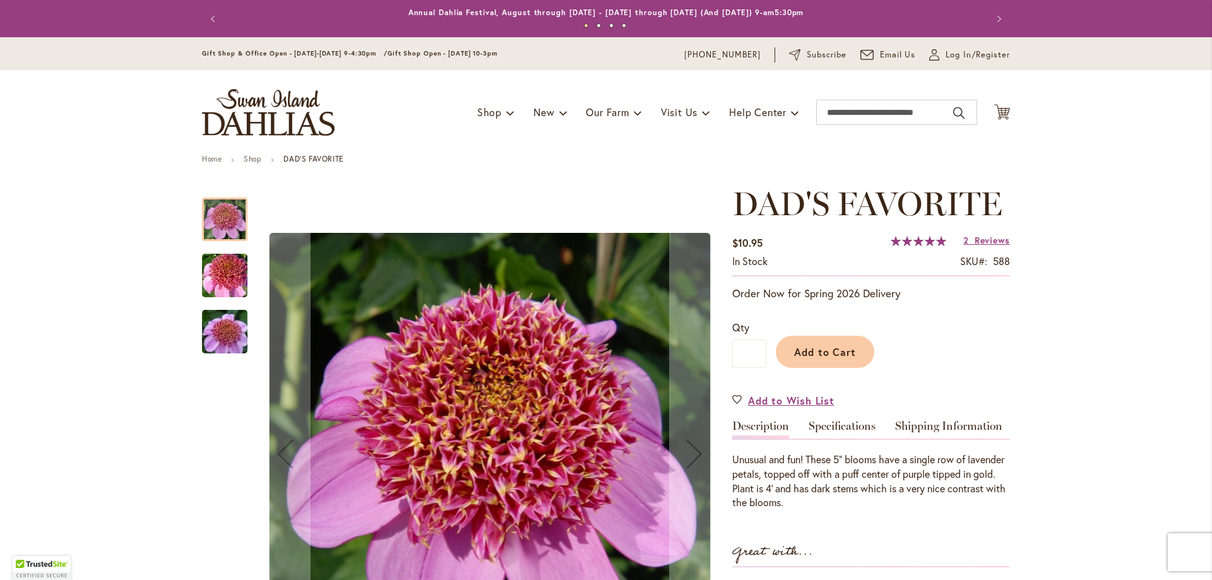
click at [234, 285] on img "DAD'S FAVORITE" at bounding box center [224, 276] width 91 height 61
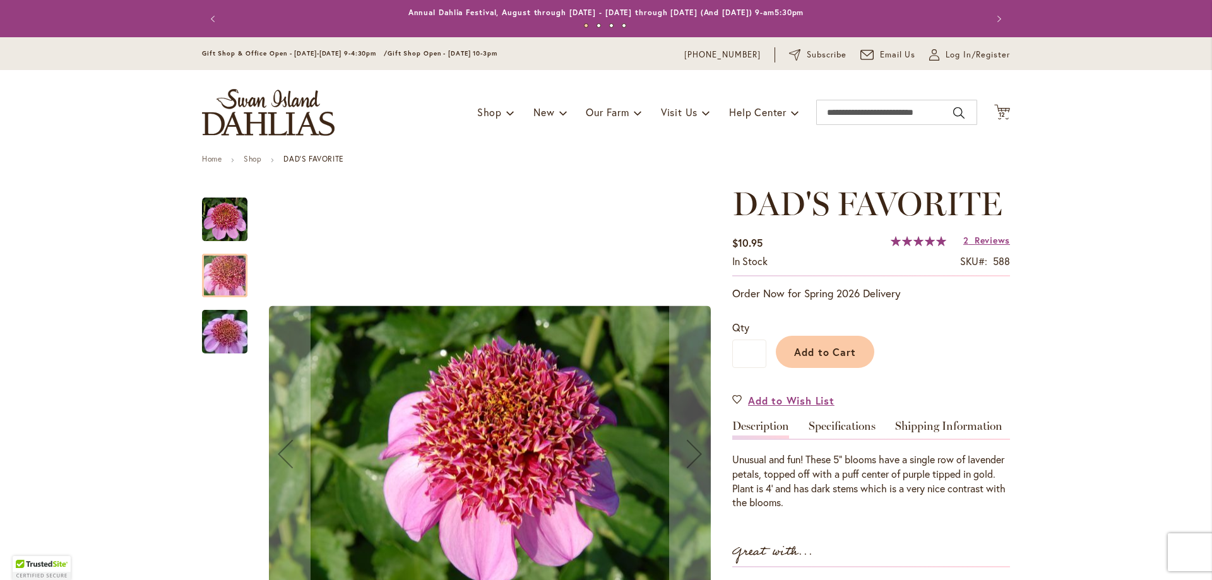
click at [217, 330] on img "DAD'S FAVORITE" at bounding box center [224, 332] width 91 height 61
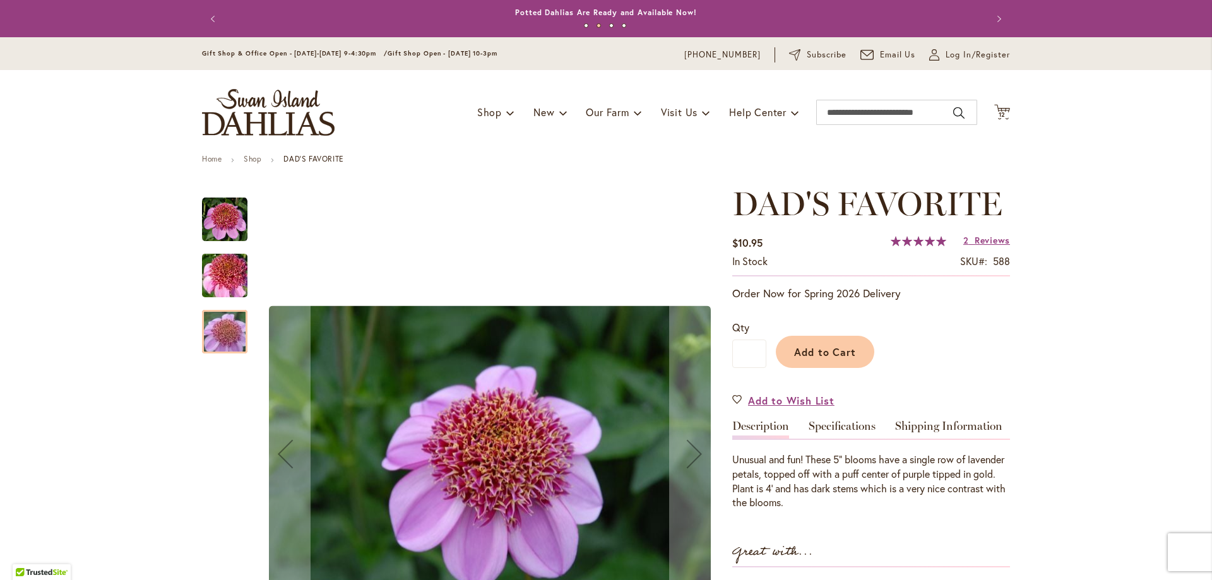
click at [220, 203] on img "DAD'S FAVORITE" at bounding box center [224, 219] width 45 height 45
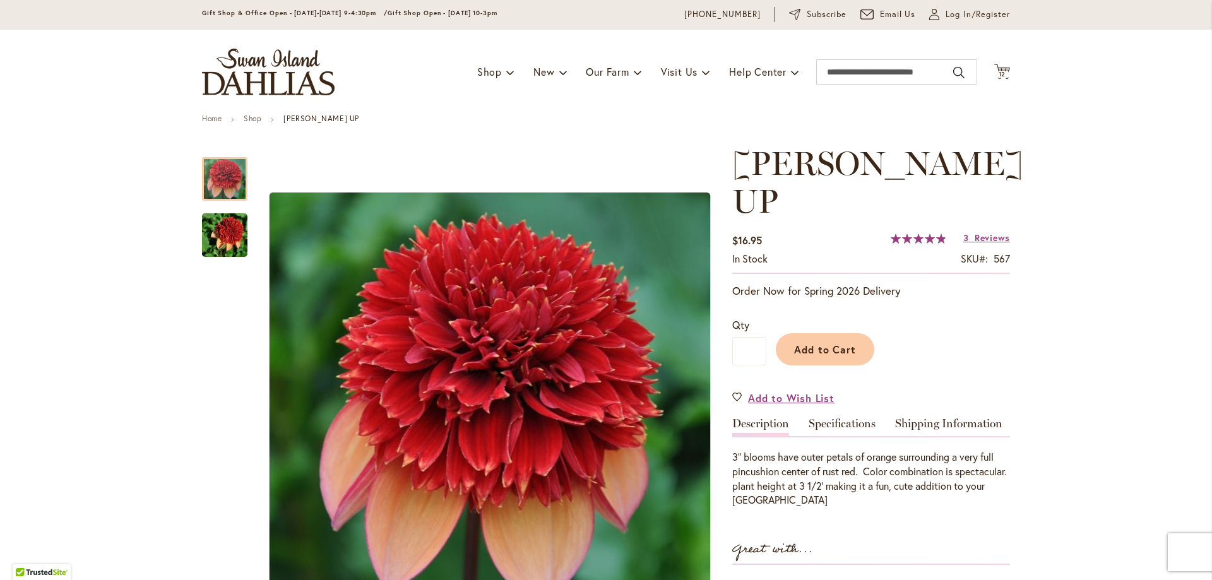
scroll to position [63, 0]
